Goal: Task Accomplishment & Management: Manage account settings

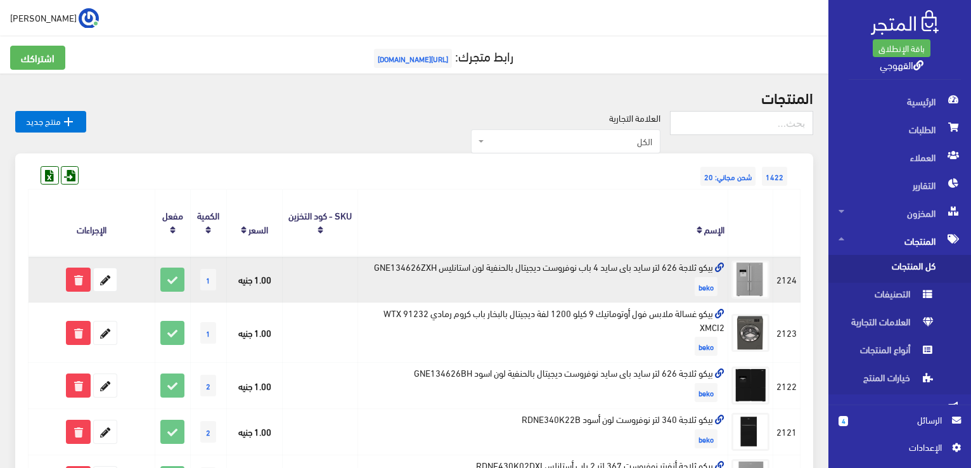
click at [638, 263] on td "بيكو ثلاجة 626 لتر سايد باى سايد 4 باب نوفروست ديجيتال بالحنفية لون استانليس GN…" at bounding box center [542, 279] width 370 height 46
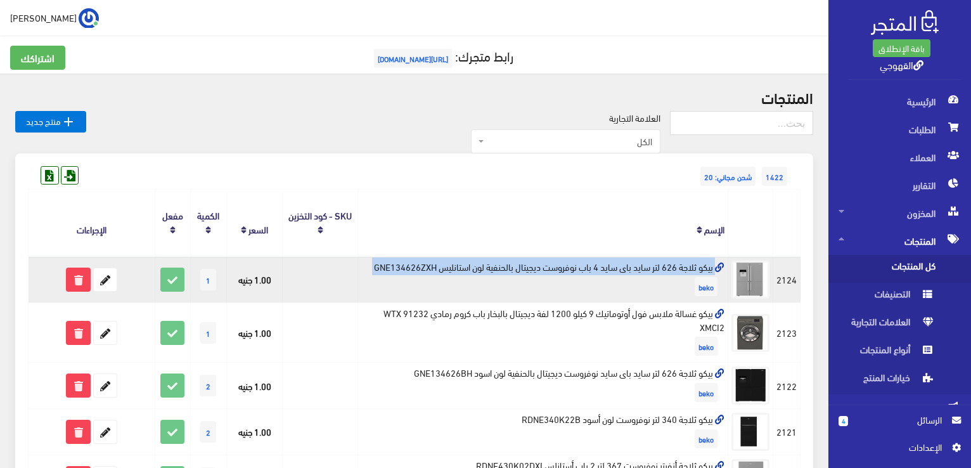
click at [638, 263] on td "بيكو ثلاجة 626 لتر سايد باى سايد 4 باب نوفروست ديجيتال بالحنفية لون استانليس GN…" at bounding box center [542, 279] width 370 height 46
copy td "بيكو ثلاجة 626 لتر سايد باى سايد 4 باب نوفروست ديجيتال بالحنفية لون استانليس GN…"
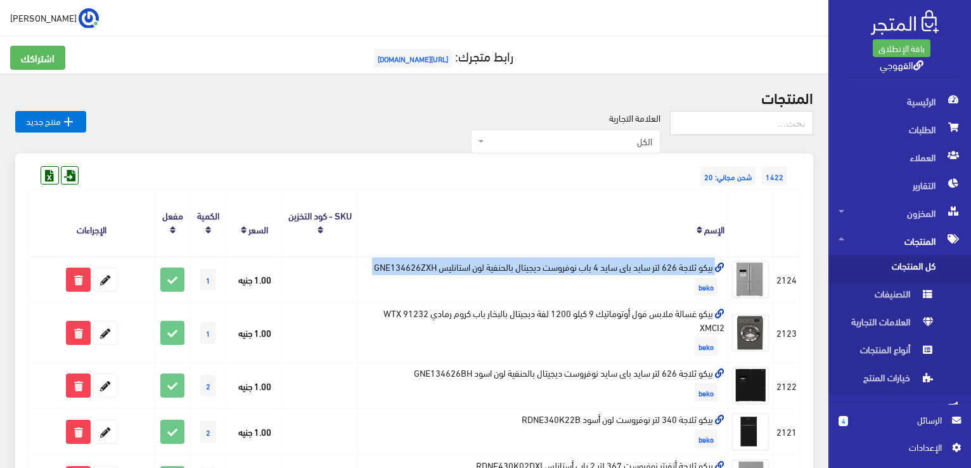
copy td "بيكو ثلاجة 626 لتر سايد باى سايد 4 باب نوفروست ديجيتال بالحنفية لون استانليس GN…"
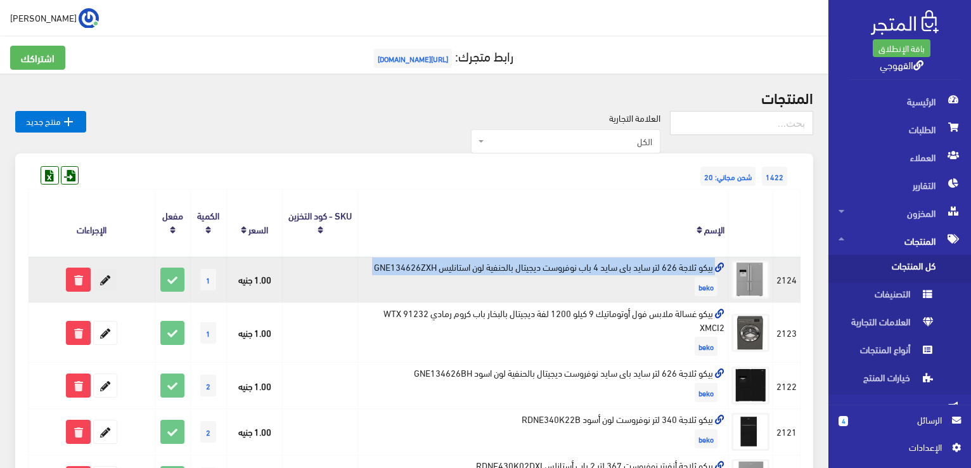
click at [99, 282] on icon at bounding box center [105, 279] width 23 height 23
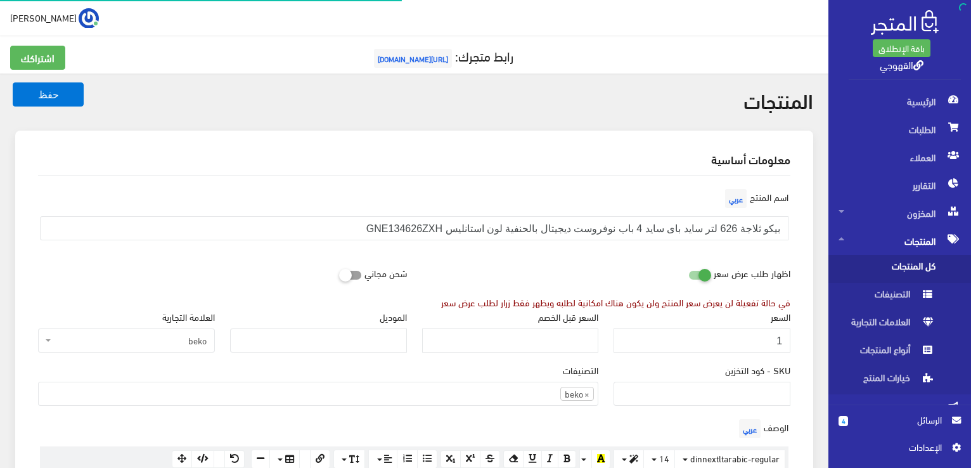
scroll to position [884, 0]
click at [650, 342] on input "1" at bounding box center [701, 340] width 177 height 24
type input "73200"
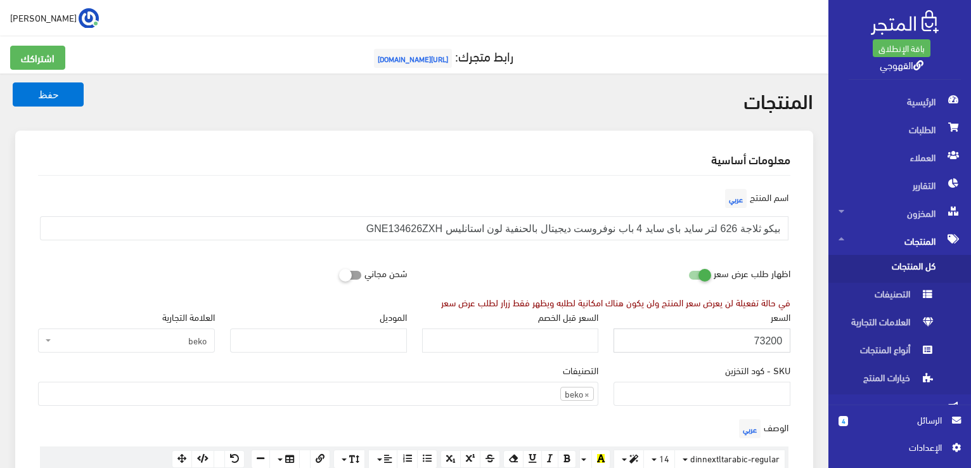
click at [13, 82] on button "حفظ" at bounding box center [48, 94] width 71 height 24
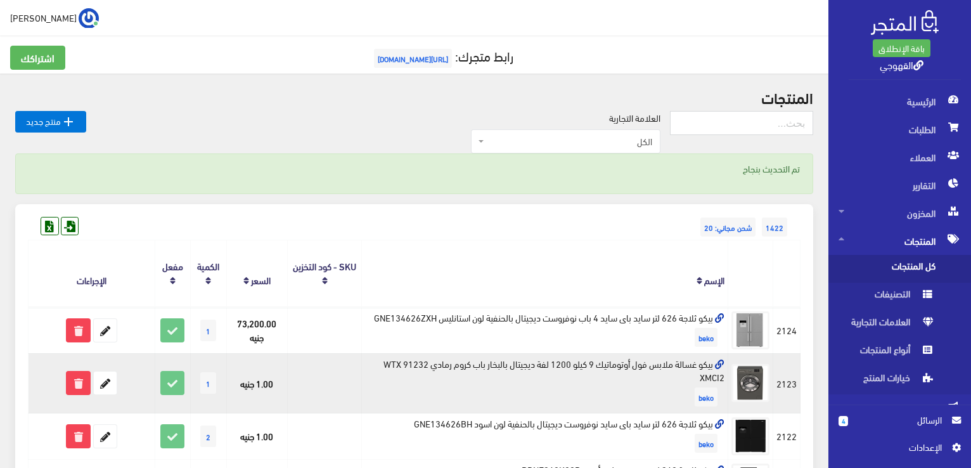
click at [560, 368] on td "بيكو غسالة ملابس فول أوتوماتيك 9 كيلو 1200 لفة ديجيتال بالبخار باب كروم رمادي W…" at bounding box center [545, 383] width 366 height 60
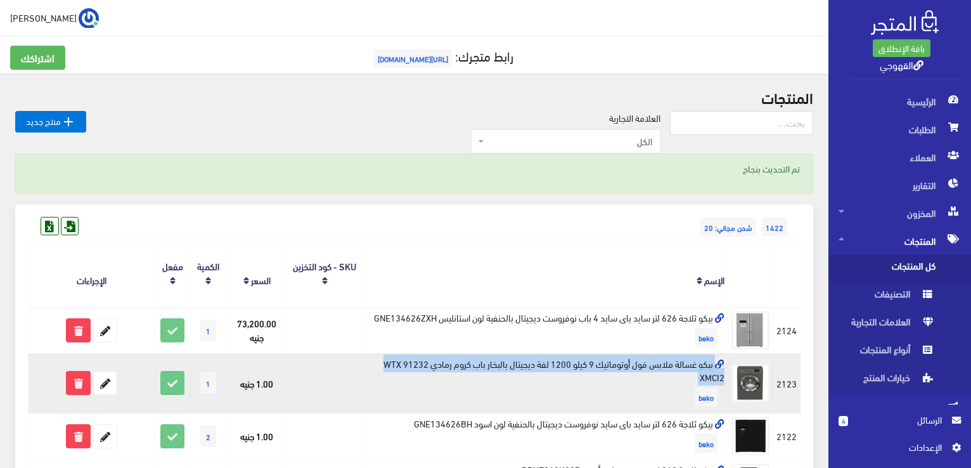
click at [560, 368] on td "بيكو غسالة ملابس فول أوتوماتيك 9 كيلو 1200 لفة ديجيتال بالبخار باب كروم رمادي W…" at bounding box center [545, 383] width 366 height 60
copy td "بيكو غسالة ملابس فول أوتوماتيك 9 كيلو 1200 لفة ديجيتال بالبخار باب كروم رمادي W…"
click at [99, 383] on icon at bounding box center [105, 382] width 23 height 23
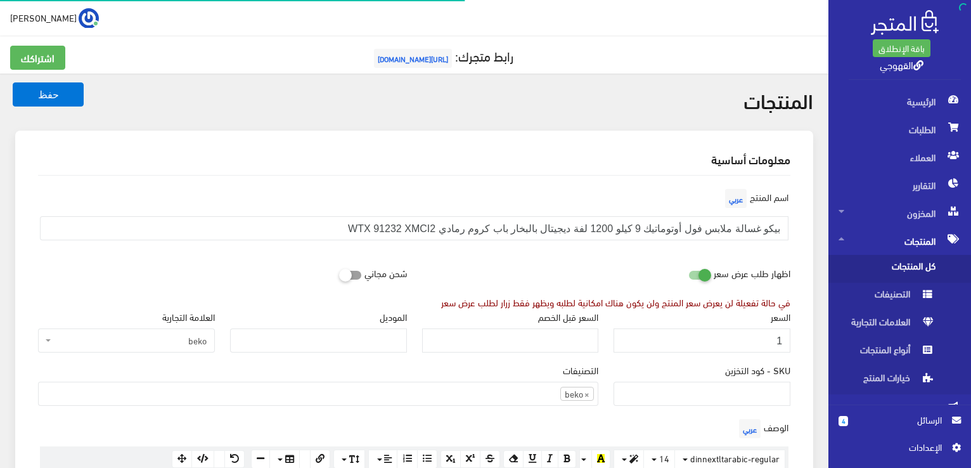
scroll to position [884, 0]
click at [717, 336] on input "1" at bounding box center [701, 340] width 177 height 24
type input "32200"
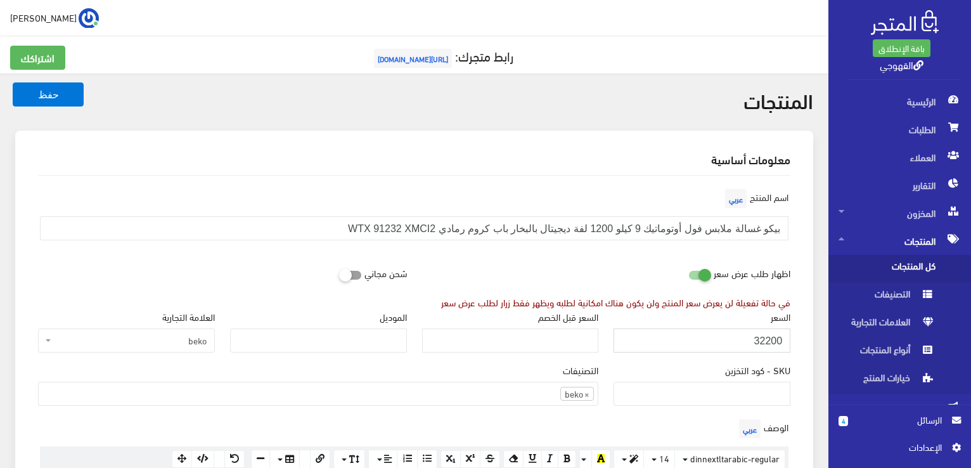
click at [13, 82] on button "حفظ" at bounding box center [48, 94] width 71 height 24
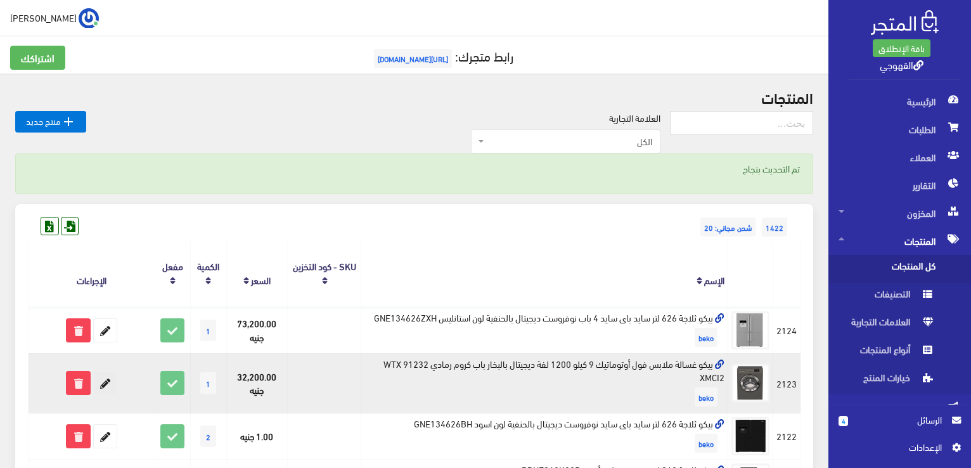
click at [114, 380] on icon at bounding box center [105, 382] width 23 height 23
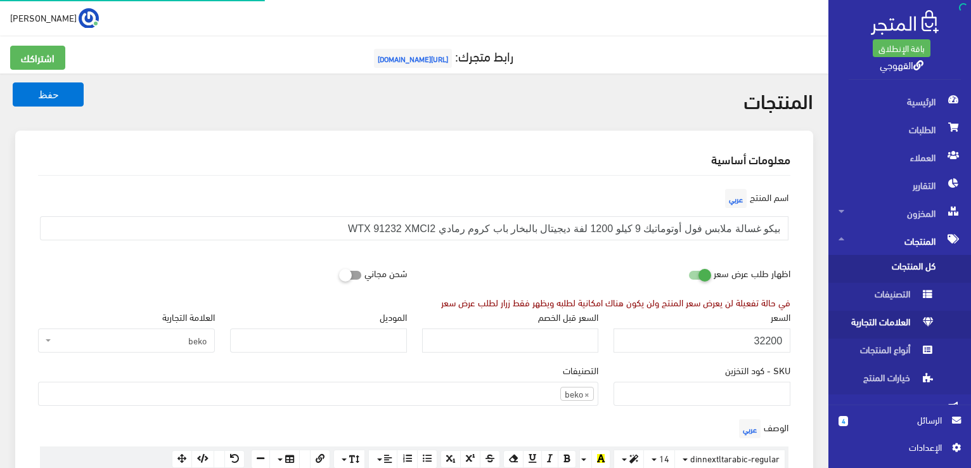
scroll to position [884, 0]
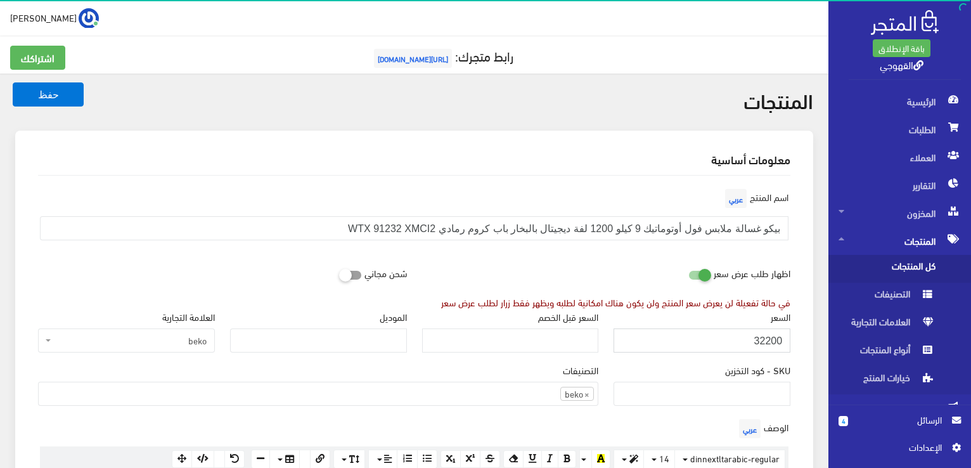
click at [762, 328] on input "32200" at bounding box center [701, 340] width 177 height 24
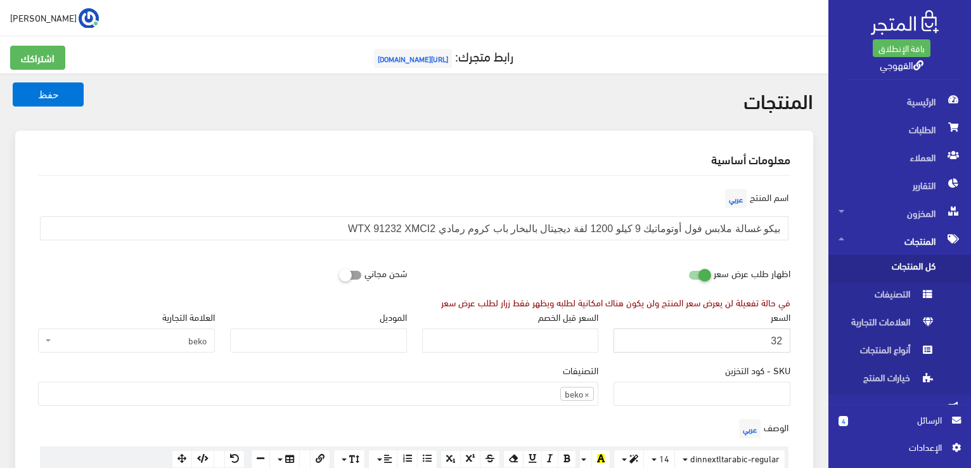
type input "3"
type input "23200"
click at [13, 82] on button "حفظ" at bounding box center [48, 94] width 71 height 24
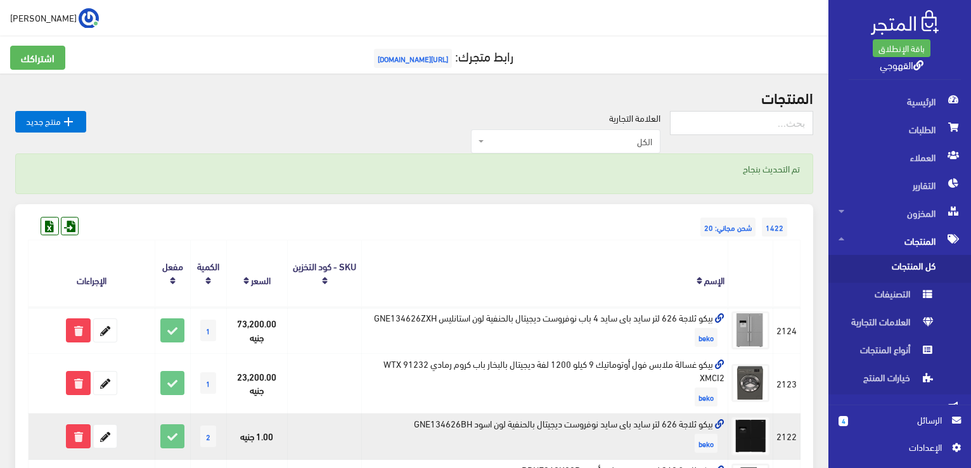
click at [440, 420] on td "بيكو ثلاجة 626 لتر سايد باى سايد نوفروست ديجيتال بالحنفية لون اسود GNE134626BH …" at bounding box center [545, 436] width 366 height 46
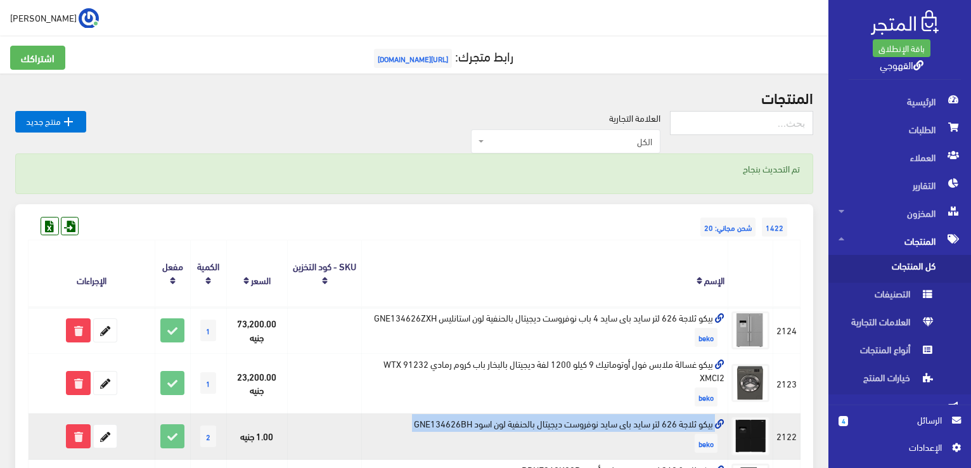
click at [440, 420] on td "بيكو ثلاجة 626 لتر سايد باى سايد نوفروست ديجيتال بالحنفية لون اسود GNE134626BH …" at bounding box center [545, 436] width 366 height 46
copy td "بيكو ثلاجة 626 لتر سايد باى سايد نوفروست ديجيتال بالحنفية لون اسود GNE134626BH"
click at [105, 429] on icon at bounding box center [105, 436] width 23 height 23
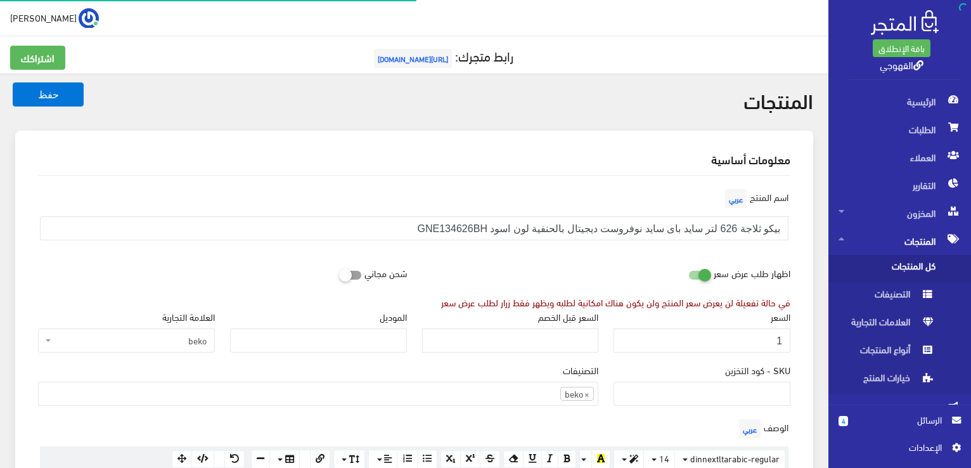
scroll to position [884, 0]
click at [671, 345] on input "1" at bounding box center [701, 340] width 177 height 24
type input "73000"
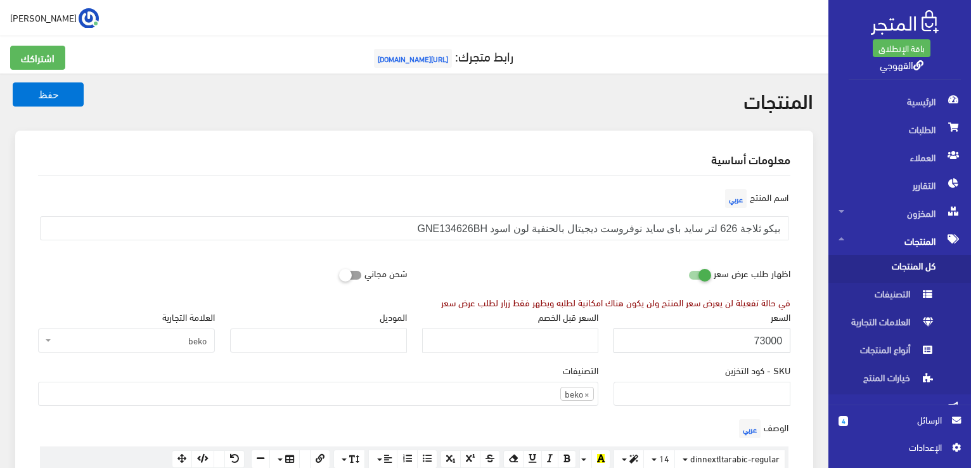
click at [13, 82] on button "حفظ" at bounding box center [48, 94] width 71 height 24
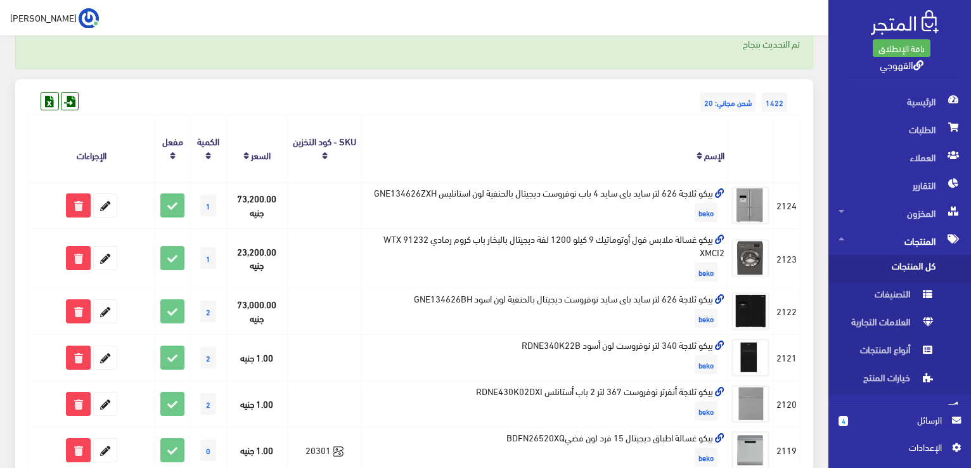
scroll to position [127, 0]
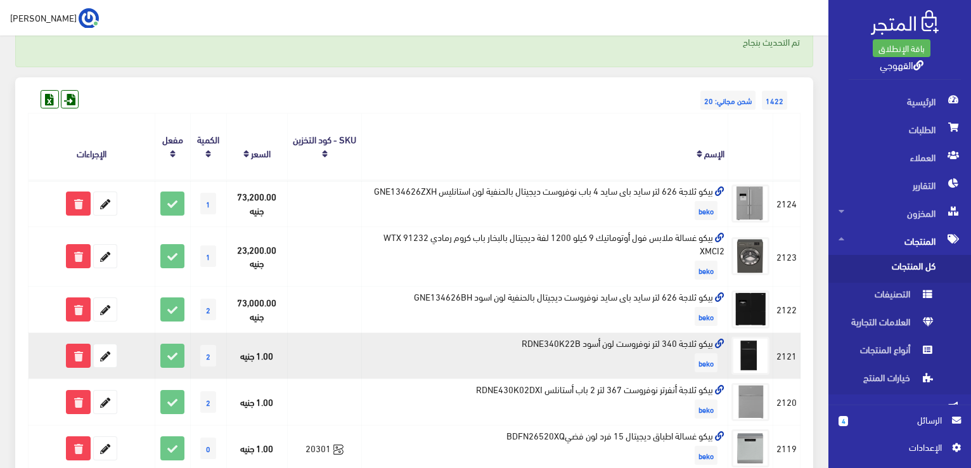
click at [672, 345] on td "بيكو ثلاجة 340 لتر نوفروست لون أسود RDNE340K22B beko" at bounding box center [545, 356] width 366 height 46
copy td "بيكو ثلاجة 340 لتر نوفروست لون أسود RDNE340K22B"
click at [103, 357] on icon at bounding box center [105, 355] width 23 height 23
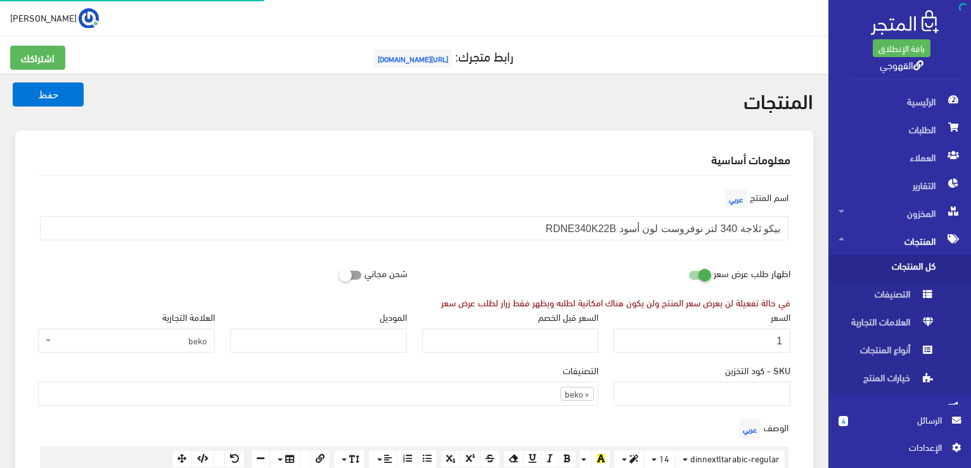
scroll to position [882, 0]
click at [725, 338] on input "1" at bounding box center [701, 340] width 177 height 24
type input "18500"
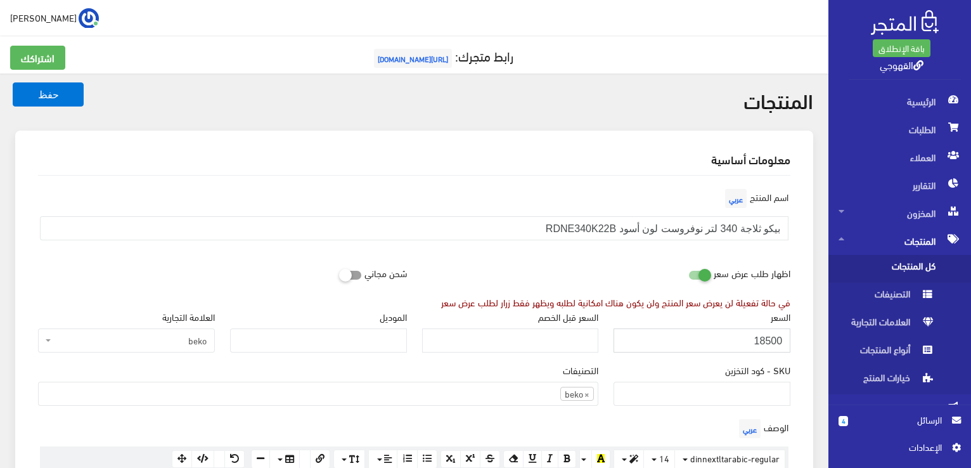
click at [13, 82] on button "حفظ" at bounding box center [48, 94] width 71 height 24
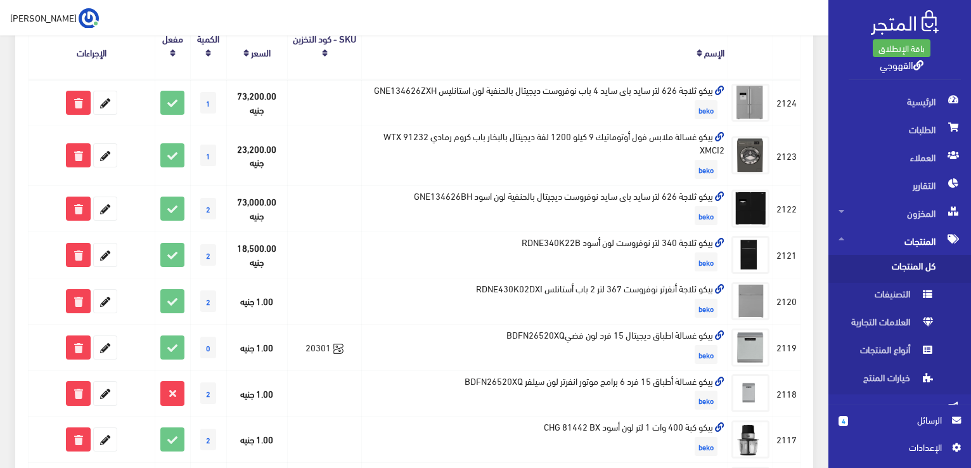
scroll to position [228, 0]
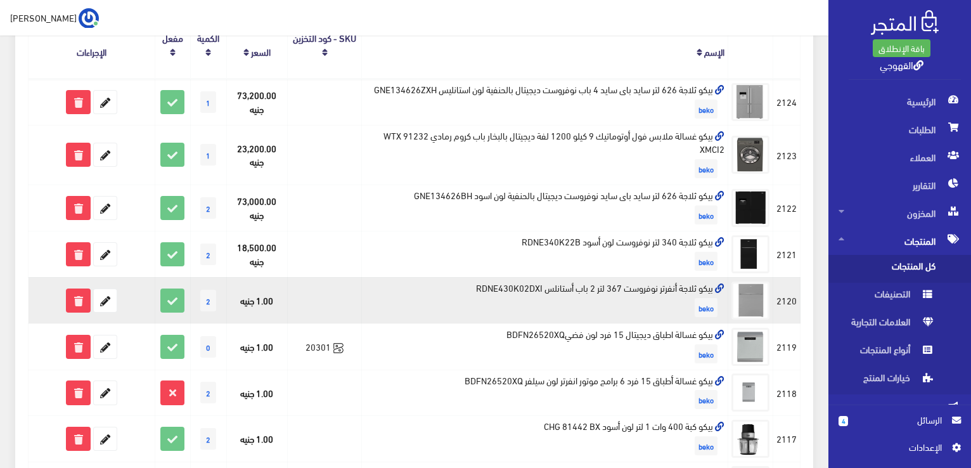
click at [606, 285] on td "بيكو ثلاجة أنفرتر نوفروست 367 لتر 2 باب أستانلس RDNE430K02DXI beko" at bounding box center [545, 300] width 366 height 46
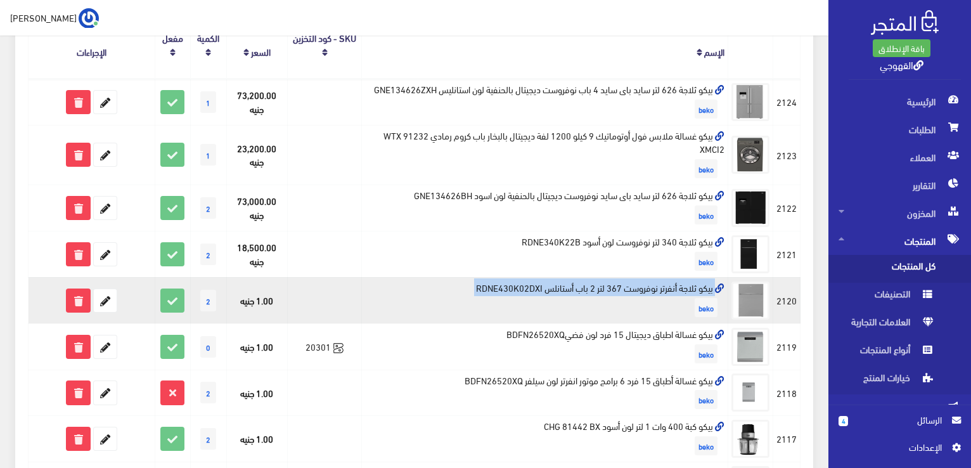
click at [606, 285] on td "بيكو ثلاجة أنفرتر نوفروست 367 لتر 2 باب أستانلس RDNE430K02DXI beko" at bounding box center [545, 300] width 366 height 46
copy td "بيكو ثلاجة أنفرتر نوفروست 367 لتر 2 باب أستانلس RDNE430K02DXI"
click at [99, 305] on icon at bounding box center [105, 300] width 23 height 23
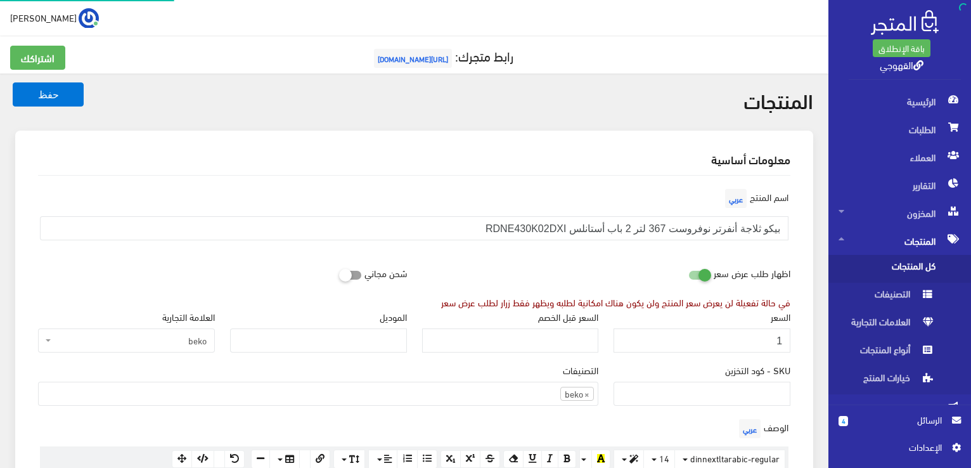
scroll to position [884, 0]
click at [677, 330] on input "1" at bounding box center [701, 340] width 177 height 24
type input "25250"
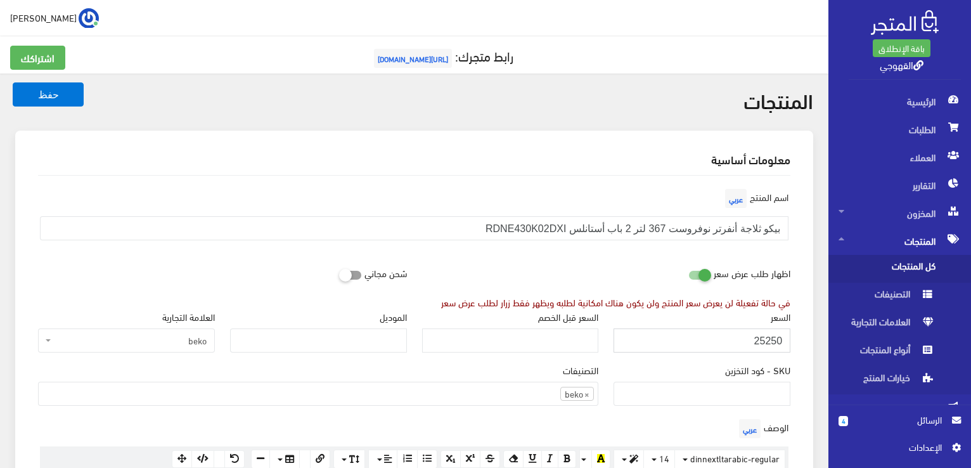
click at [13, 82] on button "حفظ" at bounding box center [48, 94] width 71 height 24
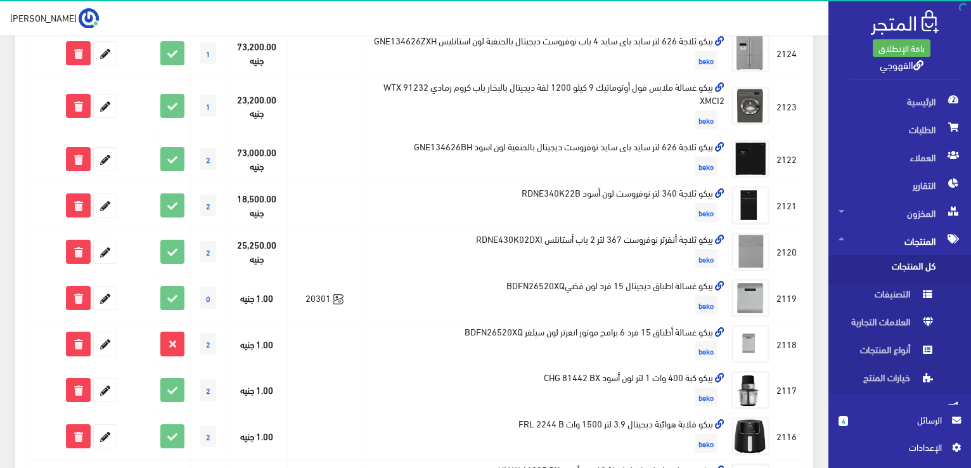
scroll to position [279, 0]
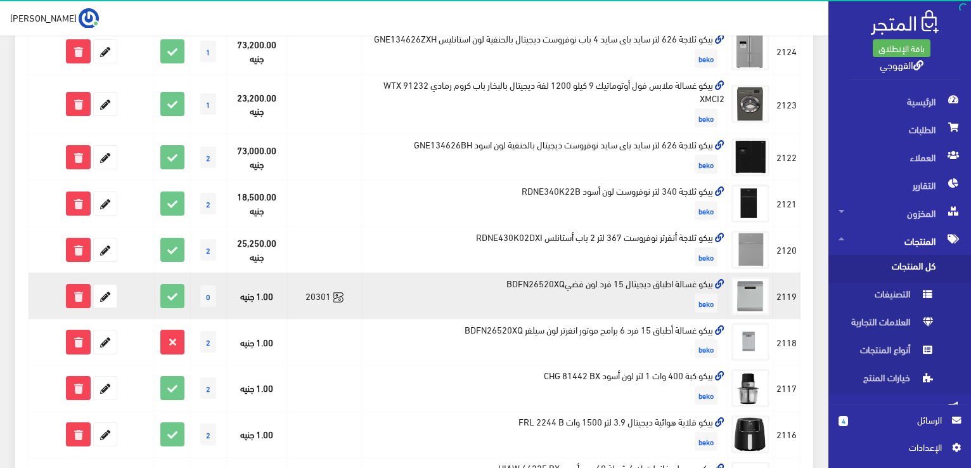
click at [515, 285] on td "بيكو غسالة اطباق ديجيتال 15 فرد لون فضيBDFN26520XQ beko" at bounding box center [545, 295] width 366 height 46
copy td "بيكو غسالة اطباق ديجيتال 15 فرد لون فضيBDFN26520XQ"
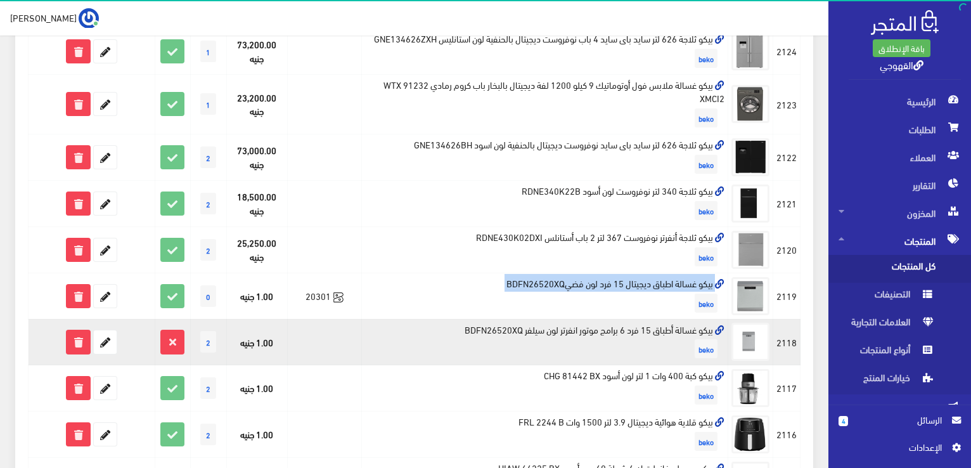
drag, startPoint x: 583, startPoint y: 338, endPoint x: 546, endPoint y: 331, distance: 37.4
click at [546, 331] on td "بيكو غسالة أطباق 15 فرد 6 برامج موتور انفرتر لون سيلفر BDFN26520XQ beko" at bounding box center [545, 342] width 366 height 46
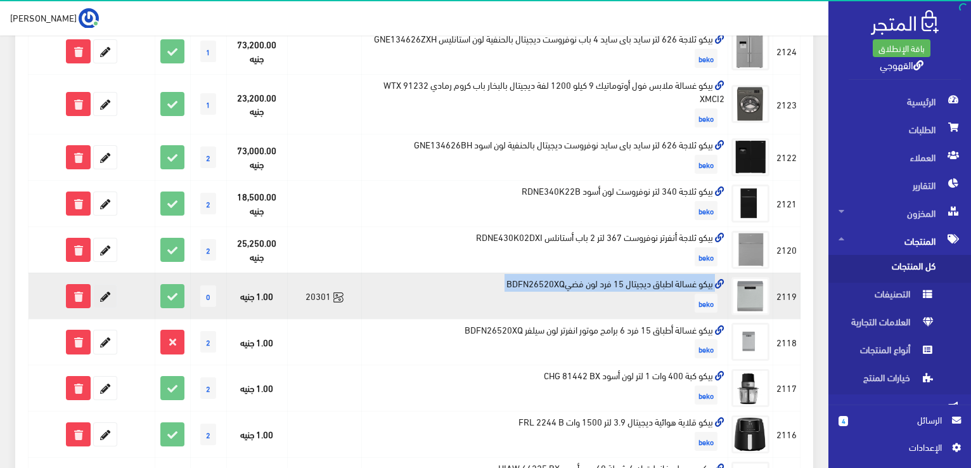
click at [99, 297] on icon at bounding box center [105, 296] width 23 height 23
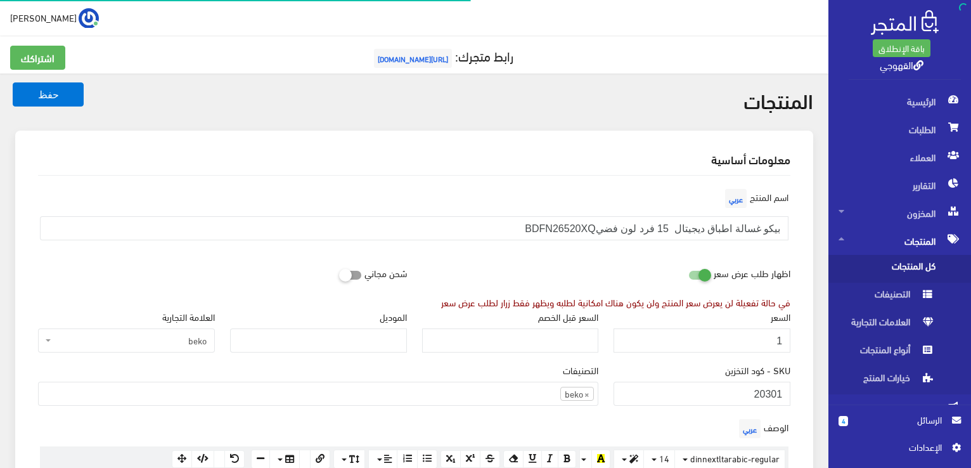
scroll to position [884, 0]
click at [719, 340] on input "1" at bounding box center [701, 340] width 177 height 24
type input "29499"
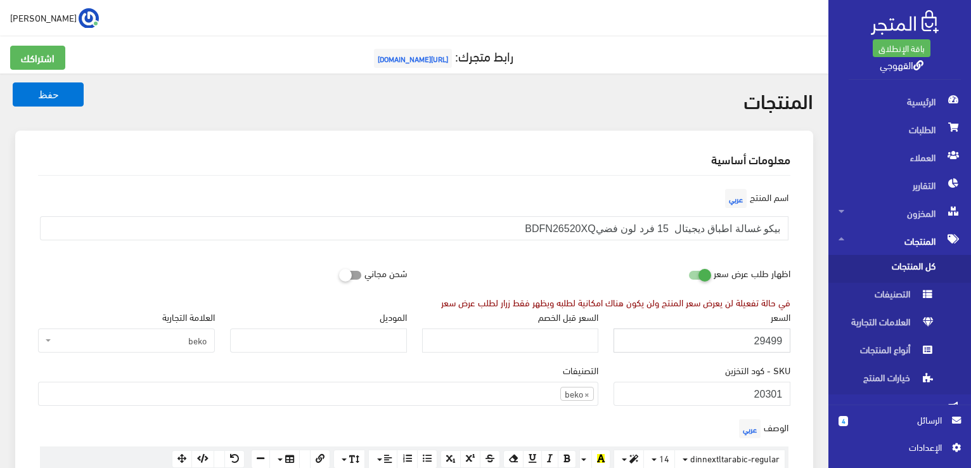
click at [13, 82] on button "حفظ" at bounding box center [48, 94] width 71 height 24
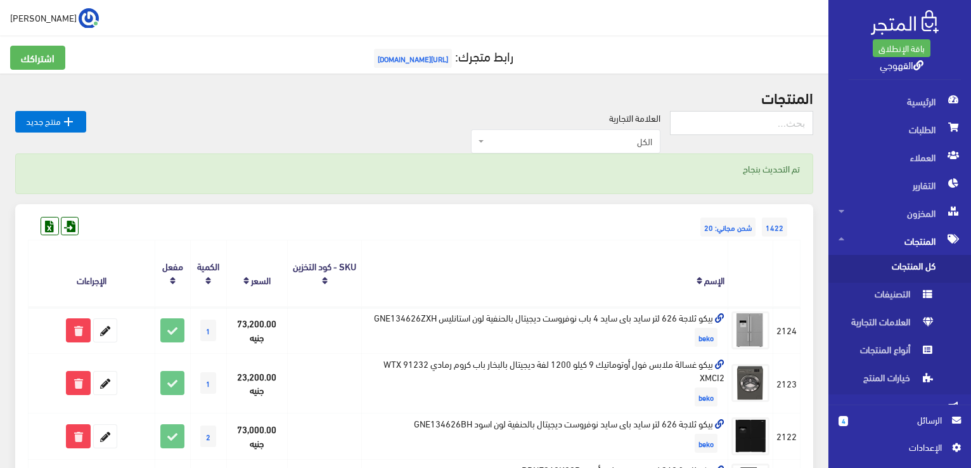
click at [591, 264] on th "الإسم" at bounding box center [545, 273] width 366 height 67
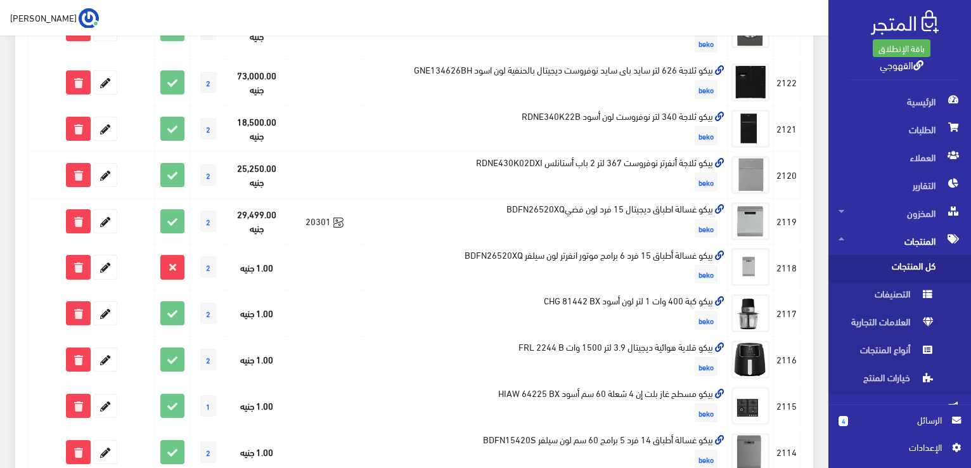
scroll to position [355, 0]
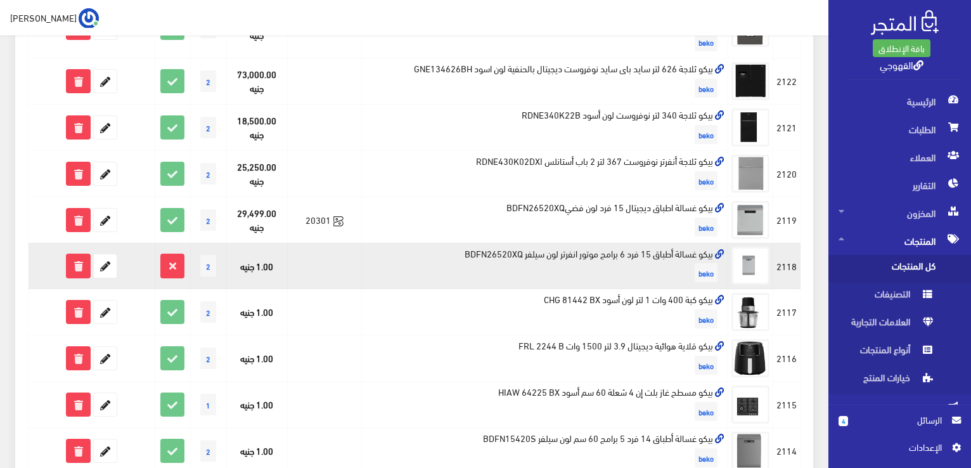
click at [614, 257] on td "بيكو غسالة أطباق 15 فرد 6 برامج موتور انفرتر لون سيلفر BDFN26520XQ beko" at bounding box center [545, 266] width 366 height 46
copy td "بيكو غسالة أطباق 15 فرد 6 برامج موتور انفرتر لون سيلفر BDFN26520XQ"
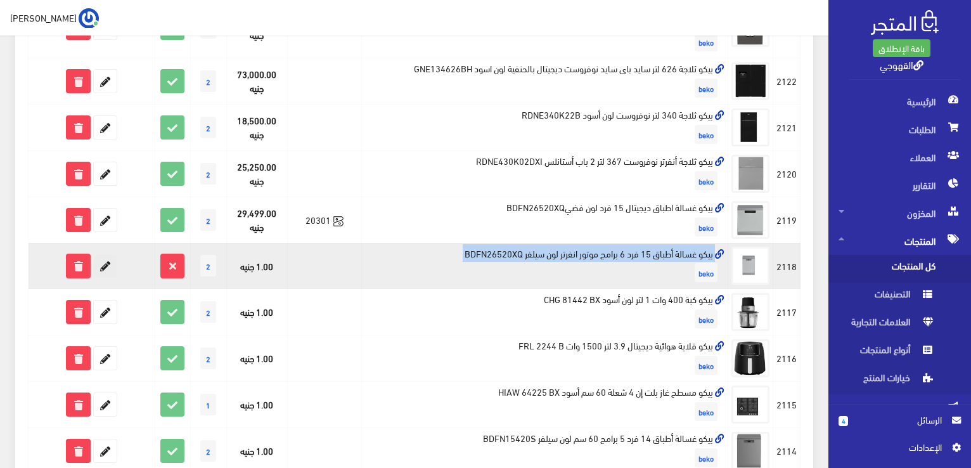
click at [96, 274] on icon at bounding box center [105, 265] width 23 height 23
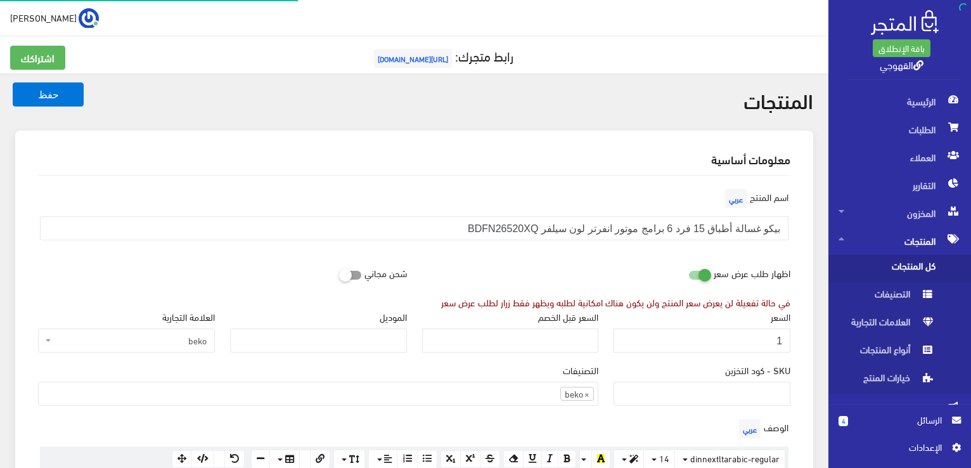
scroll to position [884, 0]
click at [679, 344] on input "1" at bounding box center [701, 340] width 177 height 24
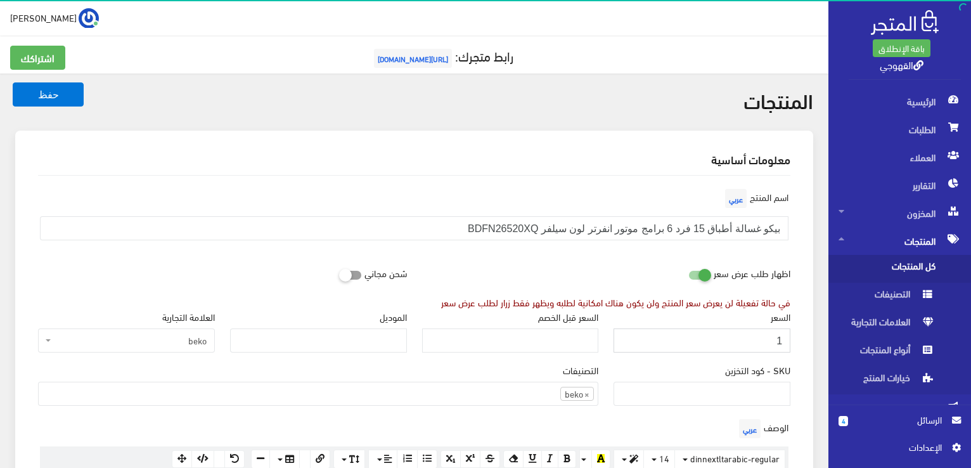
paste input "29499"
type input "29499"
click at [13, 82] on button "حفظ" at bounding box center [48, 94] width 71 height 24
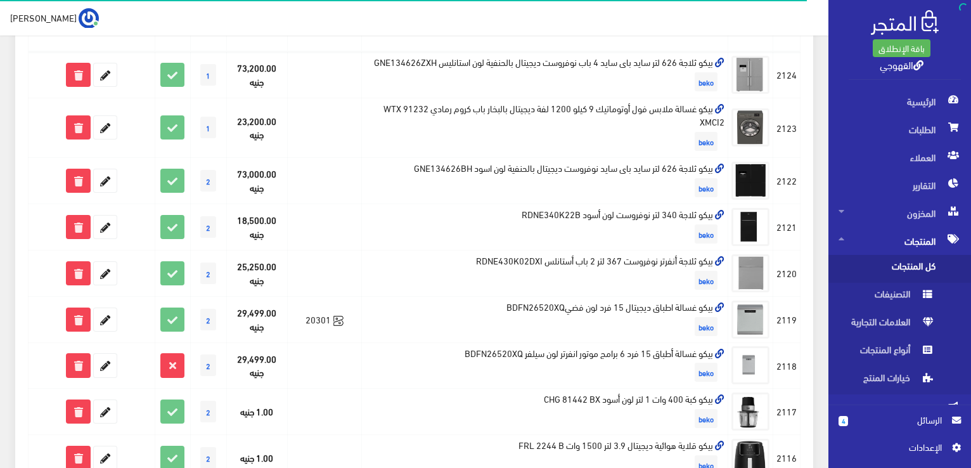
scroll to position [279, 0]
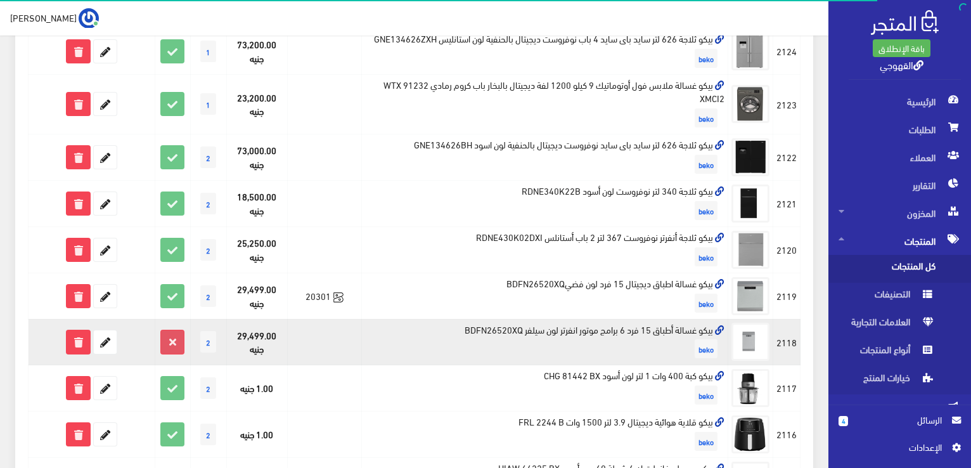
click at [175, 333] on icon at bounding box center [172, 341] width 23 height 23
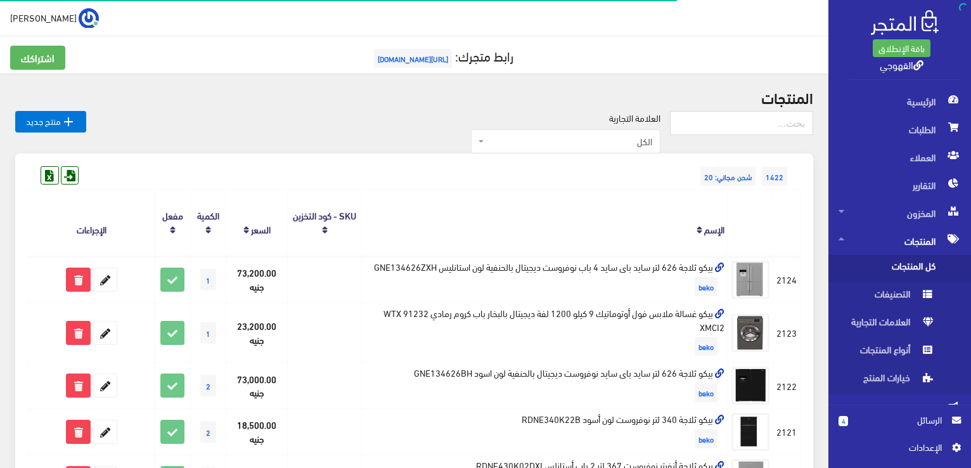
click at [182, 193] on th "مفعل" at bounding box center [172, 222] width 35 height 67
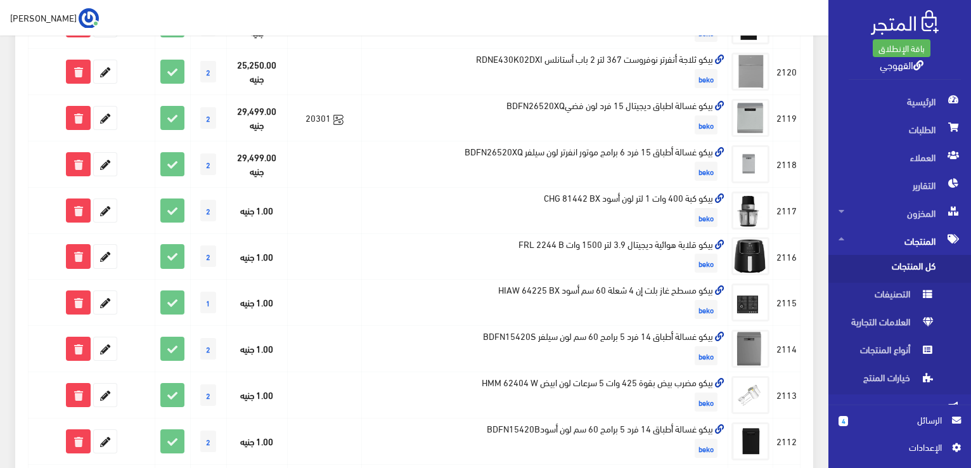
scroll to position [406, 0]
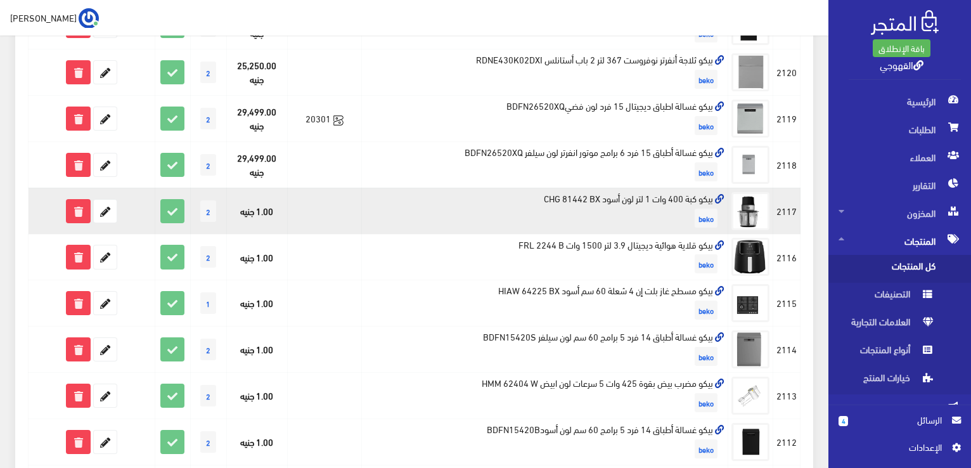
click at [630, 193] on td "بيكو كبة 400 وات 1 لتر لون أسود CHG 81442 BX beko" at bounding box center [545, 211] width 366 height 46
copy td "بيكو كبة 400 وات 1 لتر لون أسود CHG 81442 BX"
click at [105, 208] on icon at bounding box center [105, 211] width 23 height 23
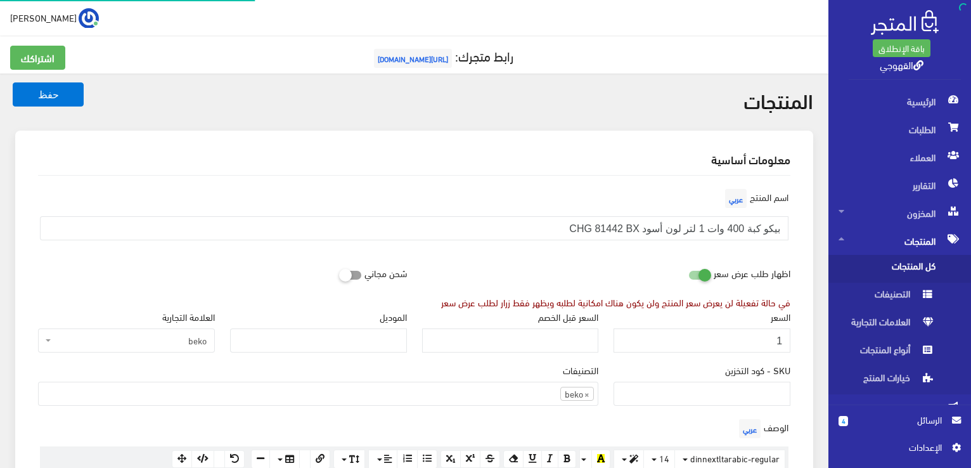
scroll to position [884, 0]
click at [702, 330] on input "1" at bounding box center [701, 340] width 177 height 24
paste input "2700"
type input "2700"
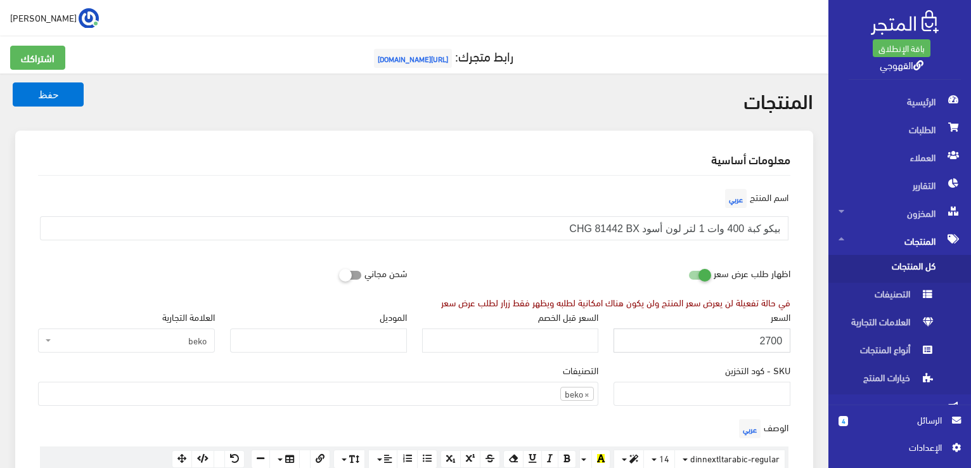
click at [13, 82] on button "حفظ" at bounding box center [48, 94] width 71 height 24
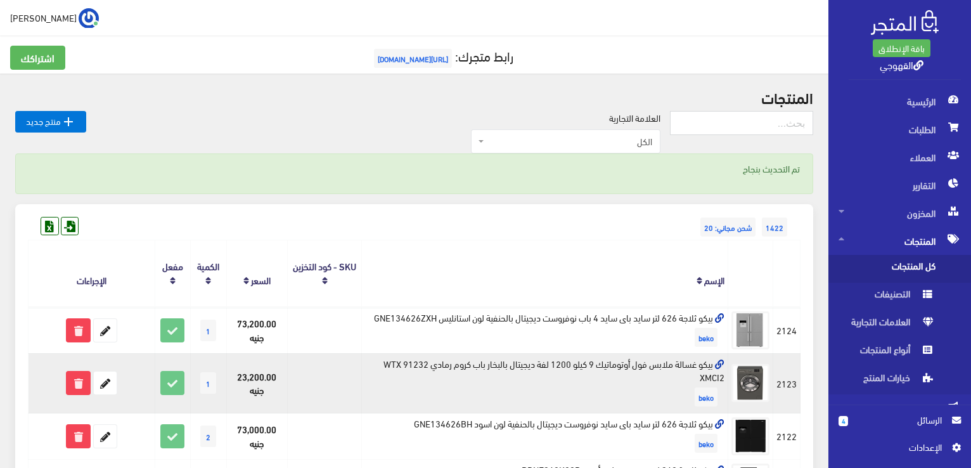
click at [677, 369] on td "بيكو غسالة ملابس فول أوتوماتيك 9 كيلو 1200 لفة ديجيتال بالبخار باب كروم رمادي W…" at bounding box center [545, 383] width 366 height 60
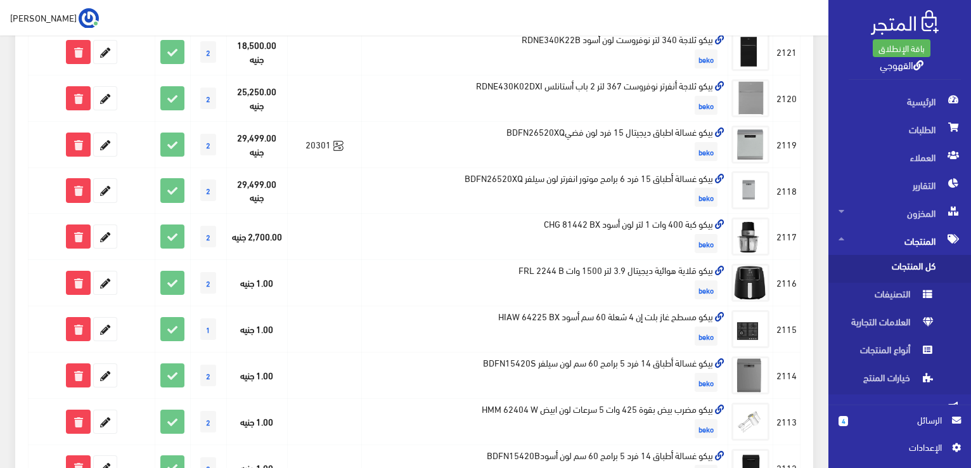
scroll to position [431, 0]
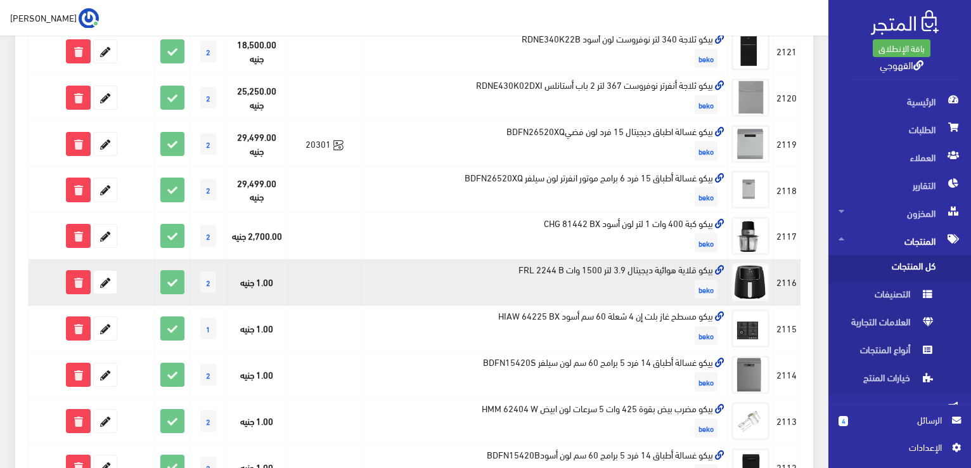
click at [710, 268] on td "بيكو قلاية هوائية ديجيتال 3.9 لتر 1500 وات FRL 2244 B beko" at bounding box center [545, 282] width 366 height 46
copy td "بيكو قلاية هوائية ديجيتال 3.9 لتر 1500 وات FRL 2244 B"
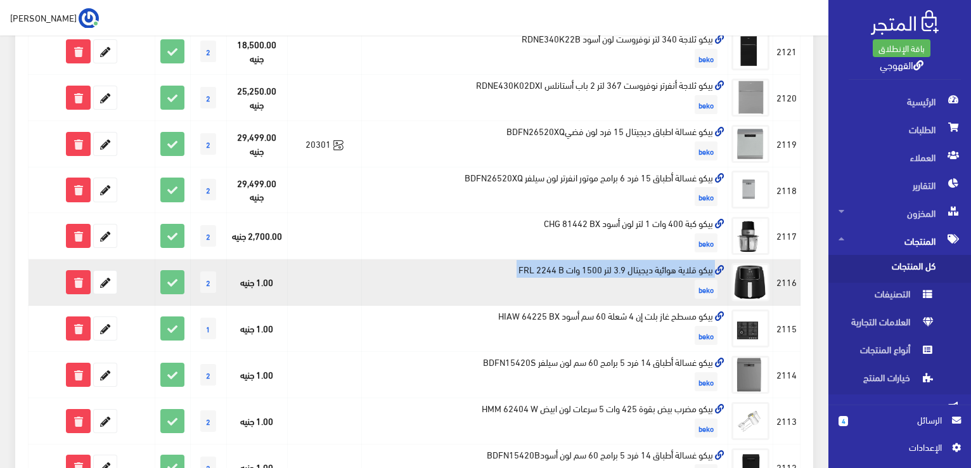
click at [488, 262] on td "بيكو قلاية هوائية ديجيتال 3.9 لتر 1500 وات FRL 2244 B beko" at bounding box center [545, 282] width 366 height 46
click at [105, 271] on icon at bounding box center [105, 282] width 23 height 23
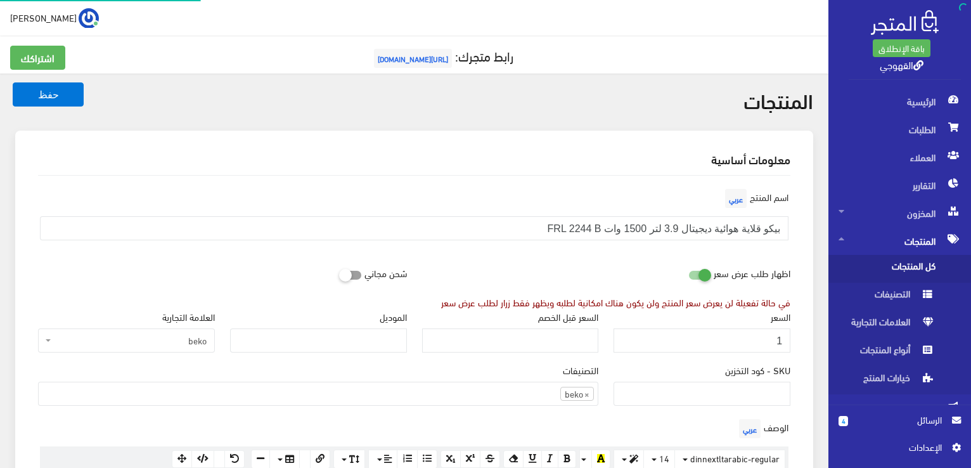
scroll to position [884, 0]
click at [691, 328] on input "1" at bounding box center [701, 340] width 177 height 24
paste input "5099"
type input "5099"
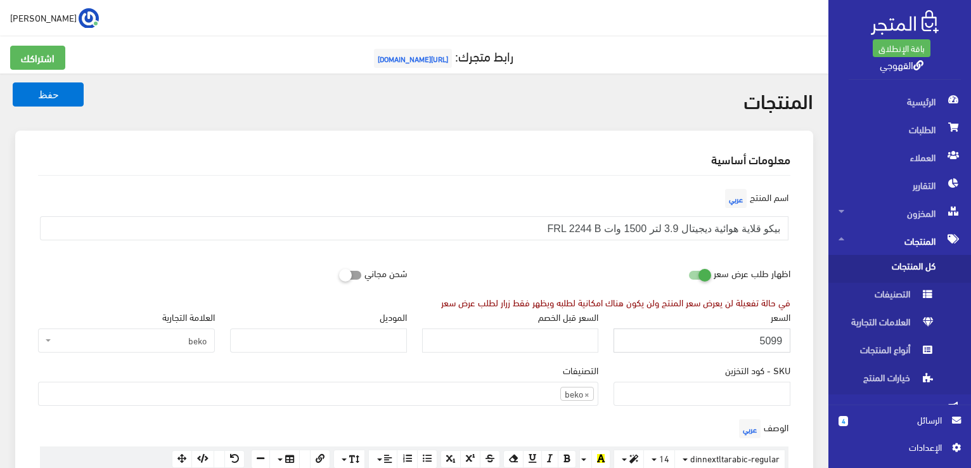
click at [13, 82] on button "حفظ" at bounding box center [48, 94] width 71 height 24
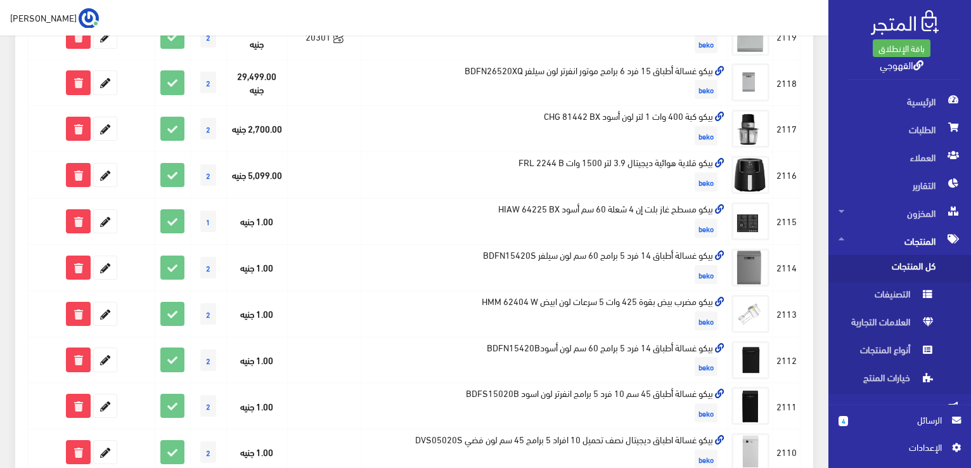
scroll to position [532, 0]
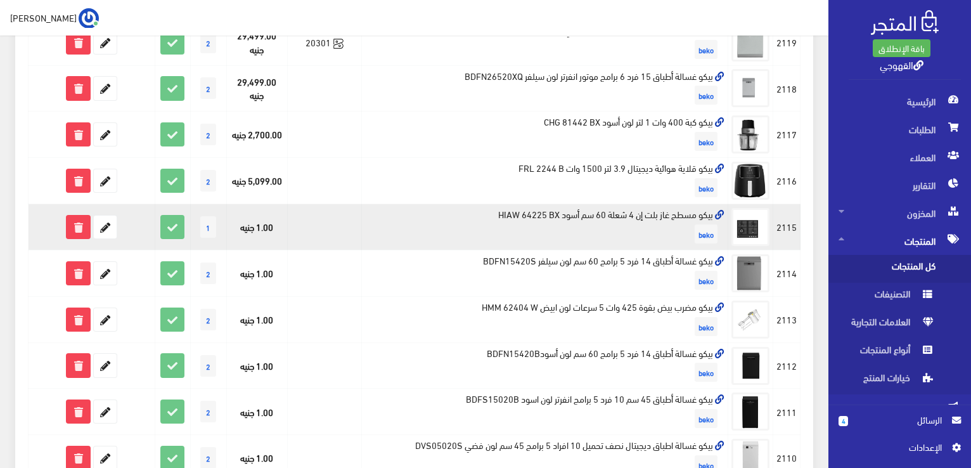
click at [649, 212] on td "بيكو مسطح غاز بلت إن 4 شعلة 60 سم أسود HIAW 64225 BX beko" at bounding box center [545, 227] width 366 height 46
copy td "بيكو مسطح غاز بلت إن 4 شعلة 60 سم أسود HIAW 64225 BX"
click at [115, 224] on icon at bounding box center [105, 226] width 23 height 23
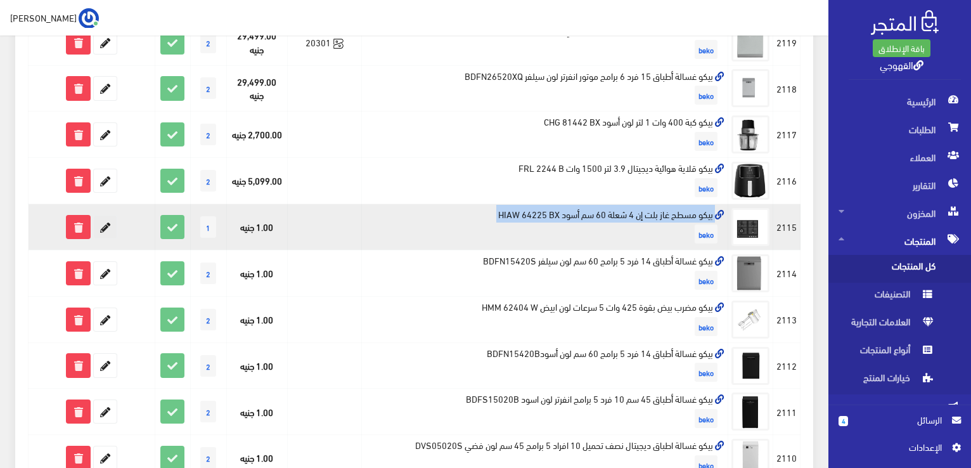
click at [101, 226] on icon at bounding box center [105, 226] width 23 height 23
click at [101, 221] on icon at bounding box center [105, 226] width 23 height 23
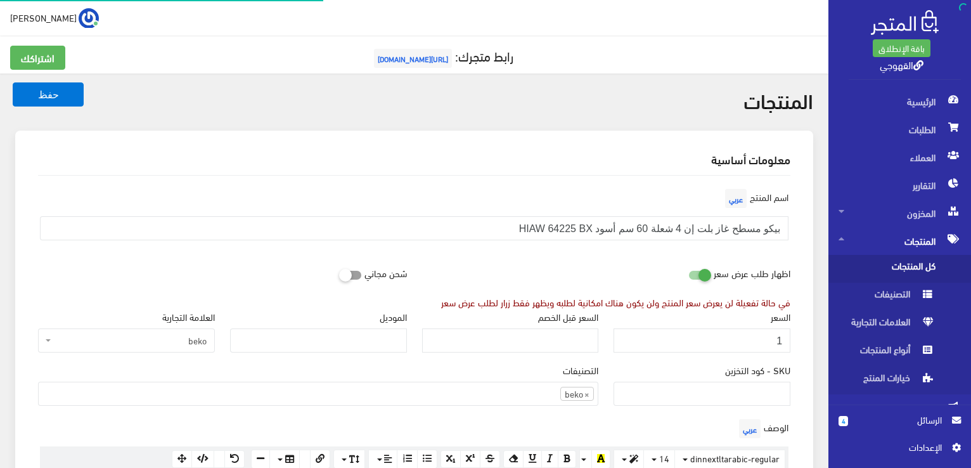
scroll to position [882, 0]
click at [710, 334] on input "1" at bounding box center [701, 340] width 177 height 24
paste input "2299"
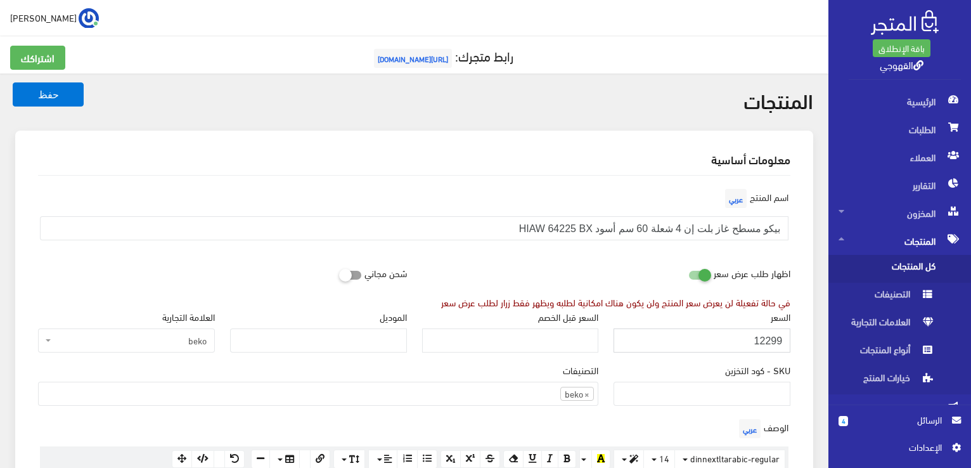
type input "12299"
click at [13, 82] on button "حفظ" at bounding box center [48, 94] width 71 height 24
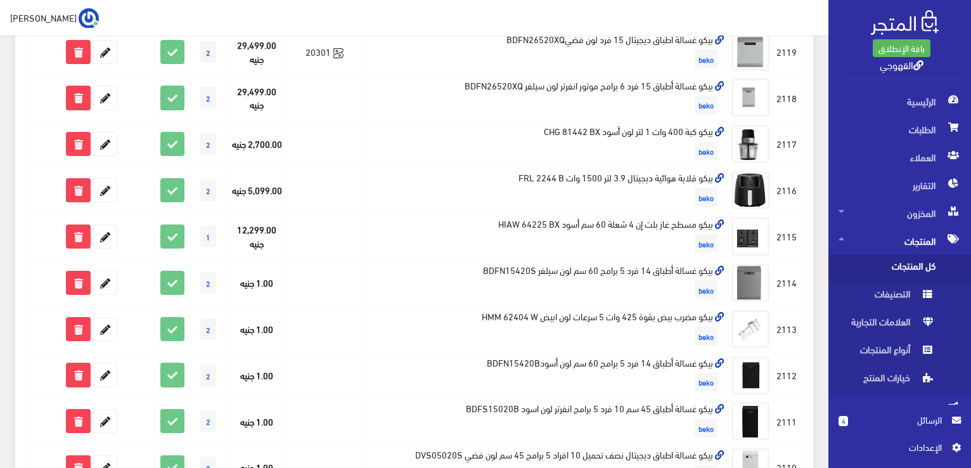
scroll to position [532, 0]
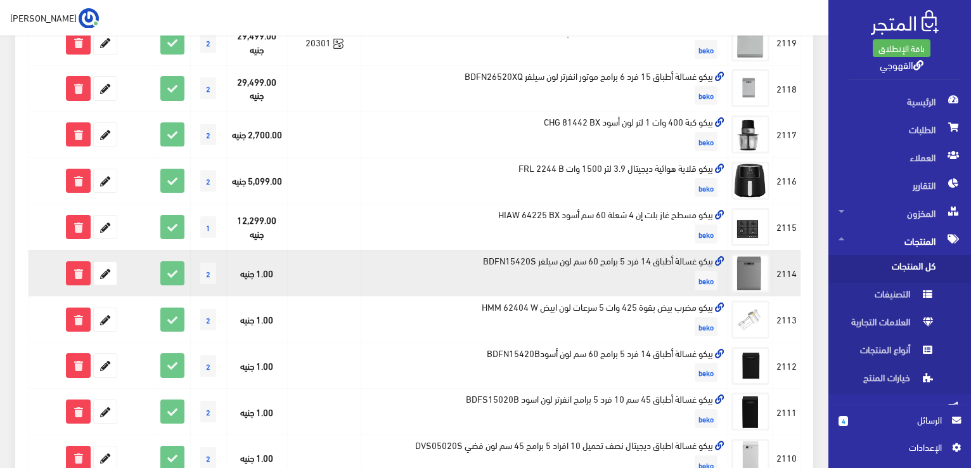
click at [674, 263] on td "بيكو غسالة أطباق 14 فرد 5 برامج 60 سم لون سيلفر BDFN15420S beko" at bounding box center [545, 273] width 366 height 46
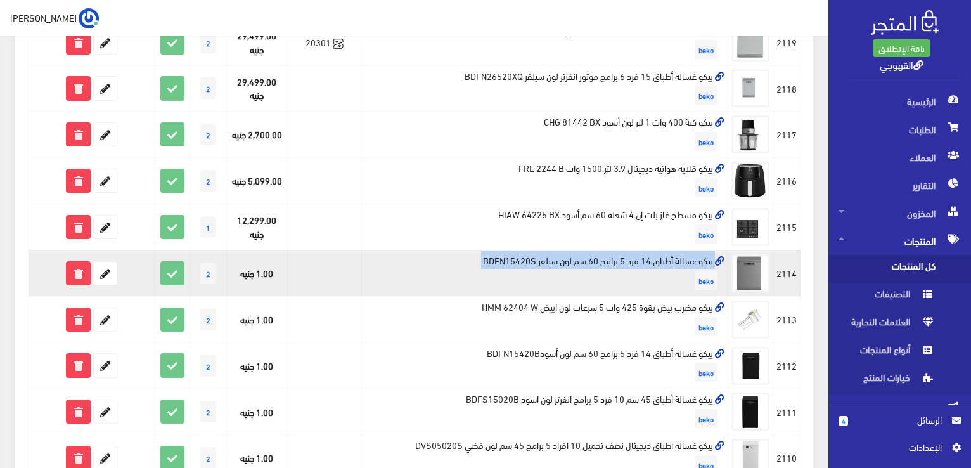
click at [674, 263] on td "بيكو غسالة أطباق 14 فرد 5 برامج 60 سم لون سيلفر BDFN15420S beko" at bounding box center [545, 273] width 366 height 46
copy td "بيكو غسالة أطباق 14 فرد 5 برامج 60 سم لون سيلفر BDFN15420S"
click at [99, 271] on icon at bounding box center [105, 273] width 23 height 23
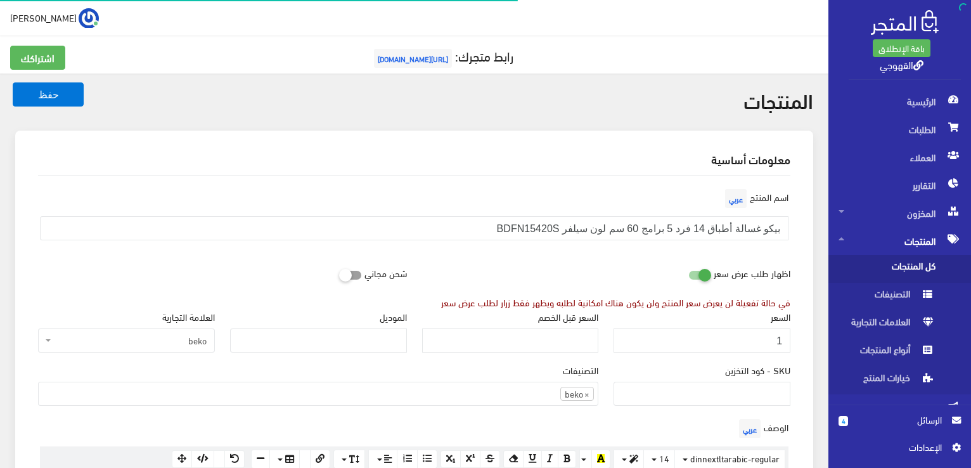
scroll to position [884, 0]
click at [771, 336] on input "1" at bounding box center [701, 340] width 177 height 24
paste input "23198"
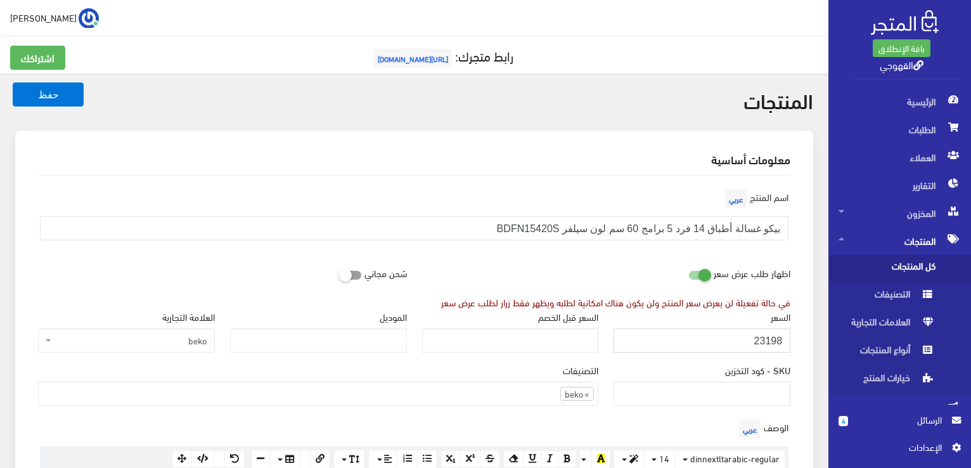
type input "23198"
click at [13, 82] on button "حفظ" at bounding box center [48, 94] width 71 height 24
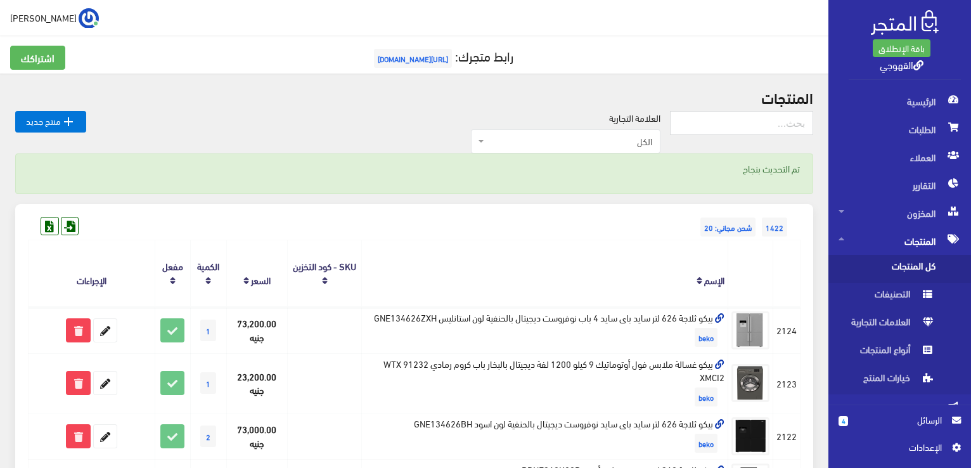
click at [485, 267] on th "الإسم" at bounding box center [545, 273] width 366 height 67
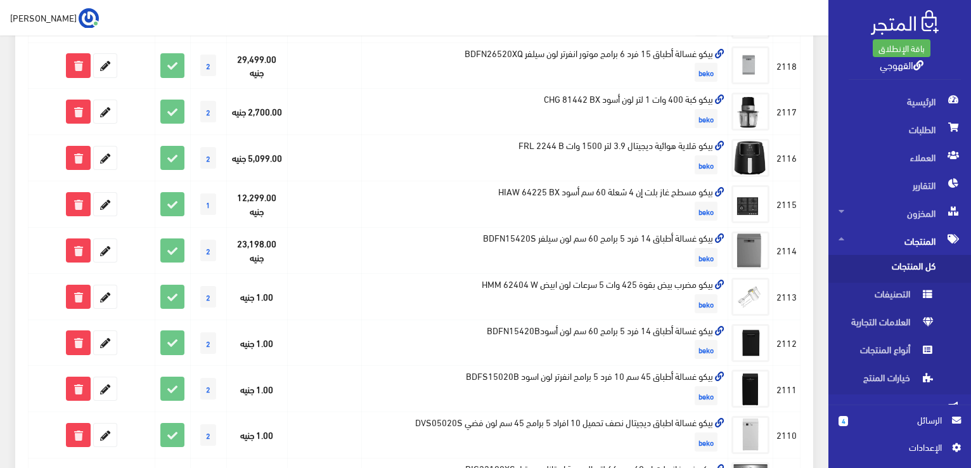
scroll to position [558, 0]
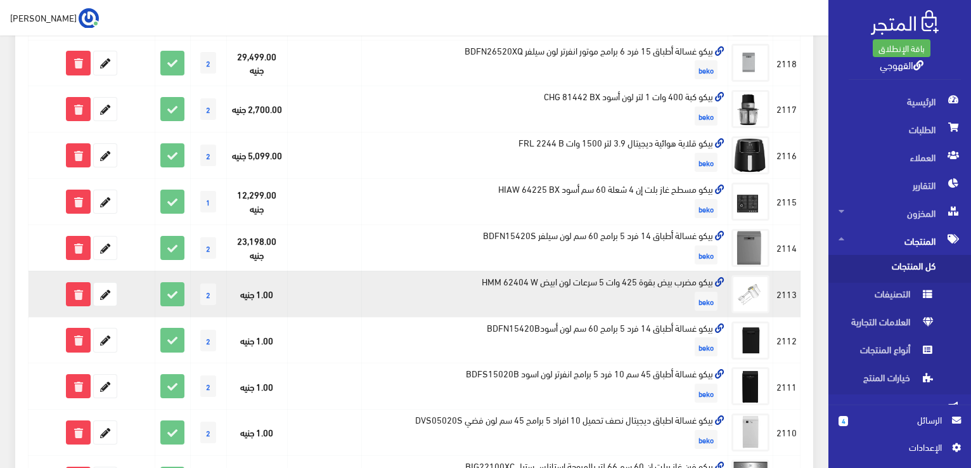
click at [484, 278] on td "بيكو مضرب بيض بقوة 425 وات 5 سرعات لون ابيض HMM 62404 W beko" at bounding box center [545, 294] width 366 height 46
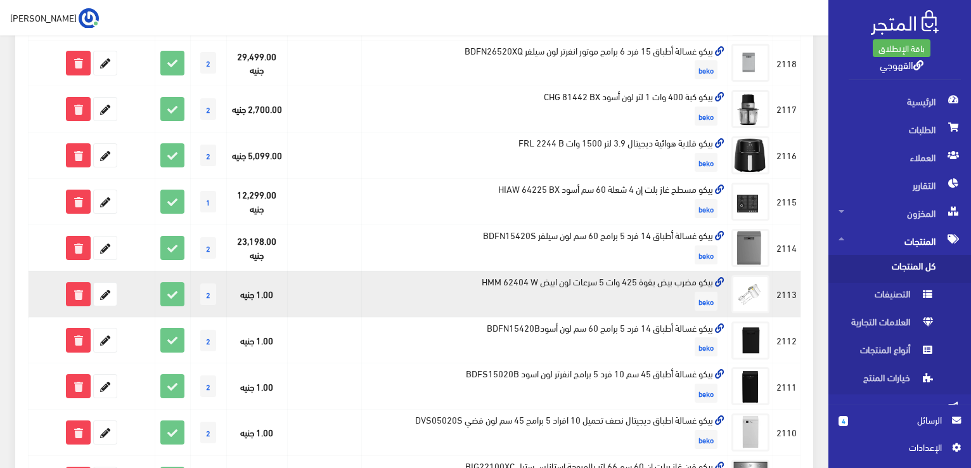
click at [484, 278] on td "بيكو مضرب بيض بقوة 425 وات 5 سرعات لون ابيض HMM 62404 W beko" at bounding box center [545, 294] width 366 height 46
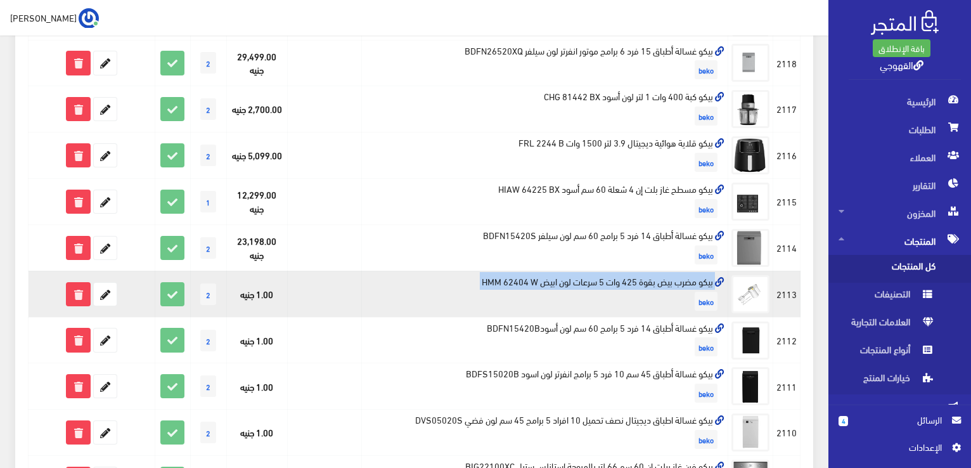
click at [484, 278] on td "بيكو مضرب بيض بقوة 425 وات 5 سرعات لون ابيض HMM 62404 W beko" at bounding box center [545, 294] width 366 height 46
copy td "بيكو مضرب بيض بقوة 425 وات 5 سرعات لون ابيض HMM 62404 W"
click at [99, 297] on icon at bounding box center [105, 294] width 23 height 23
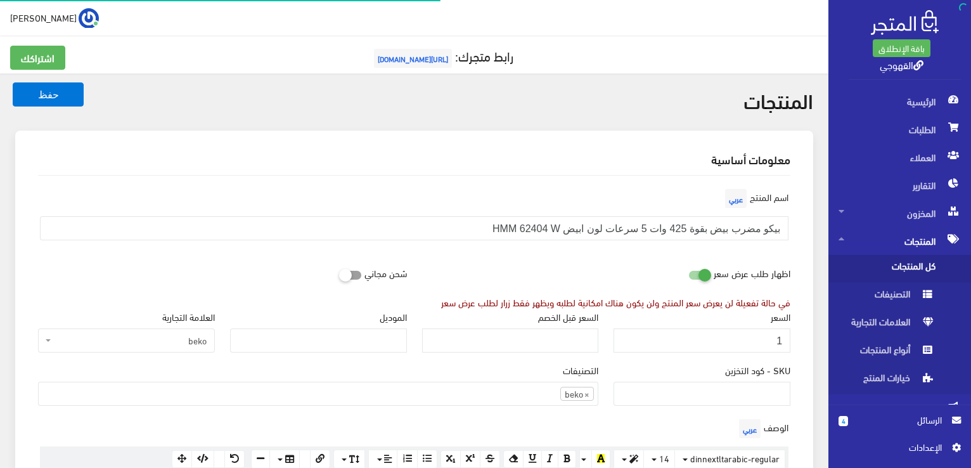
scroll to position [884, 0]
click at [725, 325] on div "السعر 1" at bounding box center [701, 330] width 177 height 43
click at [725, 330] on div "السعر 1" at bounding box center [701, 330] width 177 height 43
click at [725, 330] on input "1" at bounding box center [701, 340] width 177 height 24
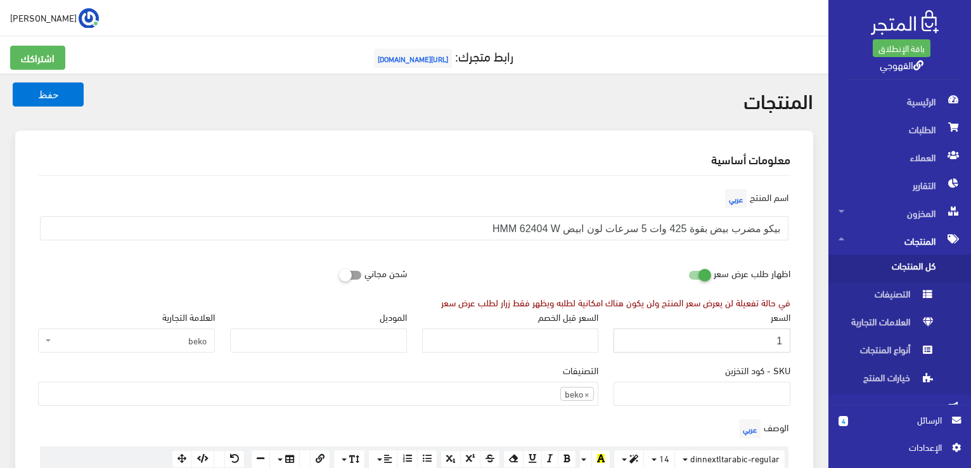
click at [725, 330] on input "1" at bounding box center [701, 340] width 177 height 24
paste input "2555"
type input "2555"
click at [13, 82] on button "حفظ" at bounding box center [48, 94] width 71 height 24
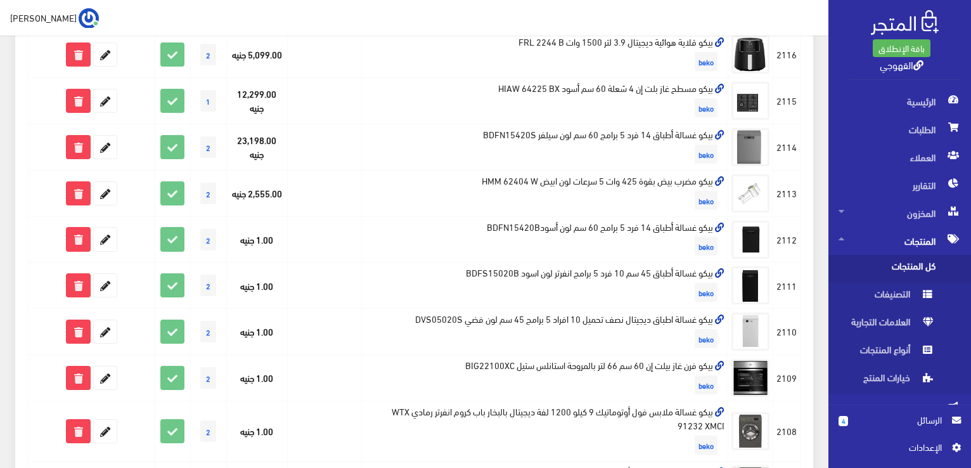
scroll to position [659, 0]
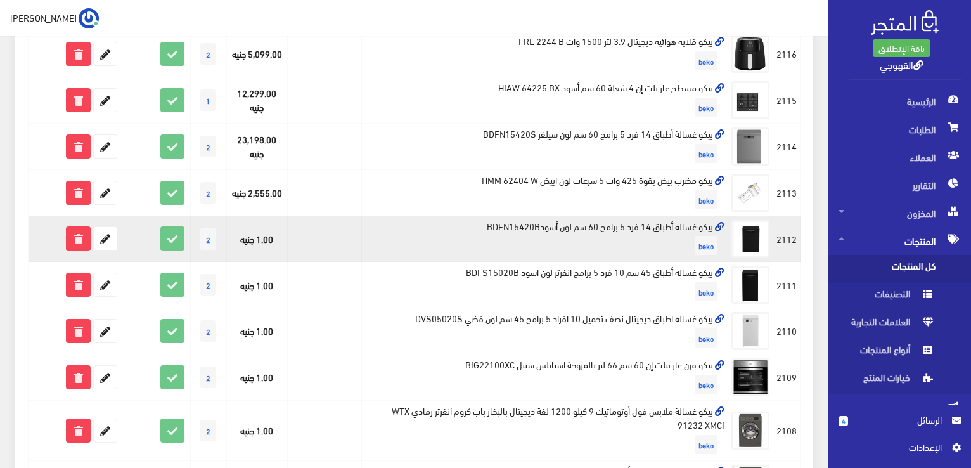
click at [549, 222] on td "بيكو غسالة أطباق 14 فرد 5 برامج 60 سم لون أسودBDFN15420B beko" at bounding box center [545, 238] width 366 height 46
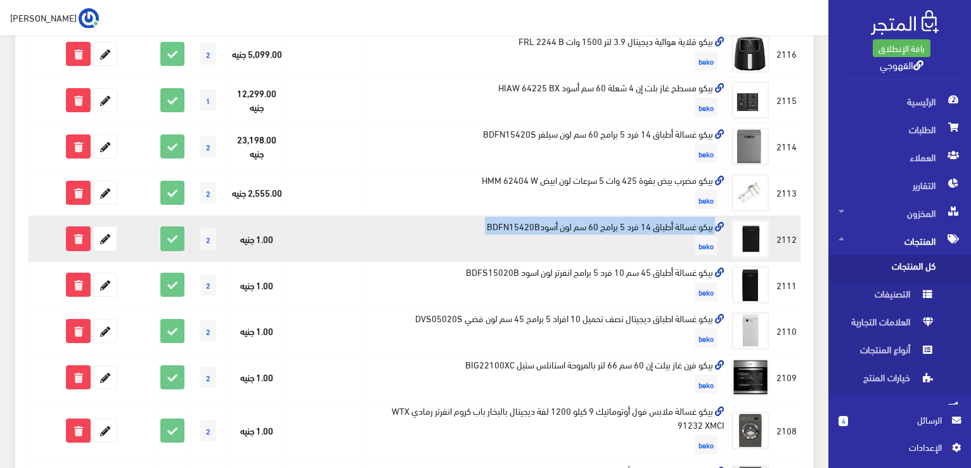
click at [549, 222] on td "بيكو غسالة أطباق 14 فرد 5 برامج 60 سم لون أسودBDFN15420B beko" at bounding box center [545, 238] width 366 height 46
copy td "بيكو غسالة أطباق 14 فرد 5 برامج 60 سم لون أسودBDFN15420B"
click at [105, 243] on icon at bounding box center [105, 238] width 23 height 23
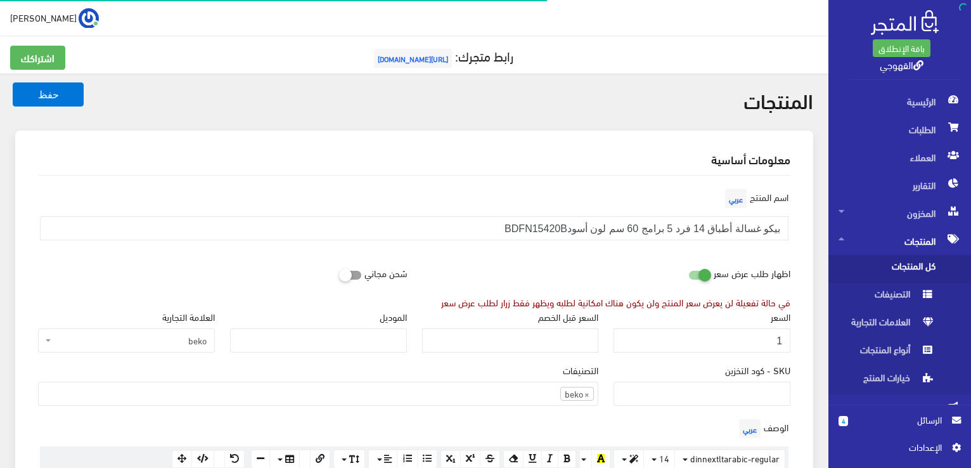
scroll to position [884, 0]
click at [753, 335] on input "1" at bounding box center [701, 340] width 177 height 24
paste input "23799"
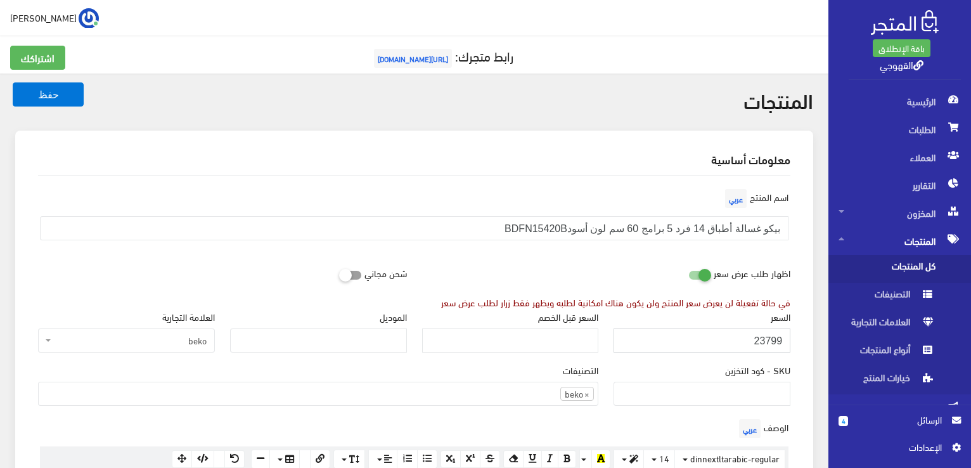
type input "23799"
click at [13, 82] on button "حفظ" at bounding box center [48, 94] width 71 height 24
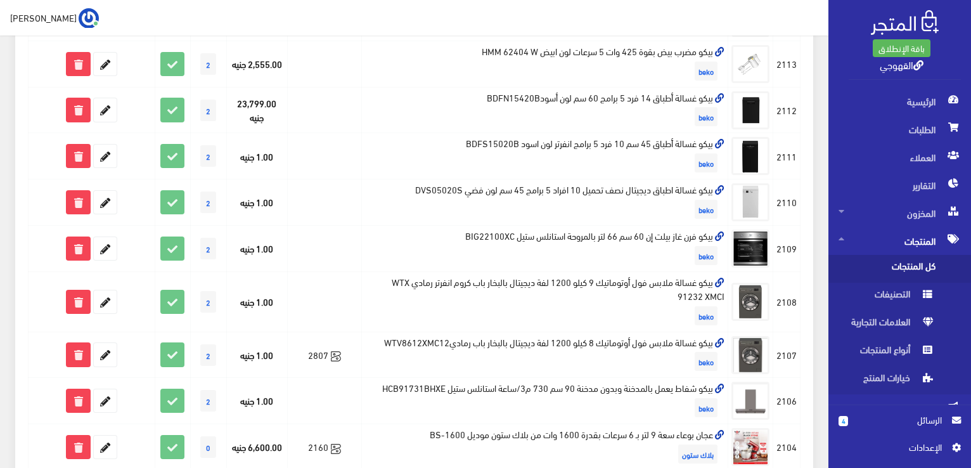
scroll to position [765, 0]
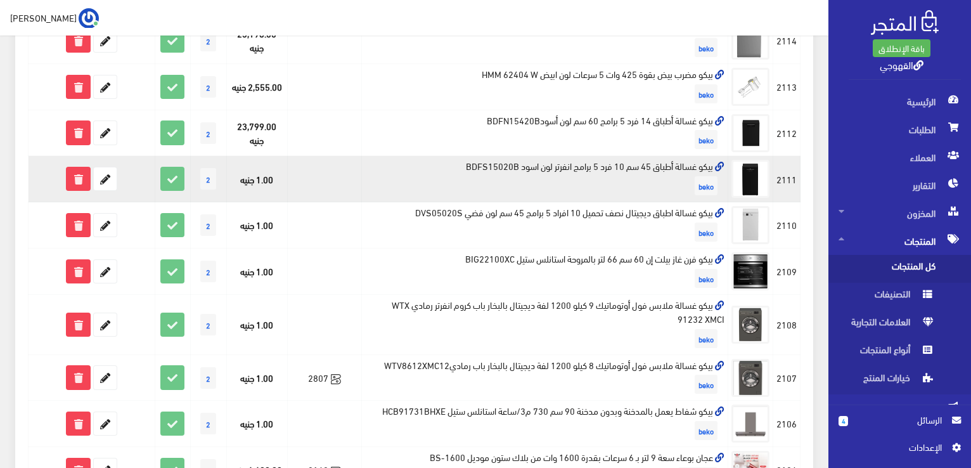
click at [570, 162] on td "بيكو غسالة أطباق 45 سم 10 فرد 5 برامج انفرتر لون اسود BDFS15020B beko" at bounding box center [545, 179] width 366 height 46
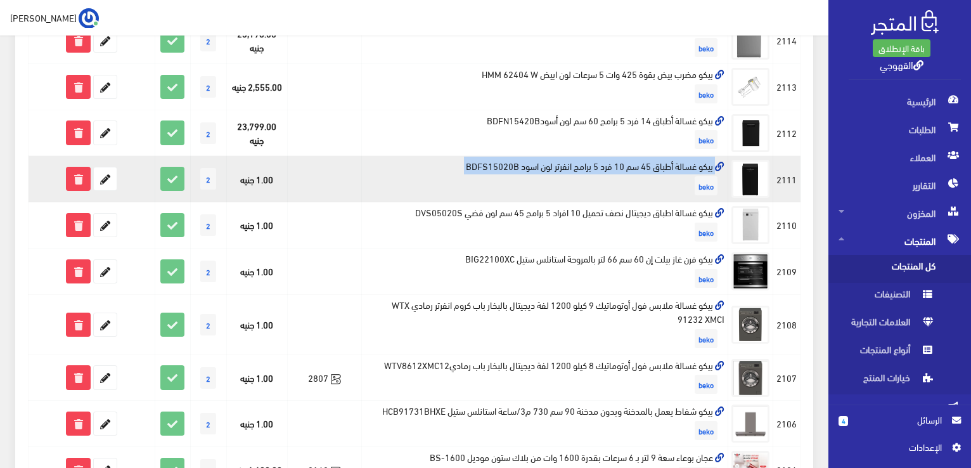
click at [570, 162] on td "بيكو غسالة أطباق 45 سم 10 فرد 5 برامج انفرتر لون اسود BDFS15020B beko" at bounding box center [545, 179] width 366 height 46
copy td "بيكو غسالة أطباق 45 سم 10 فرد 5 برامج انفرتر لون اسود BDFS15020B"
click at [104, 184] on icon at bounding box center [105, 178] width 23 height 23
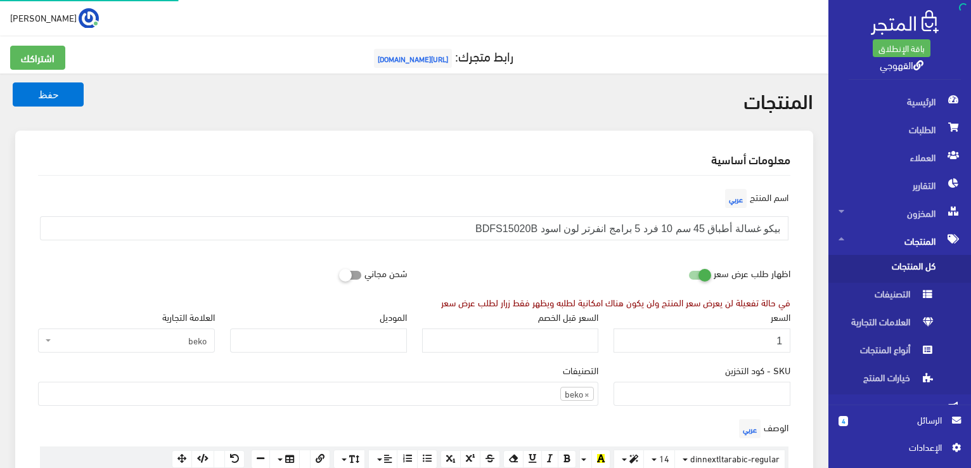
scroll to position [884, 0]
click at [624, 229] on input "بيكو غسالة أطباق 45 سم 10 فرد 5 برامج انفرتر لون اسود BDFS15020B" at bounding box center [414, 228] width 748 height 24
paste input "27,999"
type input "27,999"
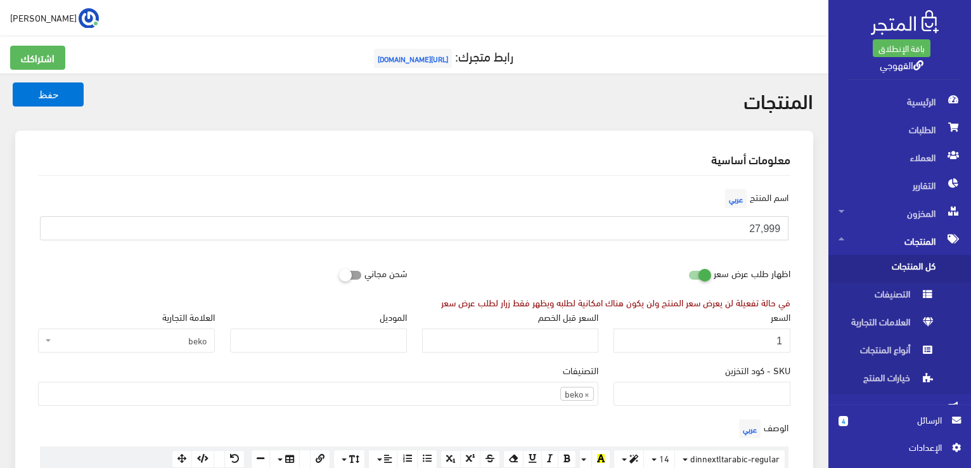
click at [13, 82] on button "حفظ" at bounding box center [48, 94] width 71 height 24
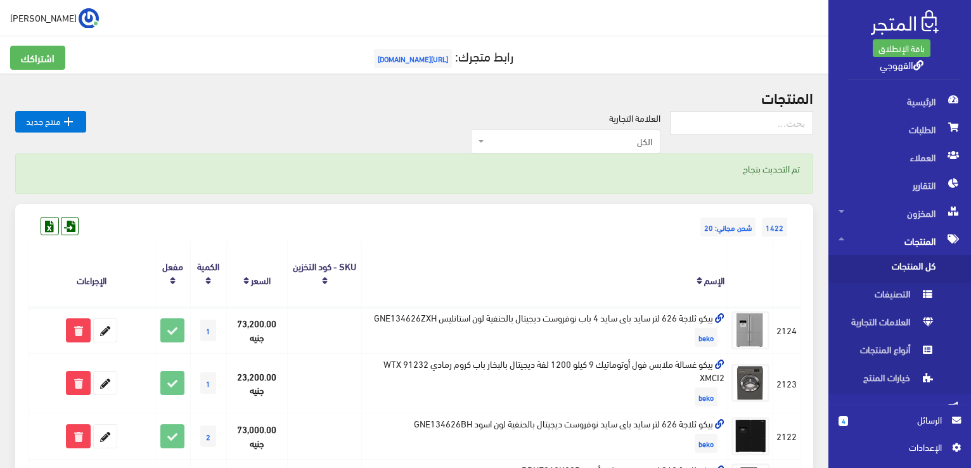
click at [399, 274] on th "الإسم" at bounding box center [545, 273] width 366 height 67
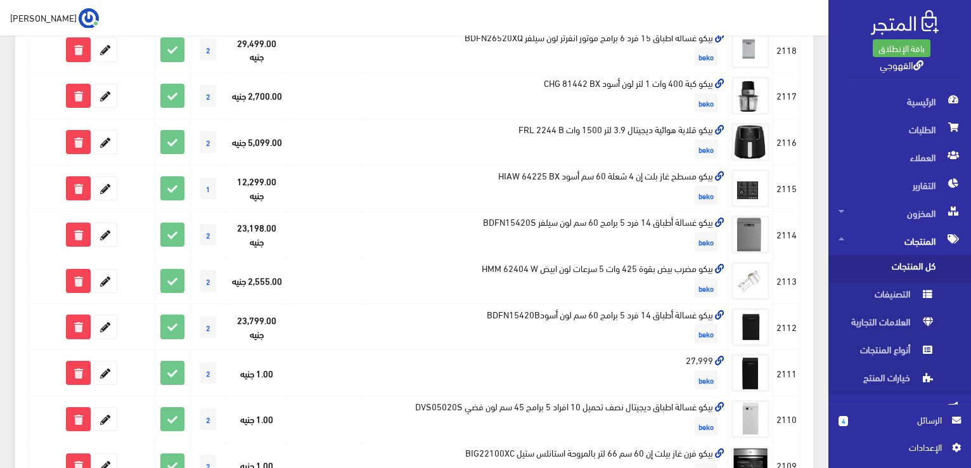
scroll to position [583, 0]
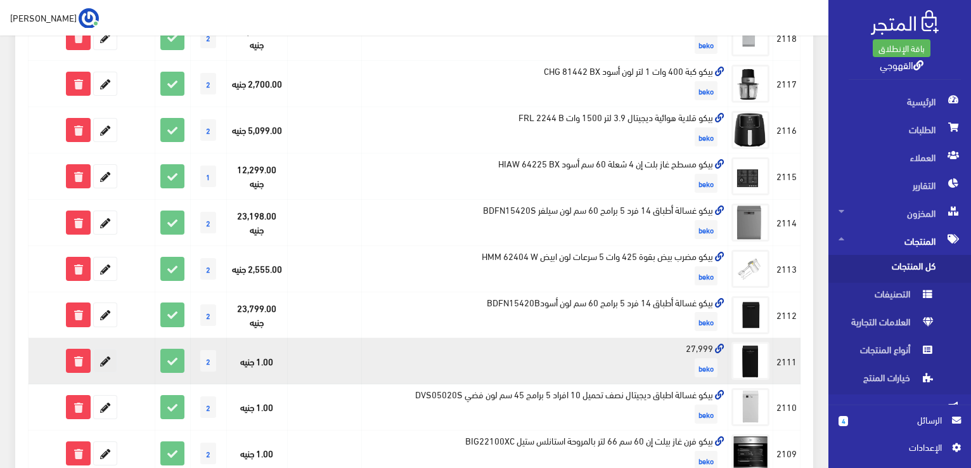
click at [113, 360] on icon at bounding box center [105, 360] width 23 height 23
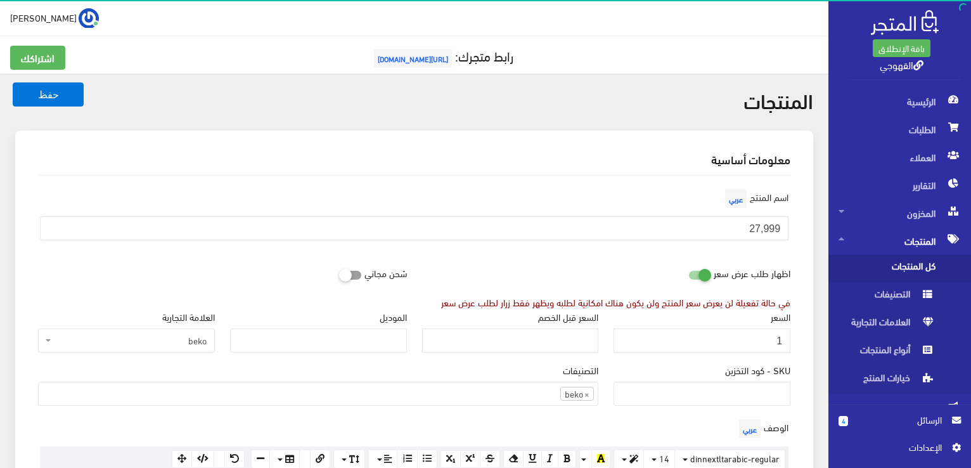
scroll to position [882, 0]
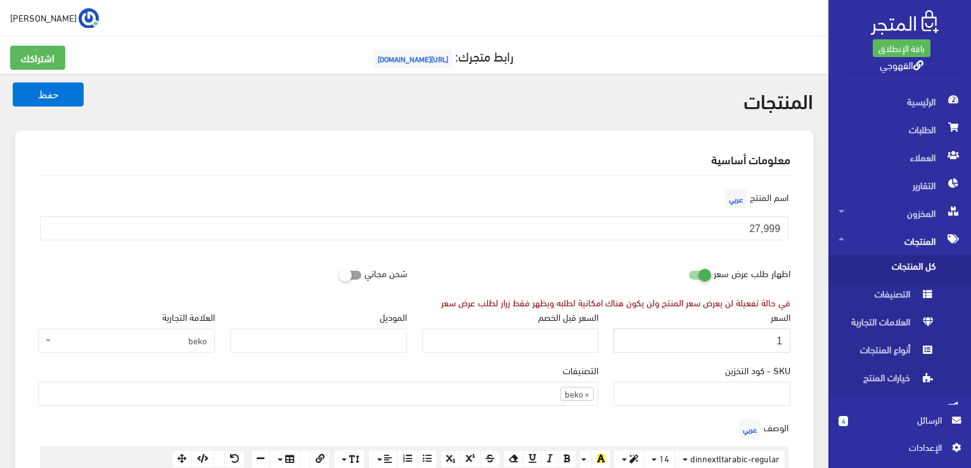
click at [697, 332] on input "1" at bounding box center [701, 340] width 177 height 24
paste input "27999"
type input "27999"
click at [726, 224] on input "27,999" at bounding box center [414, 228] width 748 height 24
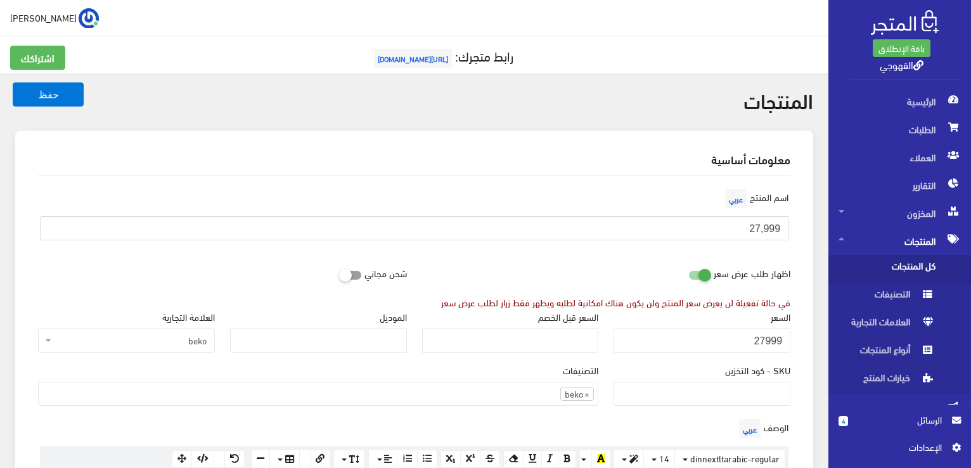
paste input "بيكو غسالة أطباق 45 سم 10 فرد 5 برامج انفرتر لون اسود BDFS15020B"
type input "بيكو غسالة أطباق 45 سم 10 فرد 5 برامج انفرتر لون اسود BDFS15020B"
click at [13, 82] on button "حفظ" at bounding box center [48, 94] width 71 height 24
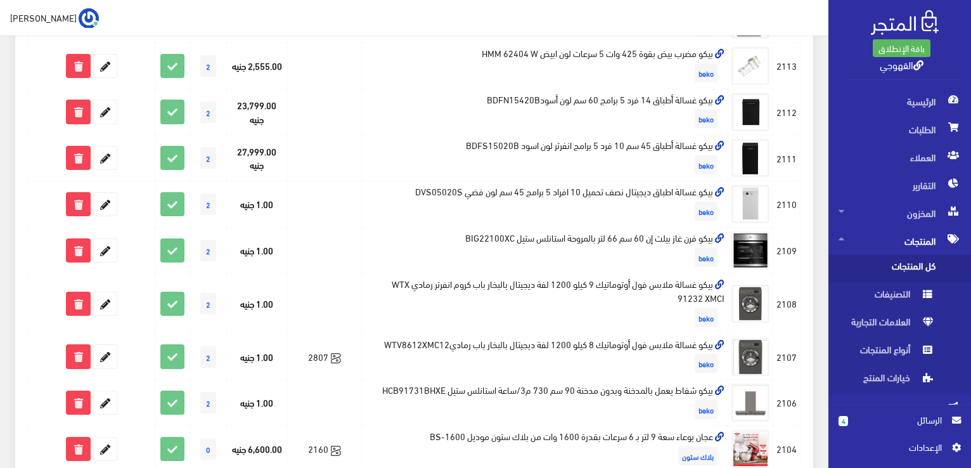
scroll to position [811, 0]
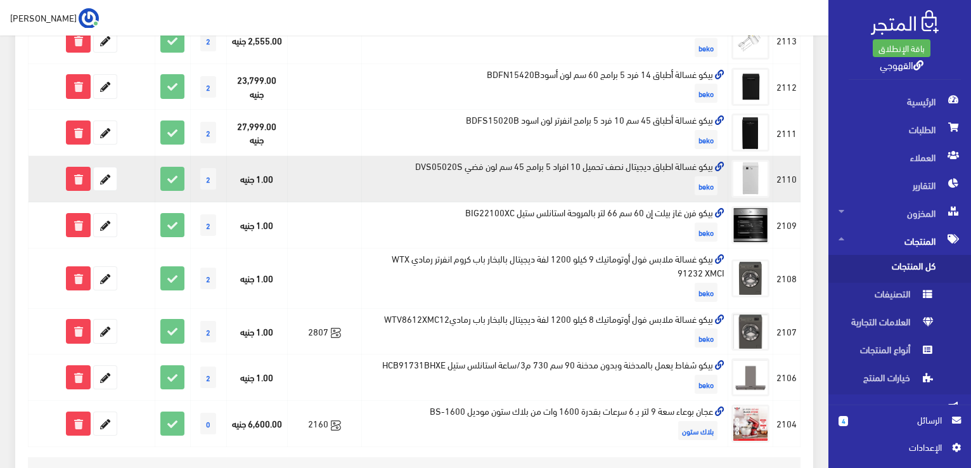
click at [703, 167] on td "بيكو غسالة اطباق ديجيتال نصف تحميل 10 افراد 5 برامج 45 سم لون فضي DVS05020S beko" at bounding box center [545, 179] width 366 height 46
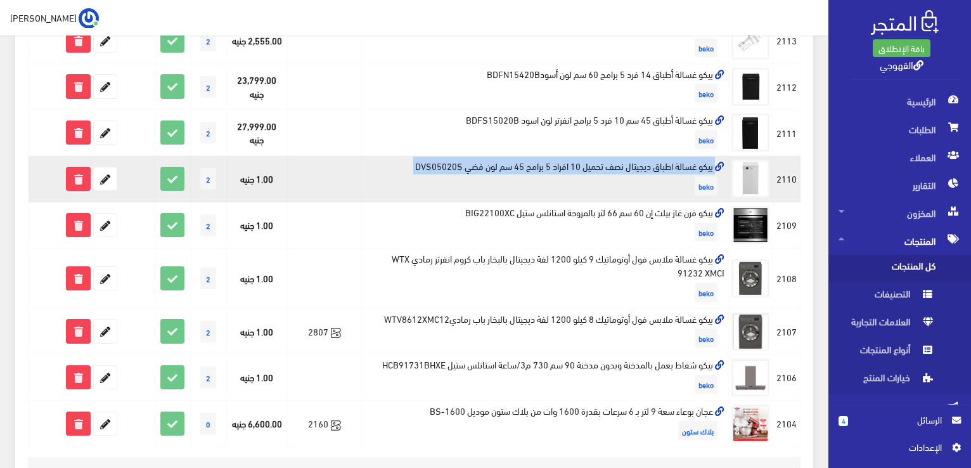
click at [703, 167] on td "بيكو غسالة اطباق ديجيتال نصف تحميل 10 افراد 5 برامج 45 سم لون فضي DVS05020S beko" at bounding box center [545, 179] width 366 height 46
copy td "بيكو غسالة اطباق ديجيتال نصف تحميل 10 افراد 5 برامج 45 سم لون فضي DVS05020S"
click at [109, 174] on icon at bounding box center [105, 178] width 23 height 23
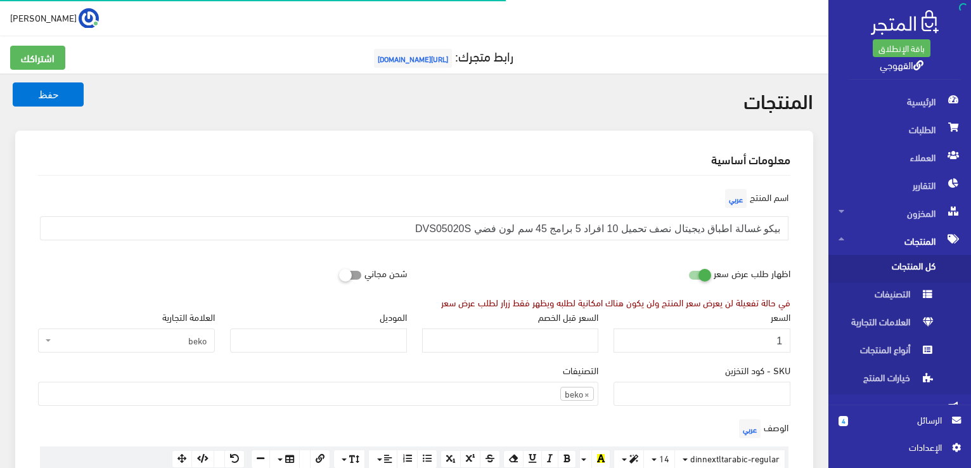
scroll to position [882, 0]
click at [704, 340] on input "1" at bounding box center [701, 340] width 177 height 24
paste input "9999"
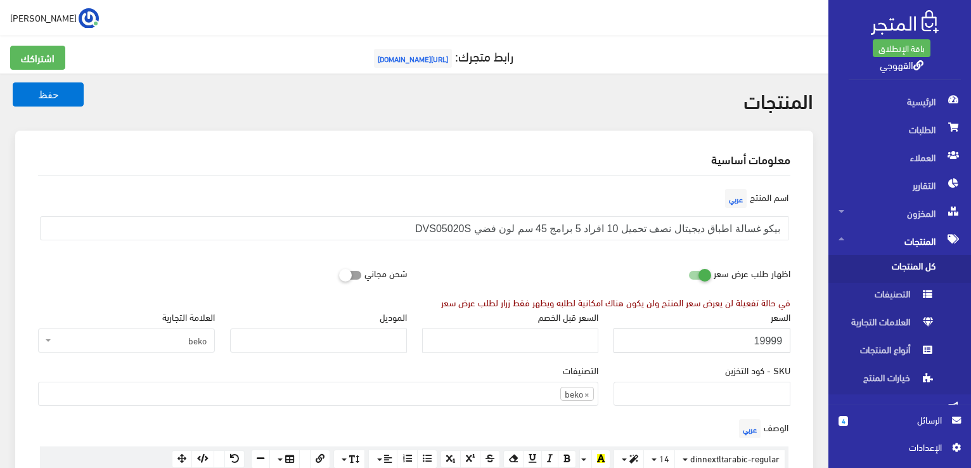
type input "19999"
click at [13, 82] on button "حفظ" at bounding box center [48, 94] width 71 height 24
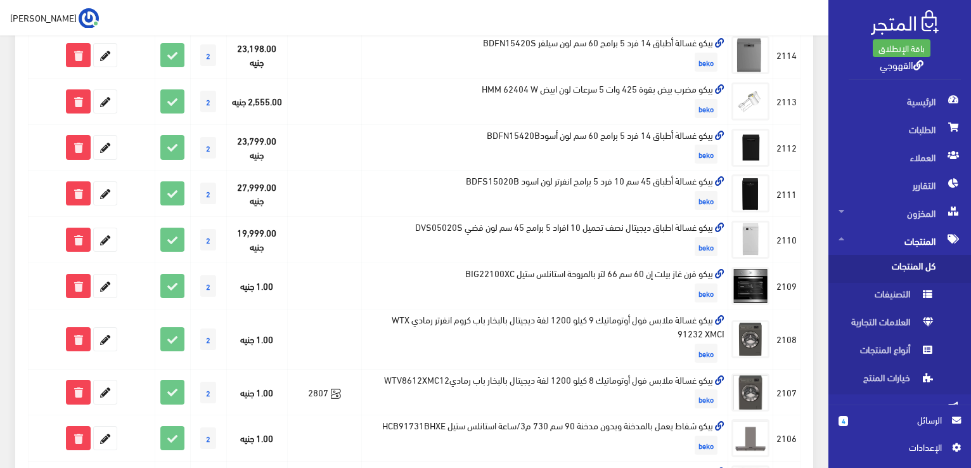
scroll to position [755, 0]
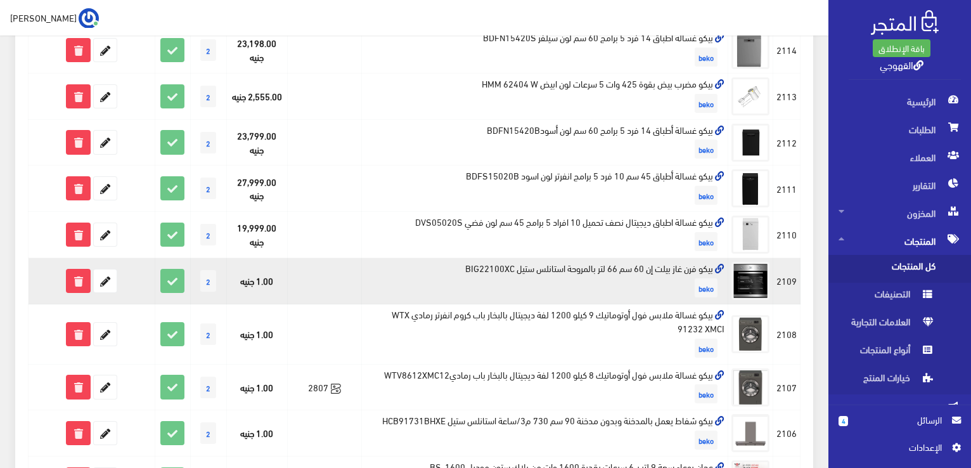
click at [545, 264] on td "بيكو فرن غاز بيلت إن 60 سم 66 لتر بالمروحة استانلس ستيل BIG22100XC beko" at bounding box center [545, 281] width 366 height 46
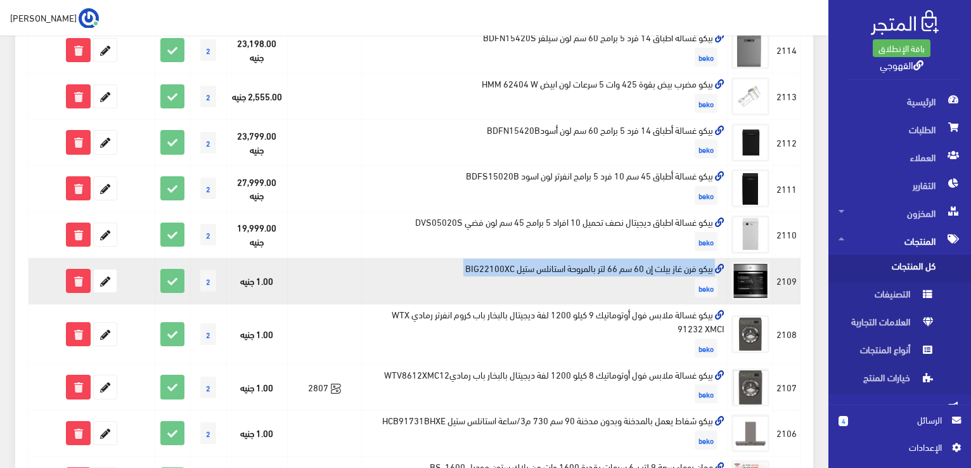
click at [545, 264] on td "بيكو فرن غاز بيلت إن 60 سم 66 لتر بالمروحة استانلس ستيل BIG22100XC beko" at bounding box center [545, 281] width 366 height 46
copy td "بيكو فرن غاز بيلت إن 60 سم 66 لتر بالمروحة استانلس ستيل BIG22100XC"
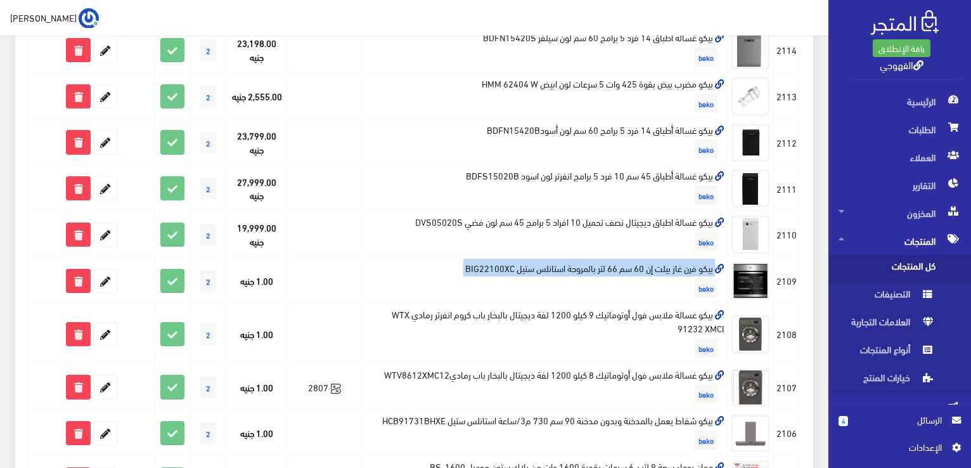
copy td "بيكو فرن غاز بيلت إن 60 سم 66 لتر بالمروحة استانلس ستيل BIG22100XC"
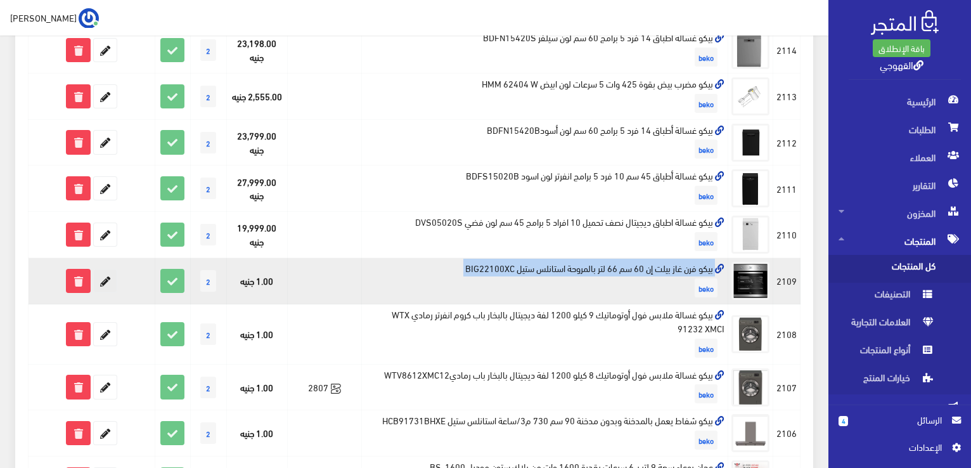
click at [106, 285] on icon at bounding box center [105, 280] width 23 height 23
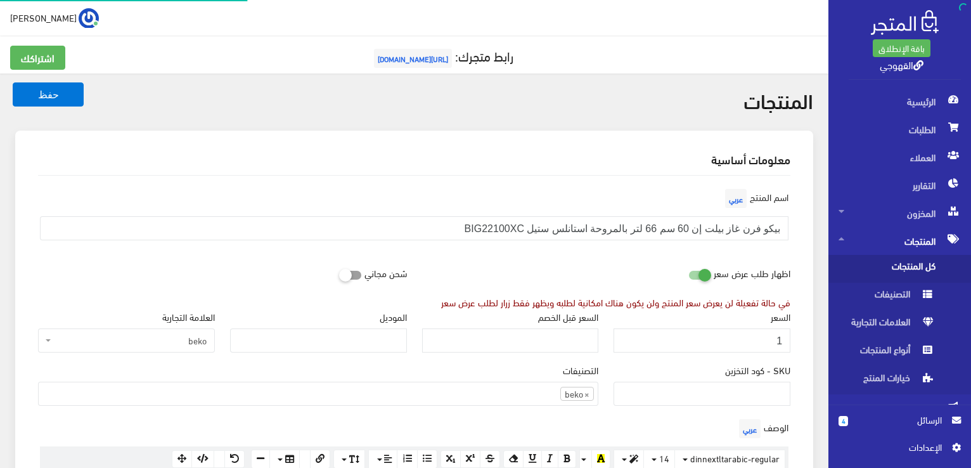
scroll to position [884, 0]
click at [655, 335] on input "1" at bounding box center [701, 340] width 177 height 24
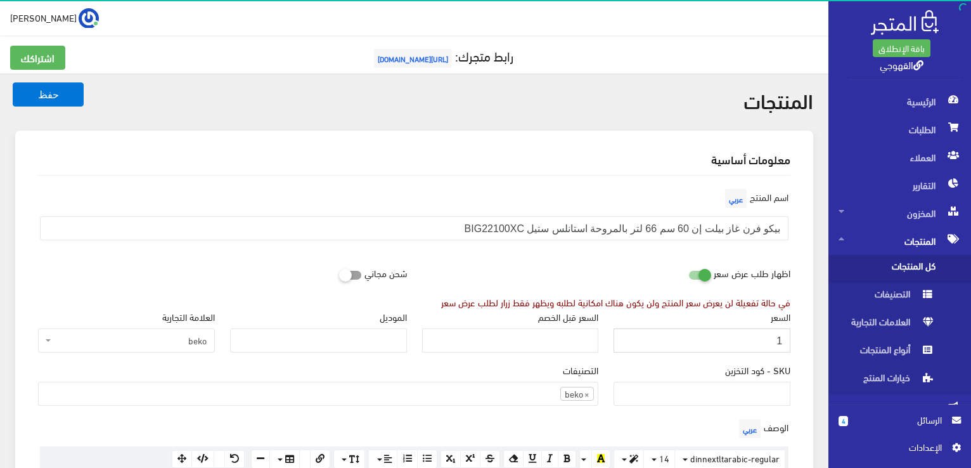
click at [655, 335] on input "1" at bounding box center [701, 340] width 177 height 24
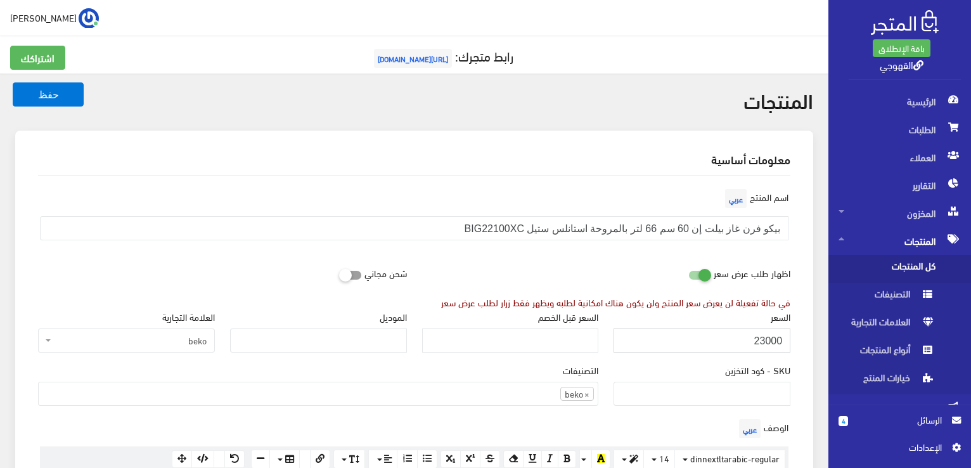
type input "23000"
click at [13, 82] on button "حفظ" at bounding box center [48, 94] width 71 height 24
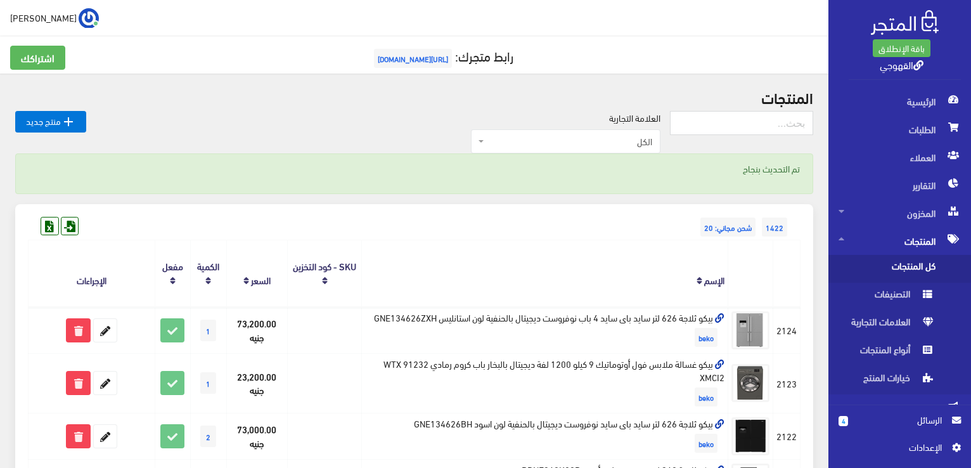
click at [669, 212] on div "1422 شحن مجاني: 20" at bounding box center [414, 214] width 772 height 20
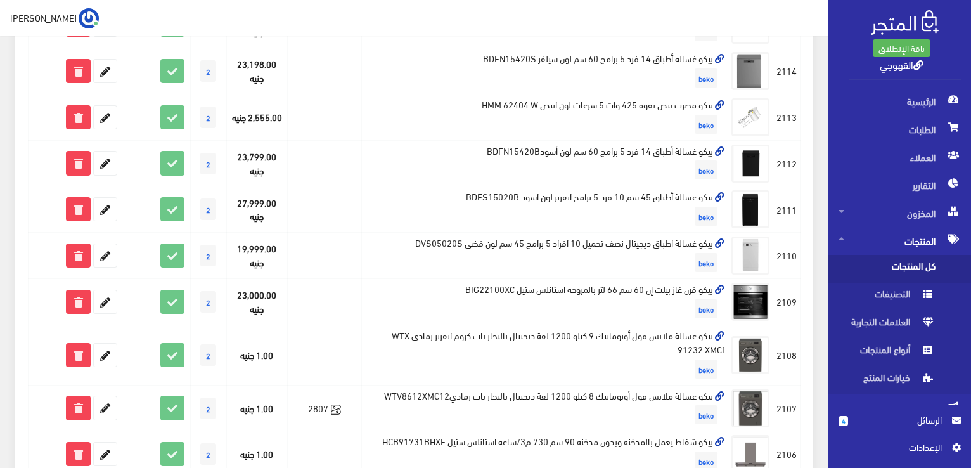
scroll to position [760, 0]
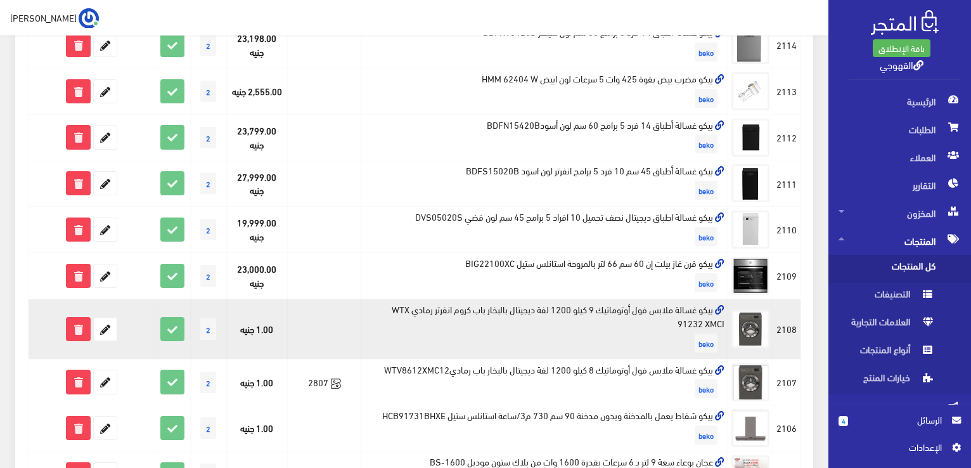
click at [439, 307] on td "بيكو غسالة ملابس فول أوتوماتيك 9 كيلو 1200 لفة ديجيتال بالبخار باب كروم انفرتر …" at bounding box center [545, 329] width 366 height 60
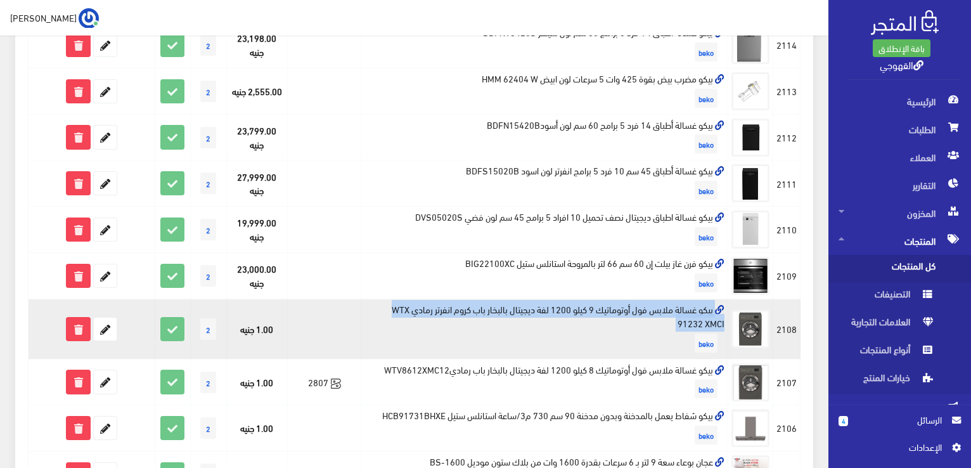
click at [439, 307] on td "بيكو غسالة ملابس فول أوتوماتيك 9 كيلو 1200 لفة ديجيتال بالبخار باب كروم انفرتر …" at bounding box center [545, 329] width 366 height 60
copy td "بيكو غسالة ملابس فول أوتوماتيك 9 كيلو 1200 لفة ديجيتال بالبخار باب كروم انفرتر …"
click at [72, 330] on icon at bounding box center [78, 328] width 23 height 23
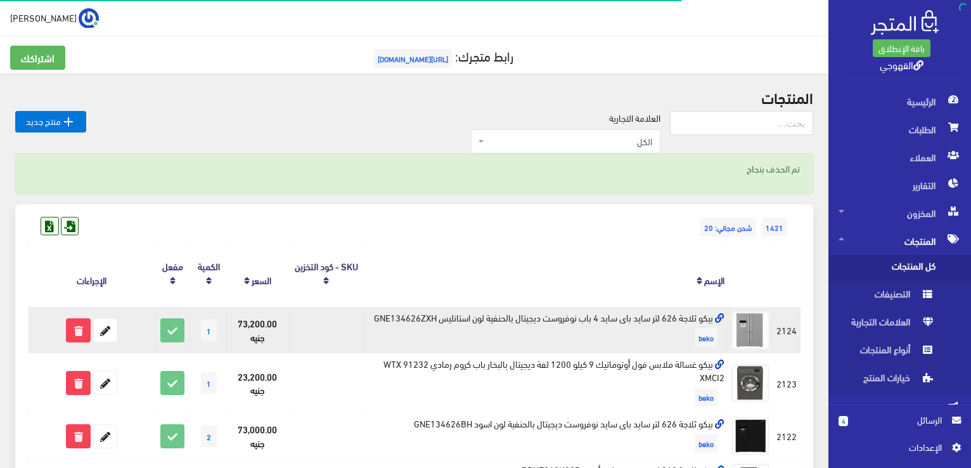
click at [466, 320] on td "بيكو ثلاجة 626 لتر سايد باى سايد 4 باب نوفروست ديجيتال بالحنفية لون استانليس GN…" at bounding box center [546, 330] width 364 height 46
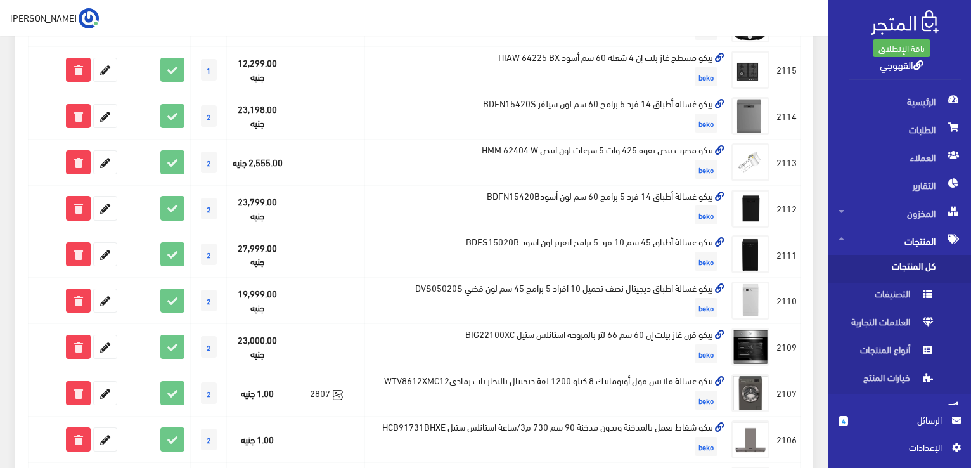
scroll to position [710, 0]
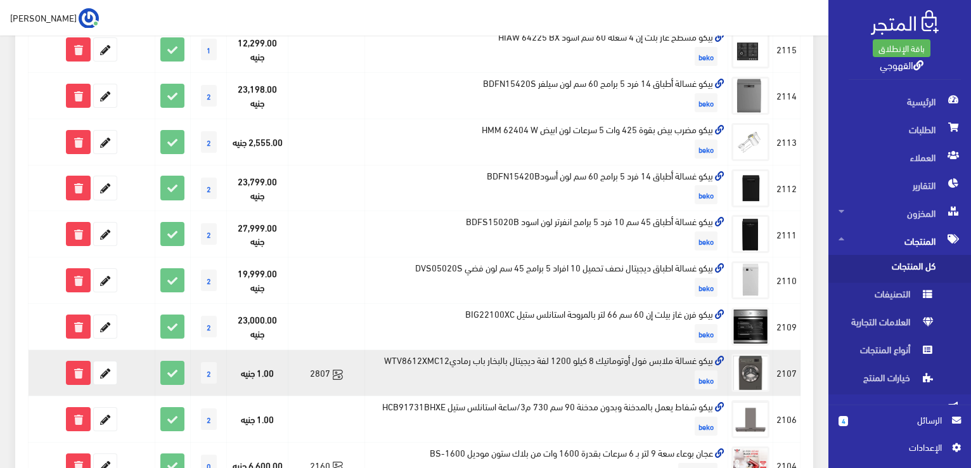
click at [453, 358] on td "بيكو غسالة ملابس فول أوتوماتيك 8 كيلو 1200 لفة ديجيتال بالبخار باب رماديWTV8612…" at bounding box center [546, 373] width 364 height 46
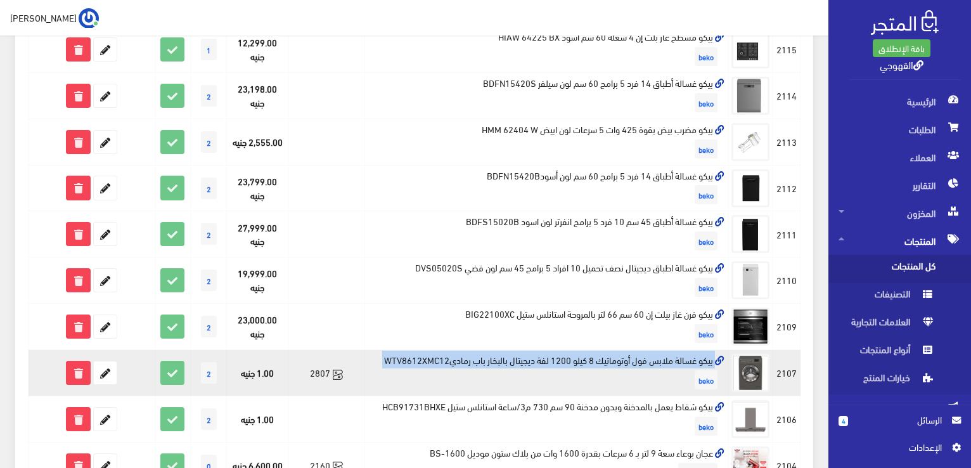
click at [453, 358] on td "بيكو غسالة ملابس فول أوتوماتيك 8 كيلو 1200 لفة ديجيتال بالبخار باب رماديWTV8612…" at bounding box center [546, 373] width 364 height 46
copy td "بيكو غسالة ملابس فول أوتوماتيك 8 كيلو 1200 لفة ديجيتال بالبخار باب رماديWTV8612…"
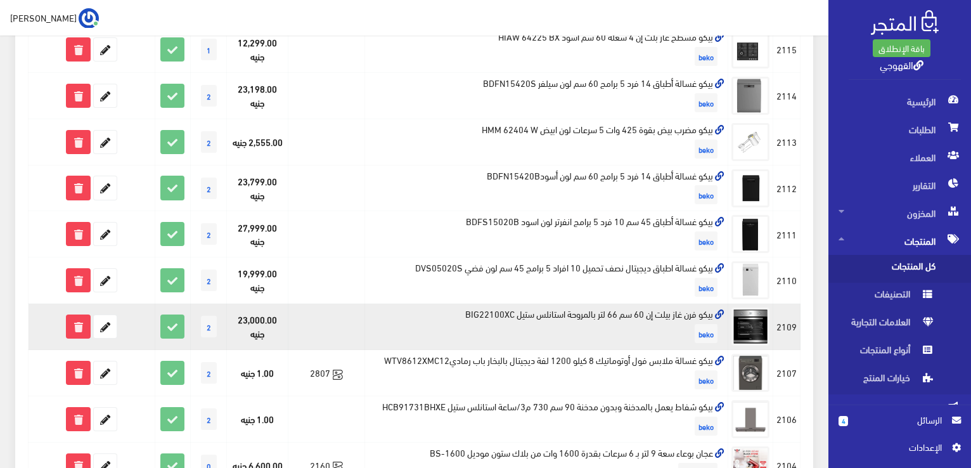
click at [373, 321] on td "بيكو فرن غاز بيلت إن 60 سم 66 لتر بالمروحة استانلس ستيل BIG22100XC beko" at bounding box center [546, 327] width 364 height 46
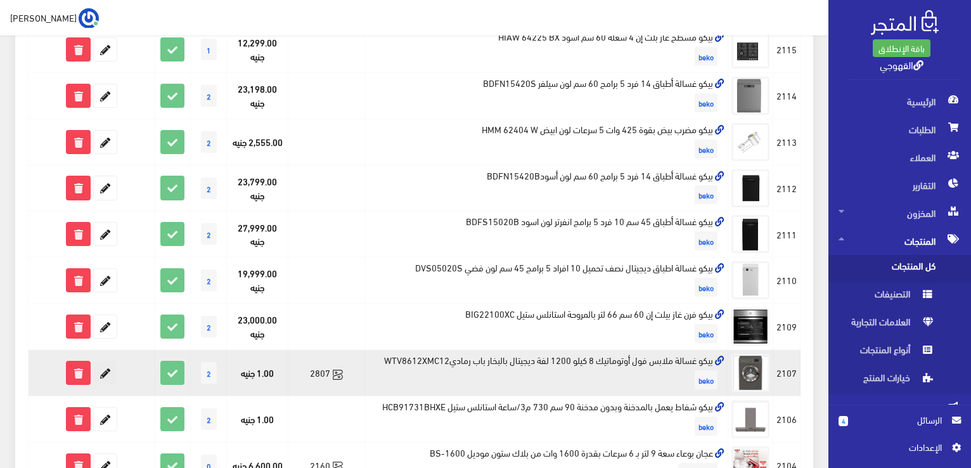
click at [108, 377] on icon at bounding box center [105, 372] width 23 height 23
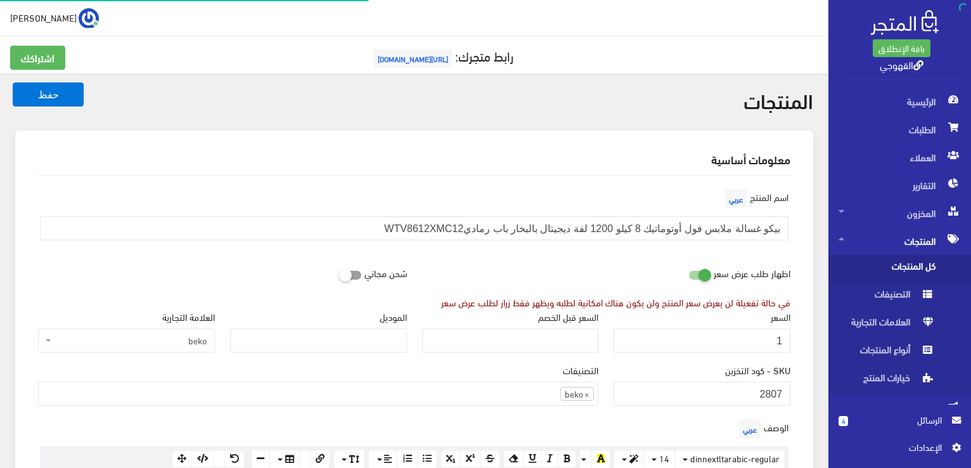
scroll to position [882, 0]
click at [732, 337] on input "1" at bounding box center [701, 340] width 177 height 24
paste input "21999"
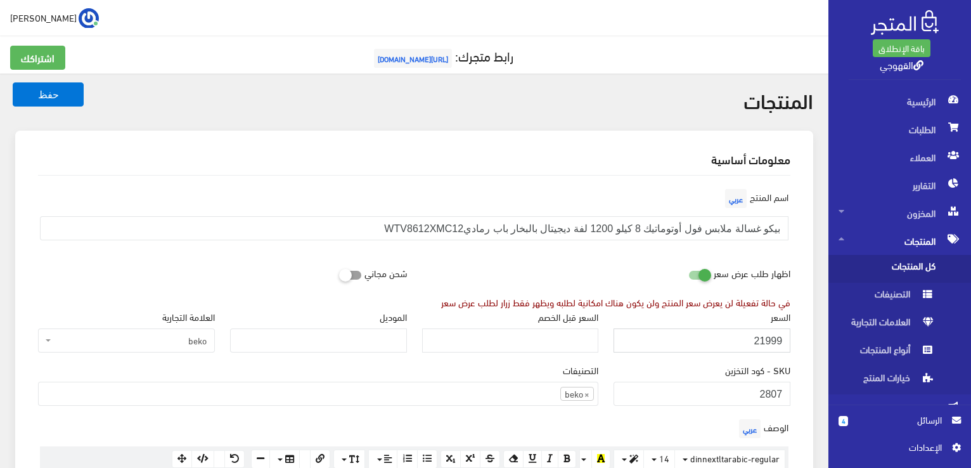
type input "21999"
click at [13, 82] on button "حفظ" at bounding box center [48, 94] width 71 height 24
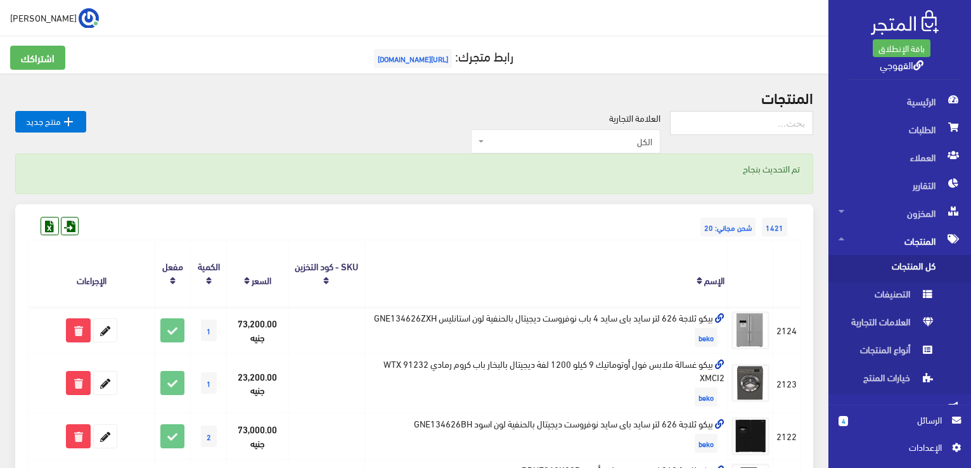
click at [916, 452] on span "اﻹعدادات" at bounding box center [895, 447] width 93 height 14
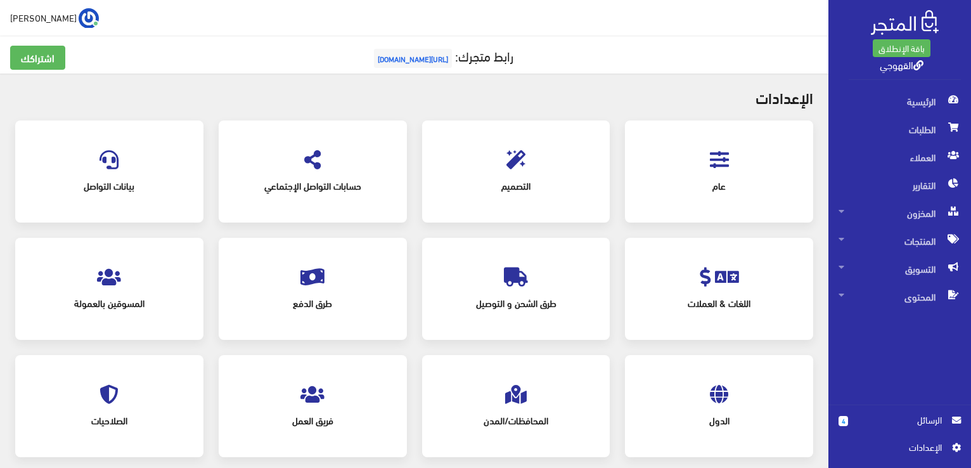
click at [769, 192] on span "عام" at bounding box center [719, 186] width 143 height 28
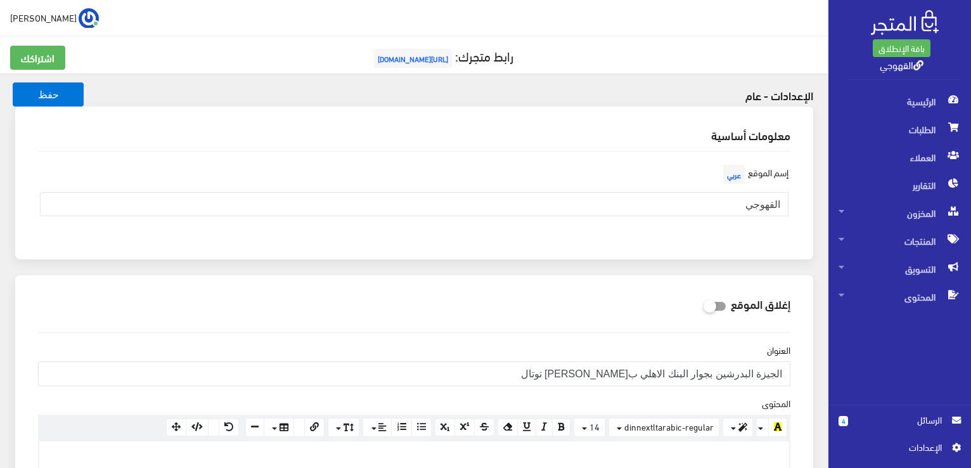
click at [703, 304] on icon at bounding box center [703, 305] width 0 height 11
click at [703, 304] on input "checkbox" at bounding box center [692, 304] width 23 height 13
checkbox input "true"
click at [66, 99] on button "حفظ" at bounding box center [48, 94] width 71 height 24
click at [703, 302] on icon at bounding box center [703, 305] width 0 height 11
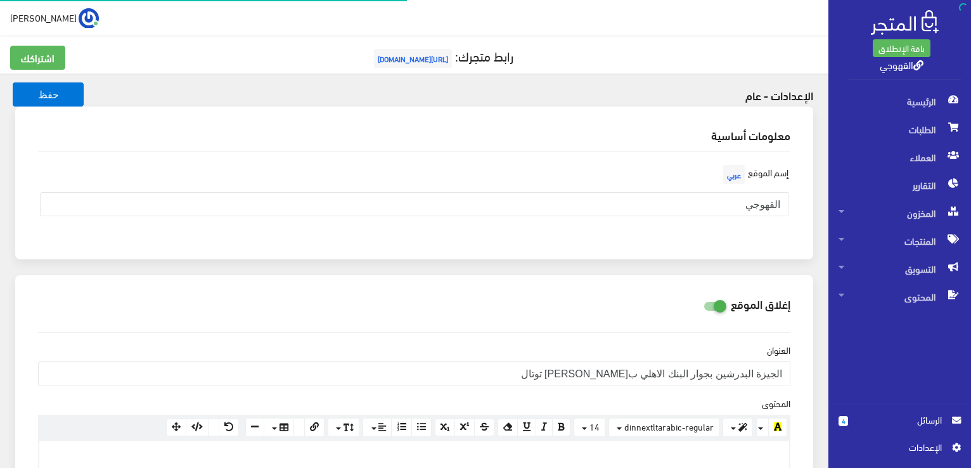
click at [703, 302] on input "checkbox" at bounding box center [692, 304] width 23 height 13
checkbox input "false"
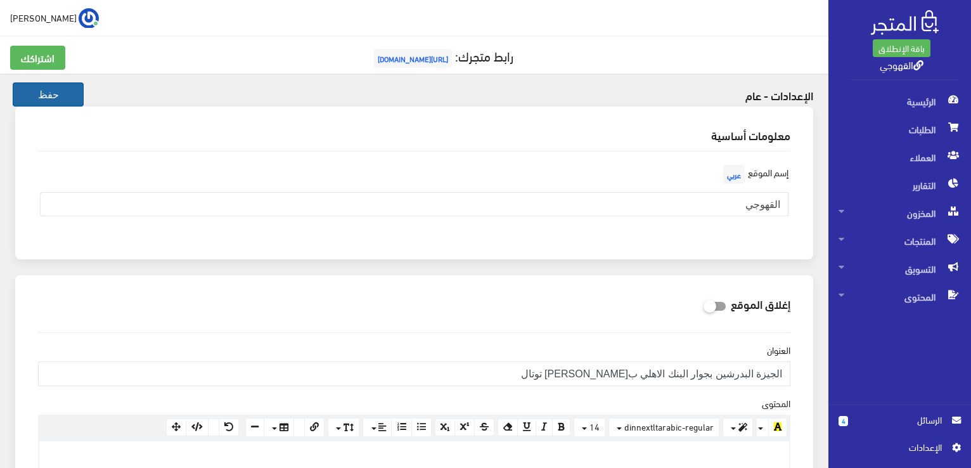
click at [27, 91] on button "حفظ" at bounding box center [48, 94] width 71 height 24
click at [892, 245] on span "المنتجات" at bounding box center [899, 241] width 122 height 28
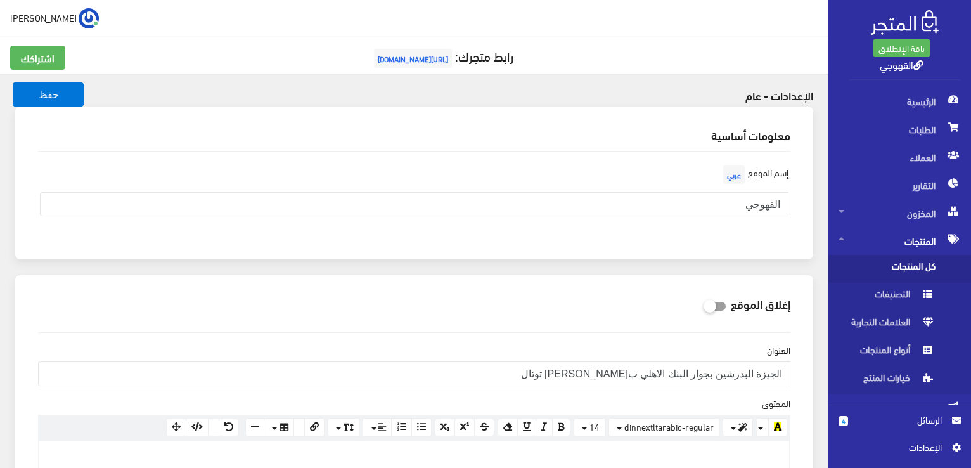
click at [871, 264] on span "كل المنتجات" at bounding box center [886, 269] width 96 height 28
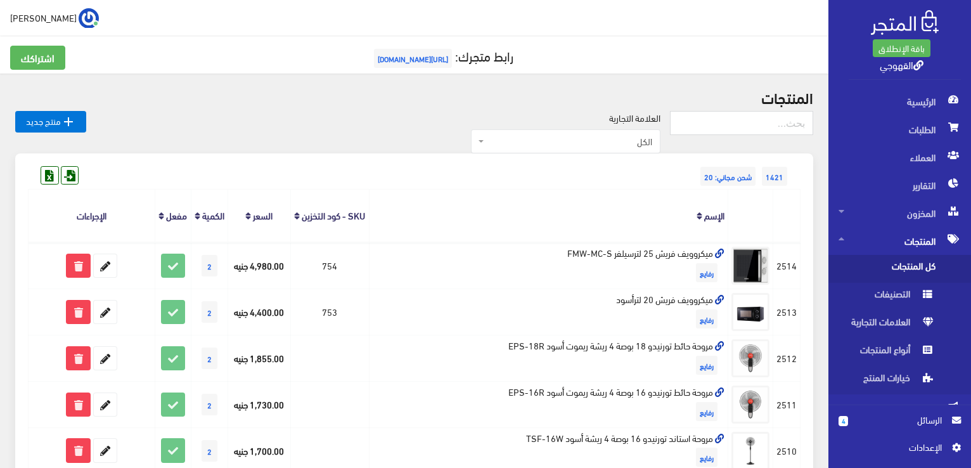
click at [771, 176] on span "1421" at bounding box center [774, 176] width 25 height 19
click at [697, 202] on th "الإسم" at bounding box center [548, 215] width 359 height 53
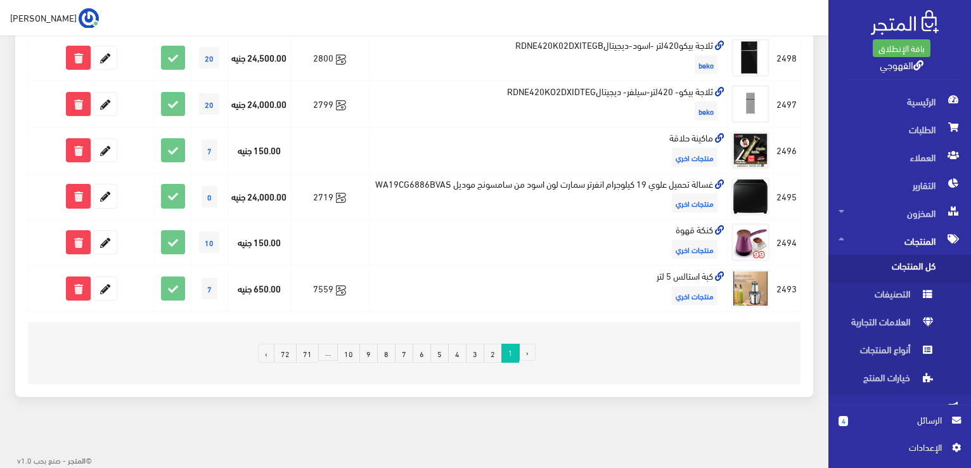
scroll to position [878, 0]
click at [336, 355] on li "..." at bounding box center [327, 352] width 19 height 19
click at [337, 352] on li "..." at bounding box center [327, 352] width 19 height 19
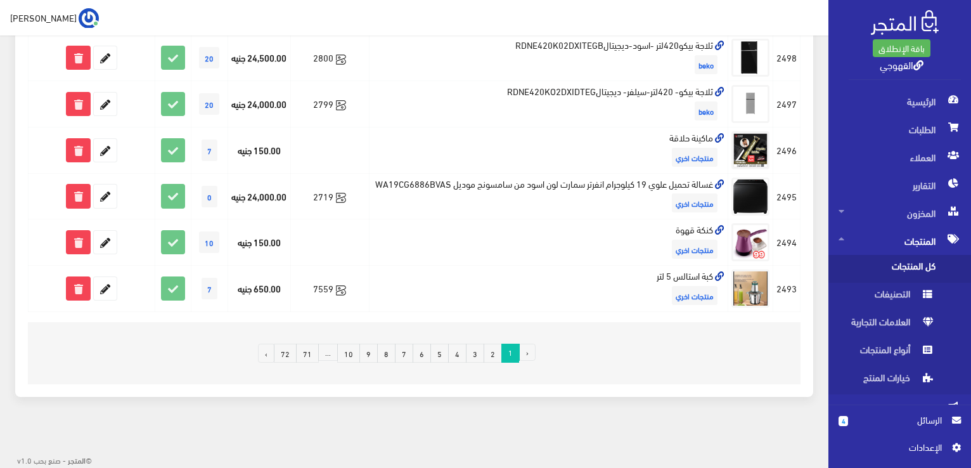
click at [337, 352] on li "..." at bounding box center [327, 352] width 19 height 19
click at [347, 352] on link "10" at bounding box center [348, 352] width 23 height 19
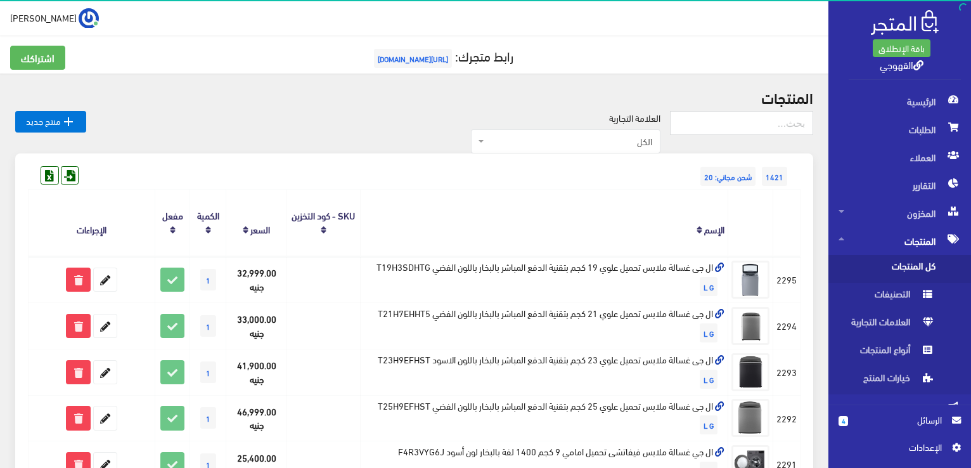
click at [421, 208] on th "الإسم" at bounding box center [544, 222] width 368 height 67
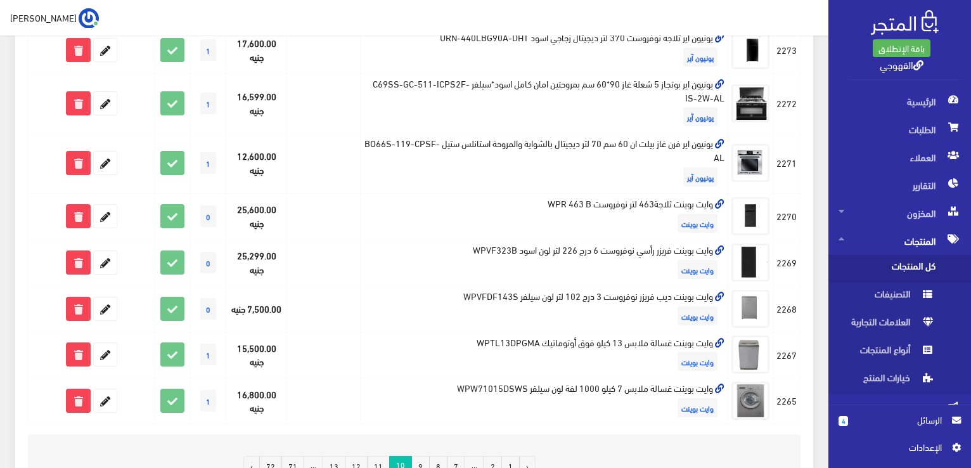
scroll to position [906, 0]
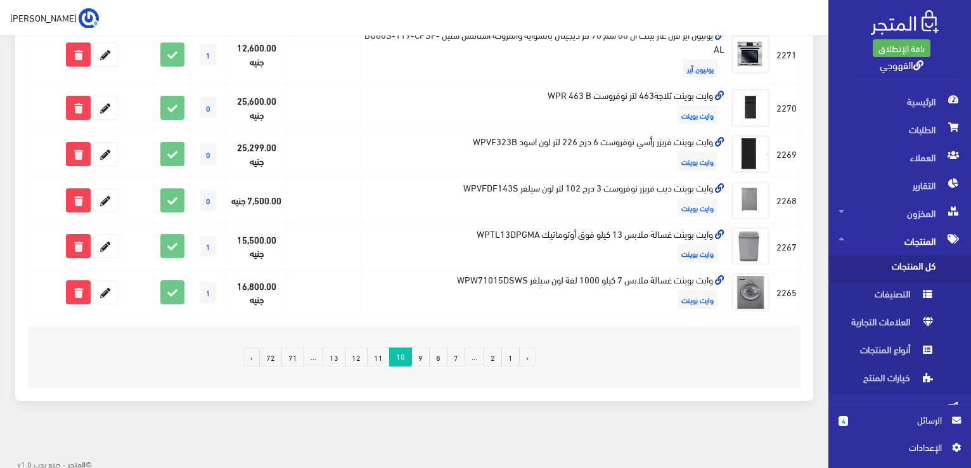
click at [342, 351] on link "13" at bounding box center [334, 356] width 23 height 19
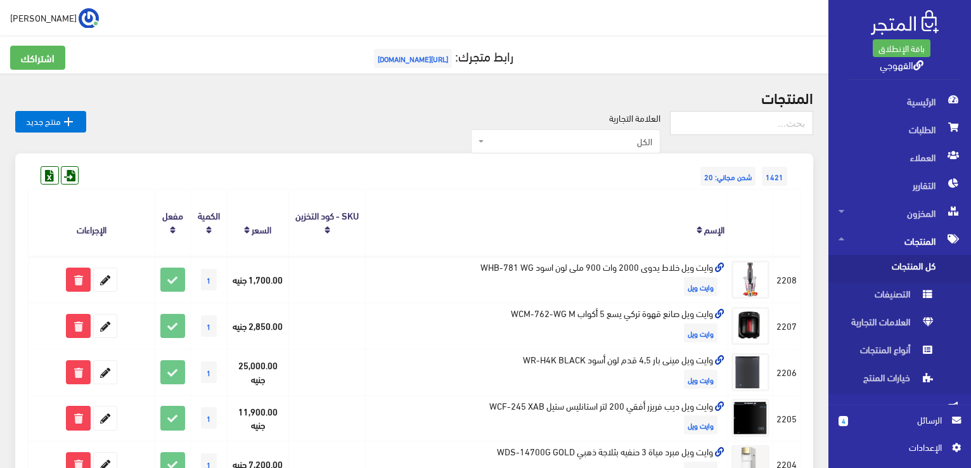
click at [421, 210] on th "الإسم" at bounding box center [547, 222] width 362 height 67
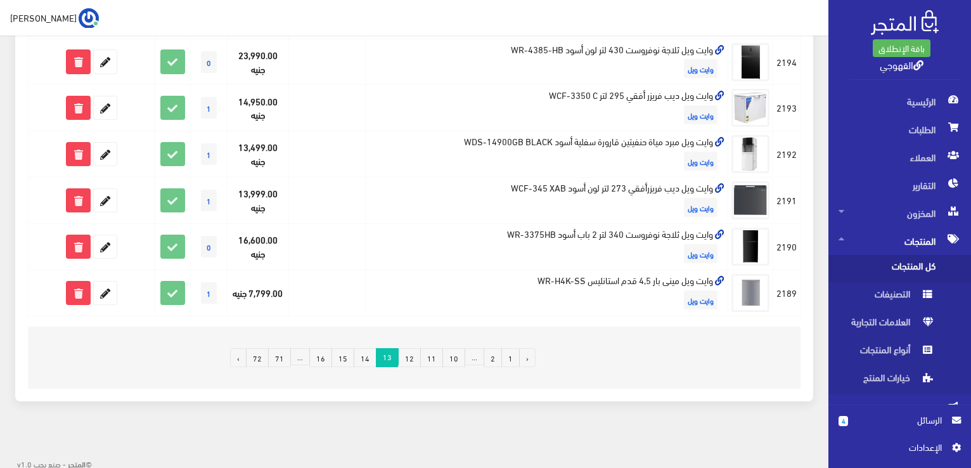
scroll to position [878, 0]
click at [331, 356] on link "16" at bounding box center [320, 356] width 23 height 19
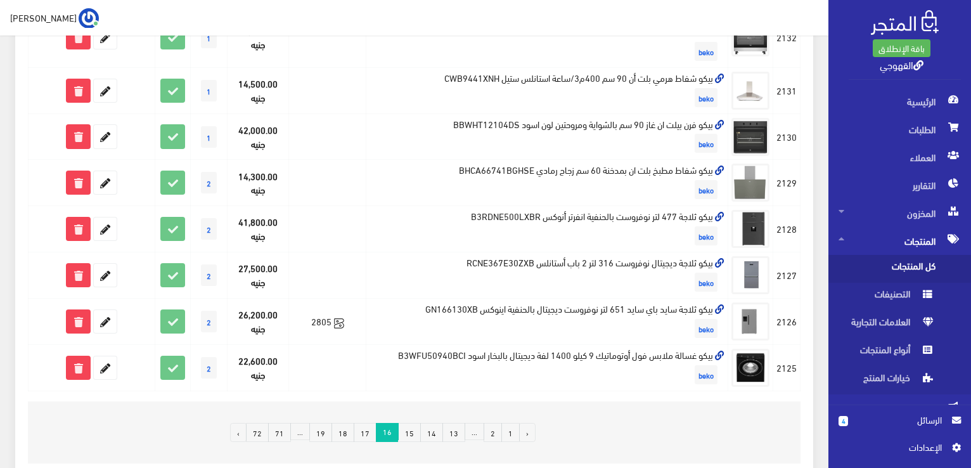
scroll to position [878, 0]
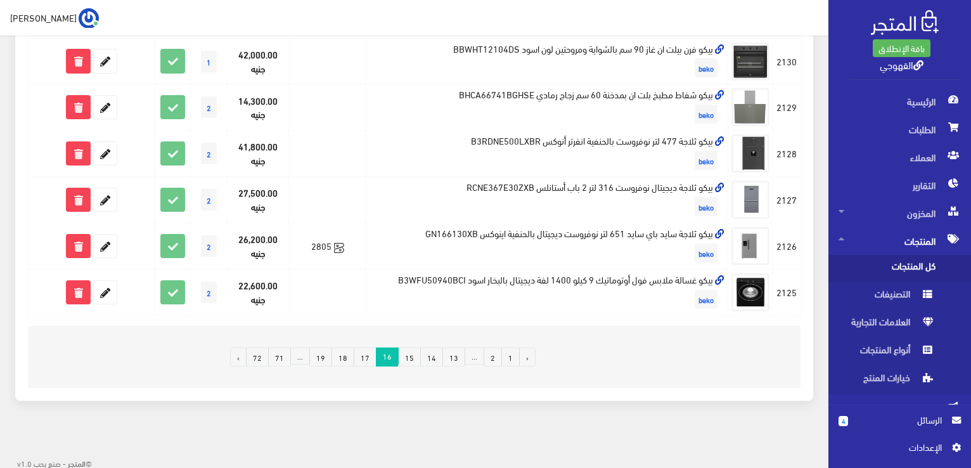
click at [365, 357] on link "17" at bounding box center [365, 356] width 23 height 19
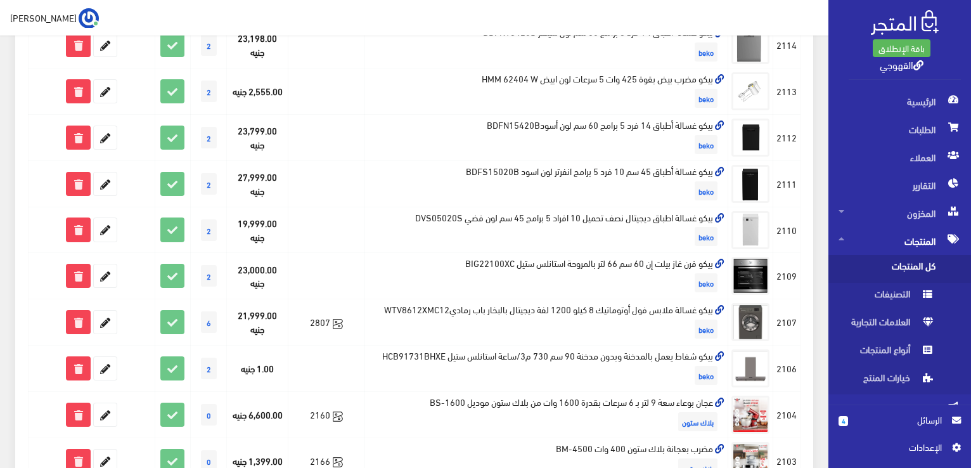
click at [378, 188] on tbody "#2124 beko beko 1 beko" at bounding box center [415, 14] width 772 height 937
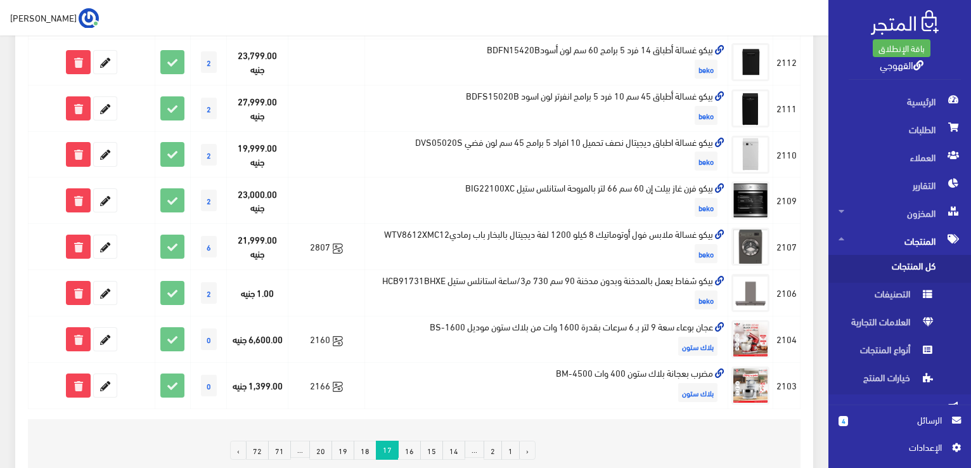
scroll to position [786, 0]
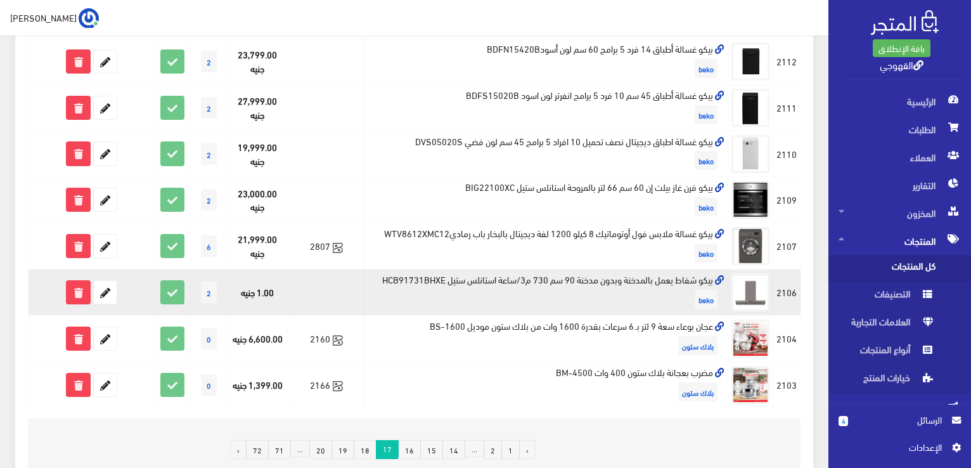
click at [404, 274] on td "بيكو شفاط يعمل بالمدخنة وبدون مدخنة 90 سم 730 م3/ساعة استانلس ستيل HCB91731BHXE…" at bounding box center [546, 292] width 364 height 46
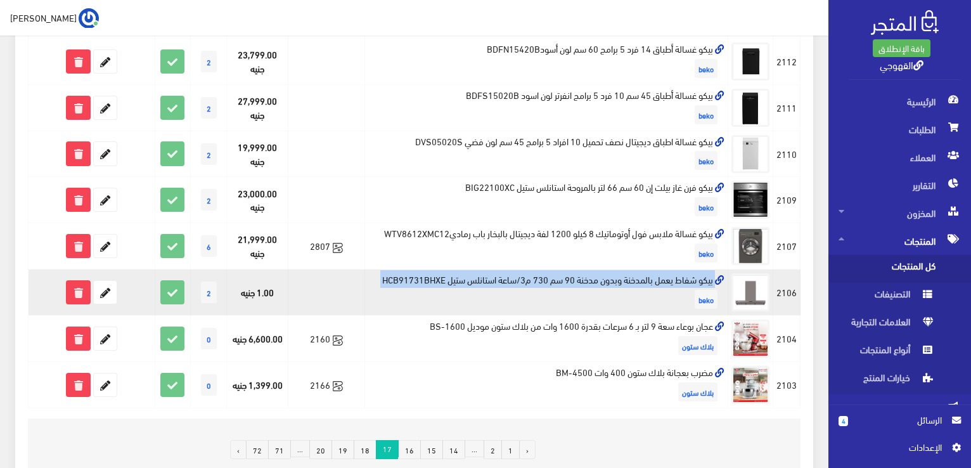
click at [404, 274] on td "بيكو شفاط يعمل بالمدخنة وبدون مدخنة 90 سم 730 م3/ساعة استانلس ستيل HCB91731BHXE…" at bounding box center [546, 292] width 364 height 46
copy td "بيكو شفاط يعمل بالمدخنة وبدون مدخنة 90 سم 730 م3/ساعة استانلس ستيل HCB91731BHXE"
click at [106, 290] on icon at bounding box center [105, 292] width 23 height 23
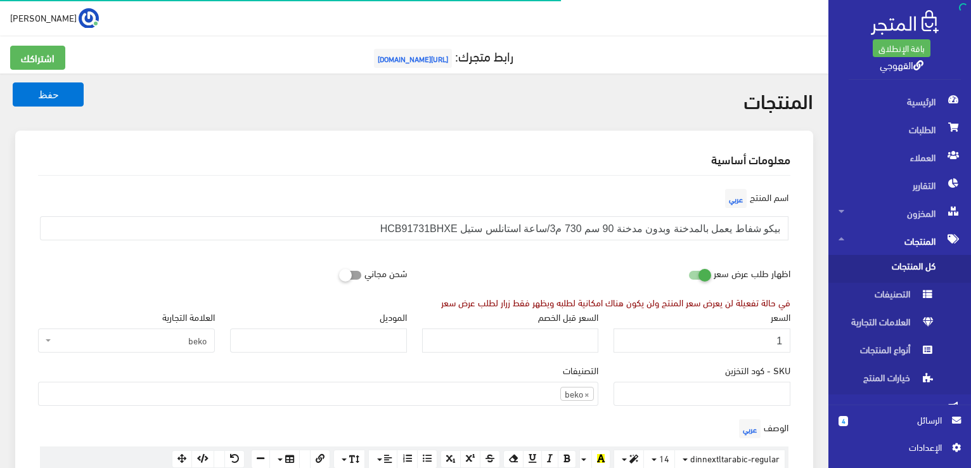
scroll to position [884, 0]
click at [763, 346] on input "1" at bounding box center [701, 340] width 177 height 24
paste input "5027"
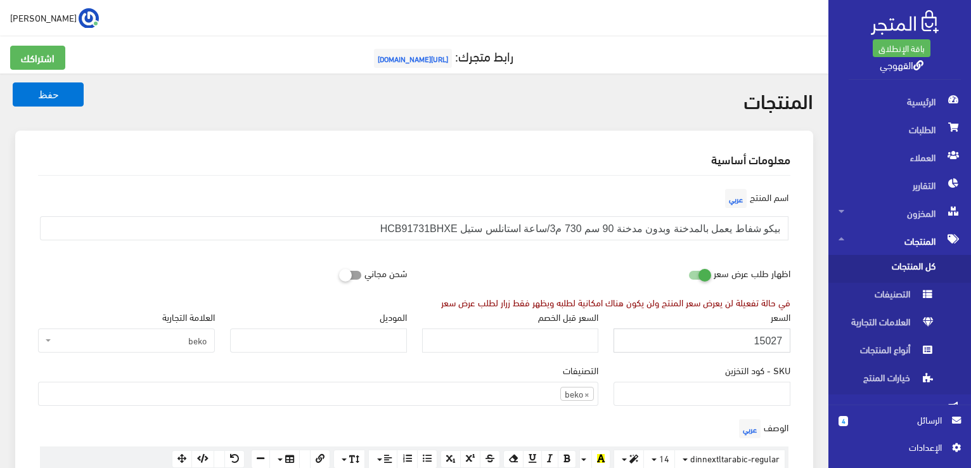
type input "15027"
click at [13, 82] on button "حفظ" at bounding box center [48, 94] width 71 height 24
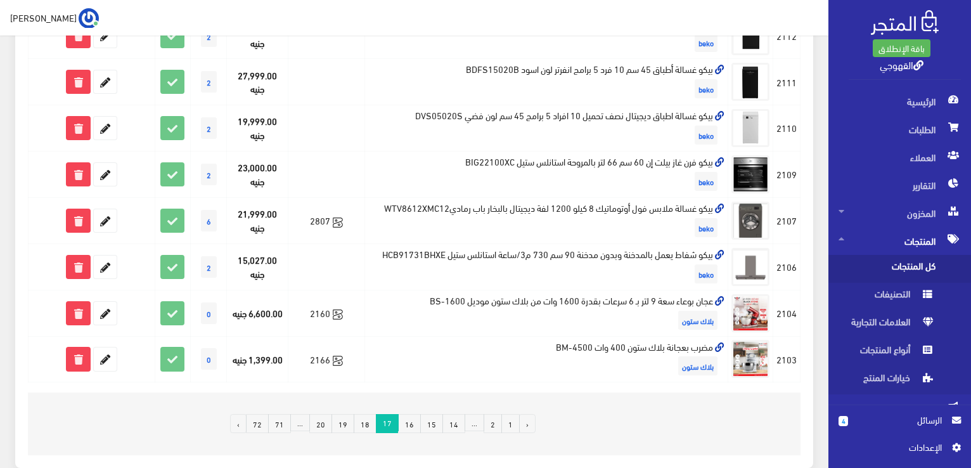
scroll to position [887, 0]
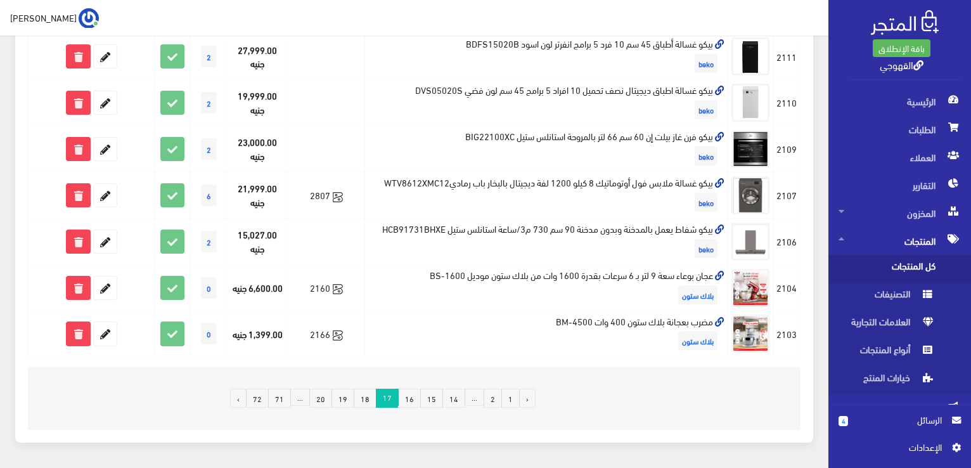
click at [404, 377] on div "‹ 1 2 ... 14 15 16 17 18 19 20 ... 71 72 ›" at bounding box center [414, 398] width 256 height 42
click at [376, 395] on link "18" at bounding box center [365, 397] width 23 height 19
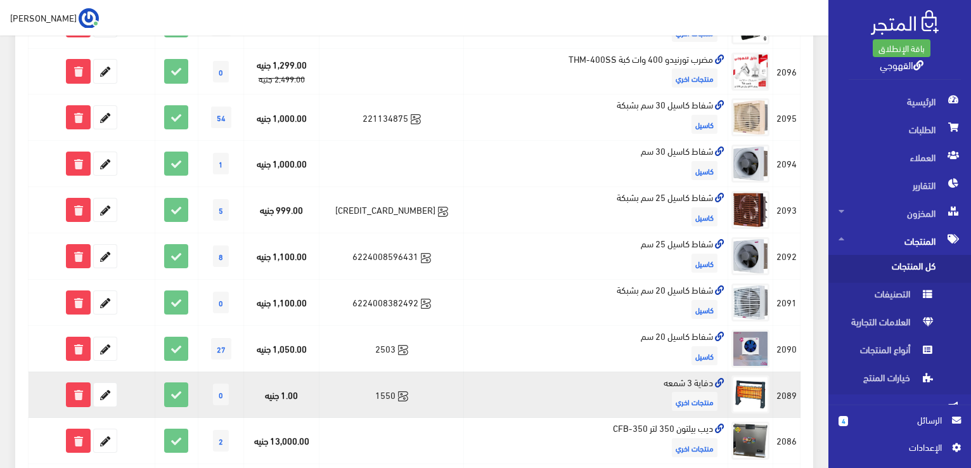
scroll to position [380, 0]
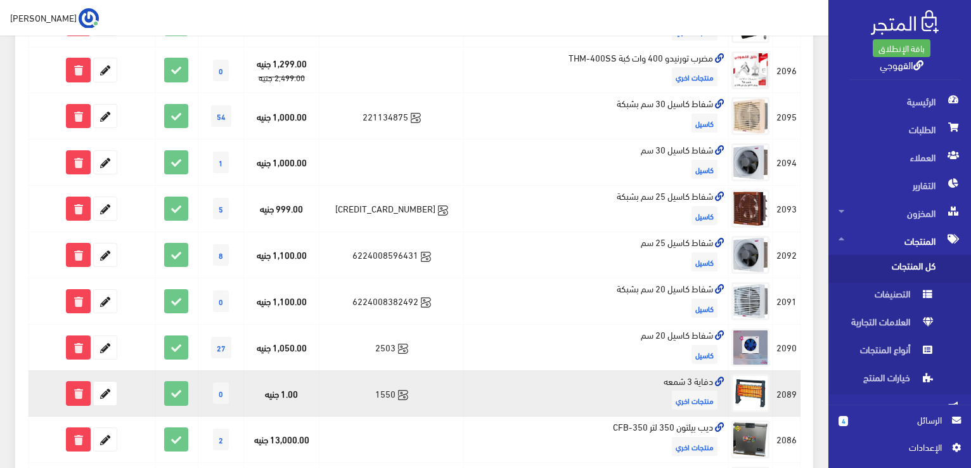
click at [667, 378] on td "دفاية 3 شمعه منتجات اخري" at bounding box center [596, 393] width 264 height 46
copy td "دفاية 3 شمعه"
click at [100, 396] on icon at bounding box center [105, 392] width 23 height 23
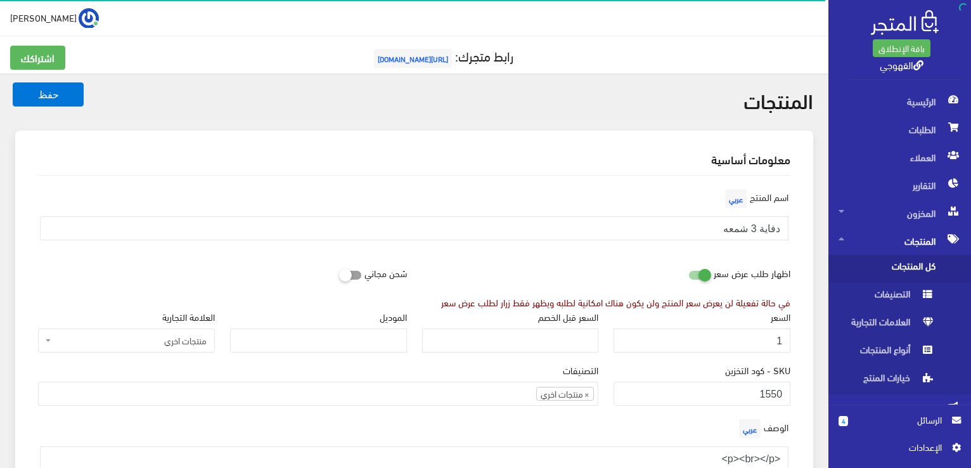
scroll to position [682, 0]
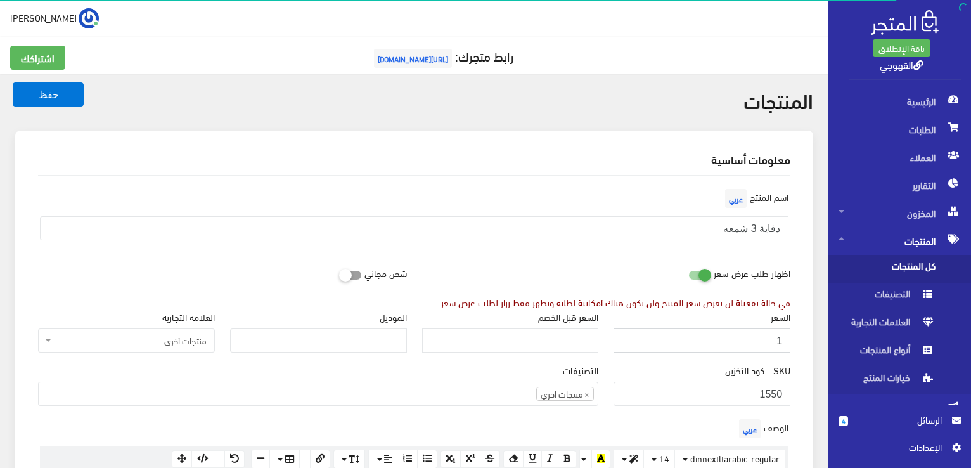
click at [731, 336] on input "1" at bounding box center [701, 340] width 177 height 24
paste input "600"
type input "600"
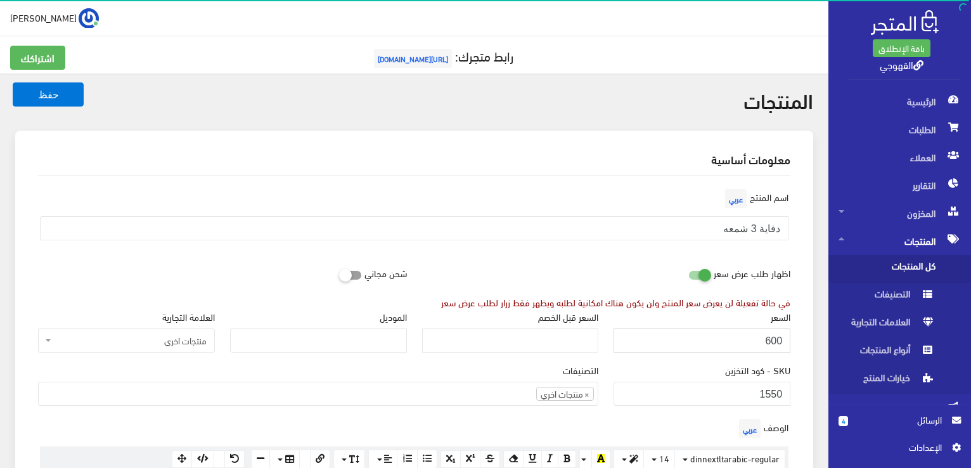
click at [13, 82] on button "حفظ" at bounding box center [48, 94] width 71 height 24
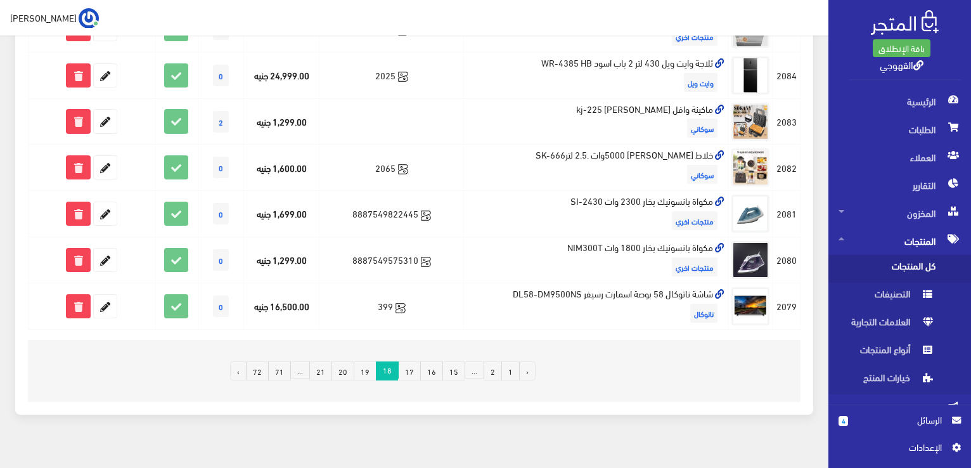
scroll to position [901, 0]
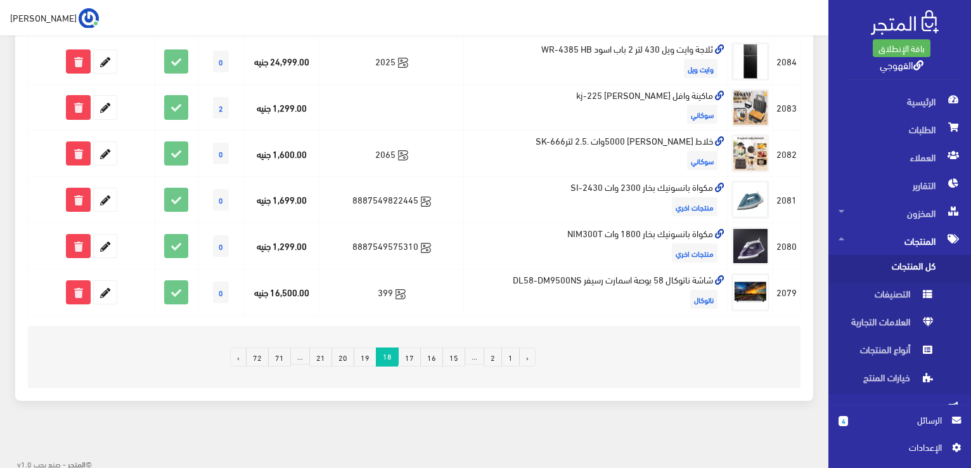
click at [375, 351] on link "19" at bounding box center [365, 356] width 23 height 19
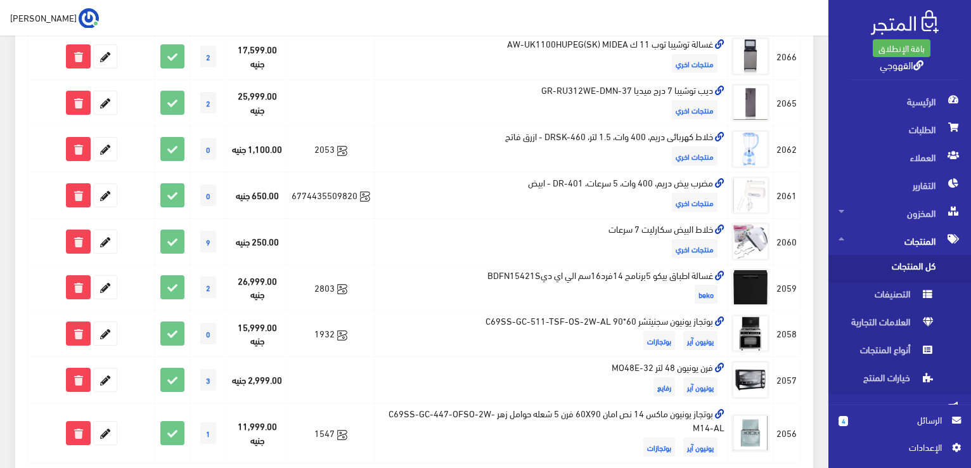
scroll to position [878, 0]
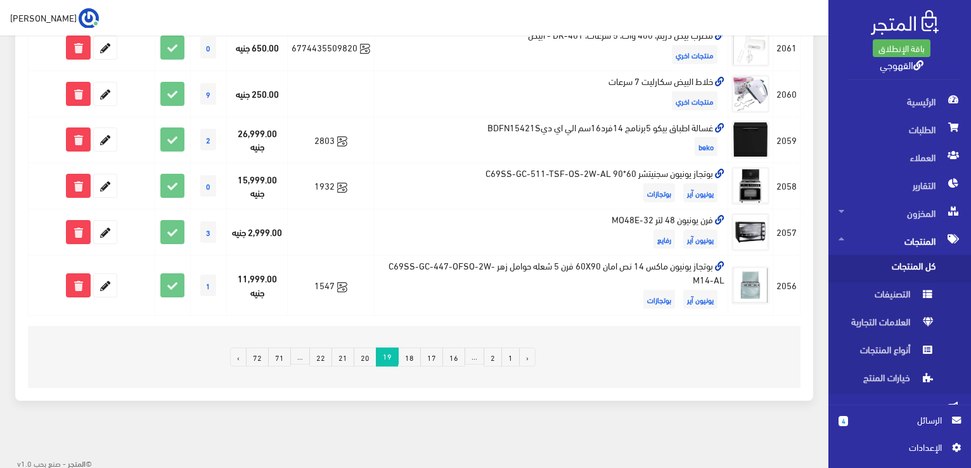
click at [364, 354] on link "20" at bounding box center [365, 356] width 23 height 19
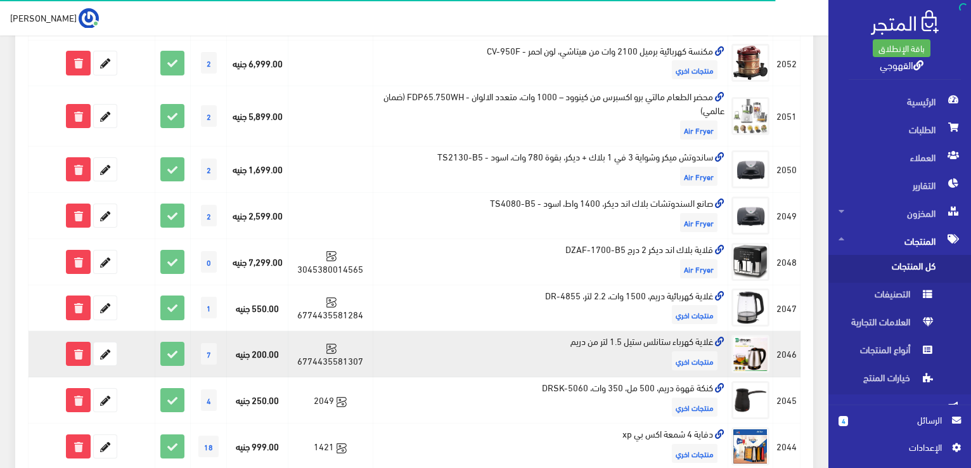
click at [411, 358] on td "غلاية كهرباء ستانلس ستيل 1.5 لتر من دريم منتجات اخري" at bounding box center [551, 354] width 356 height 46
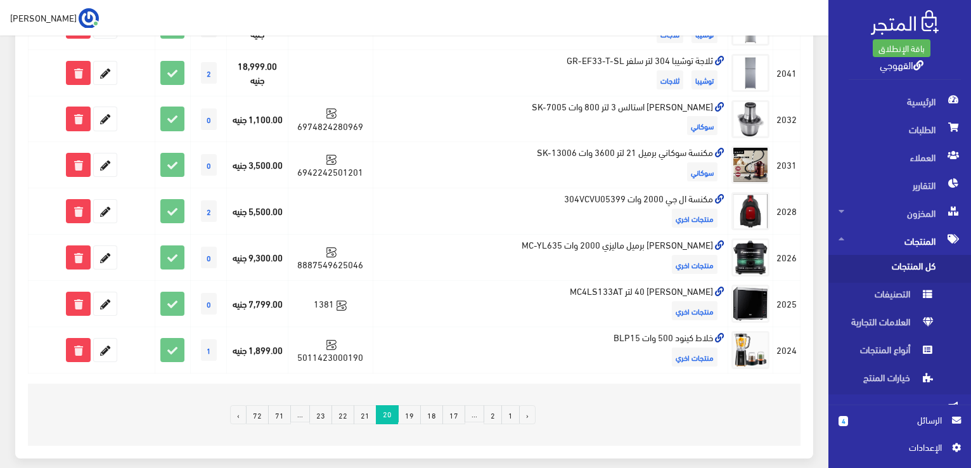
scroll to position [846, 0]
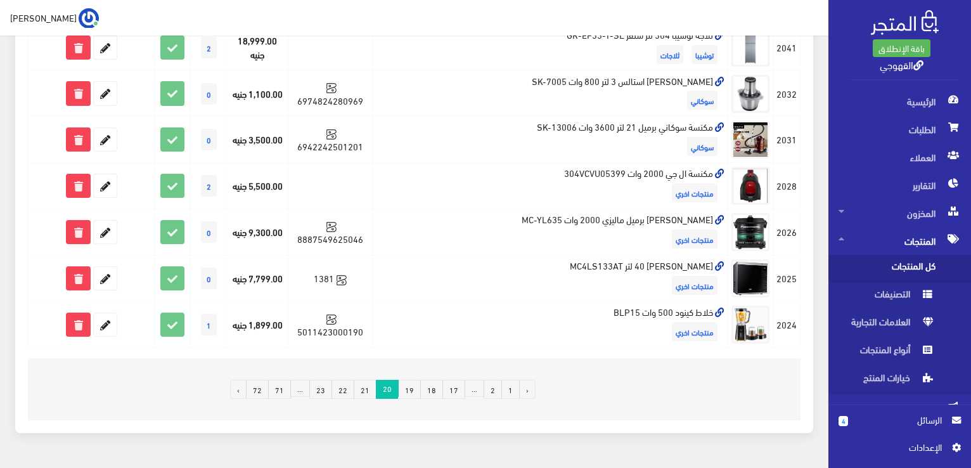
click at [370, 383] on link "21" at bounding box center [365, 389] width 23 height 19
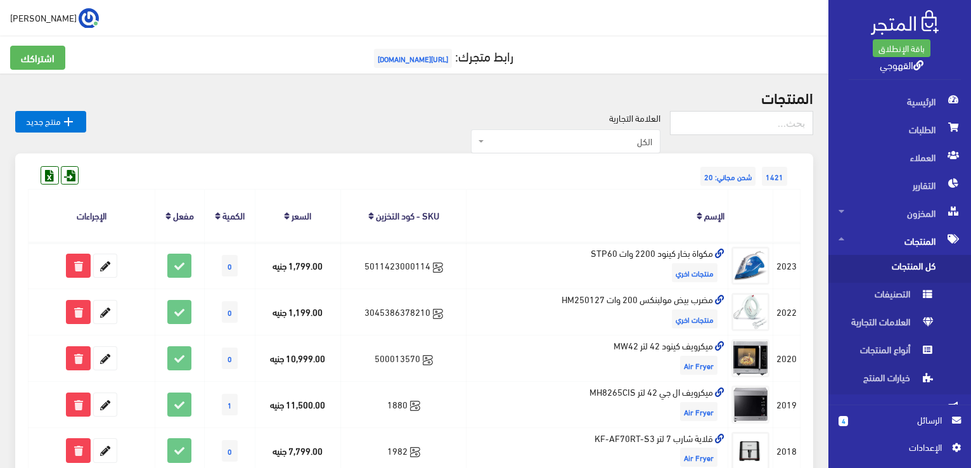
click at [379, 162] on div "1421 شحن مجاني: 20" at bounding box center [414, 163] width 772 height 20
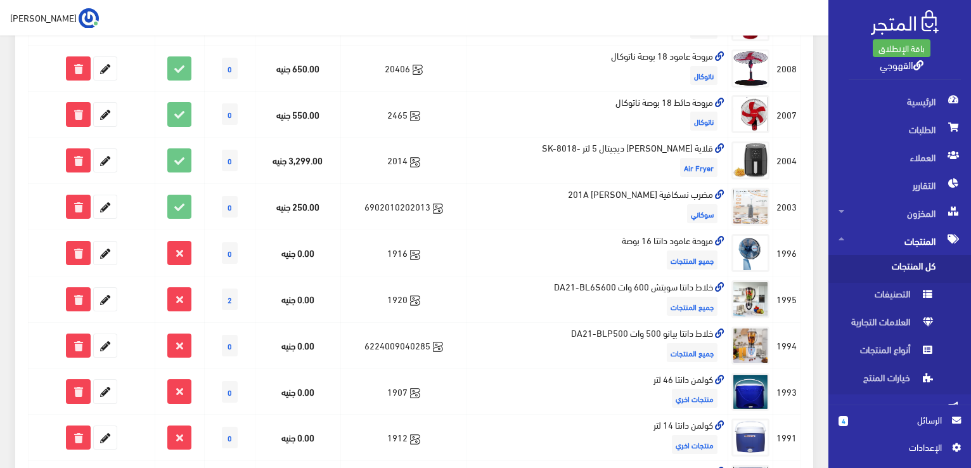
scroll to position [684, 0]
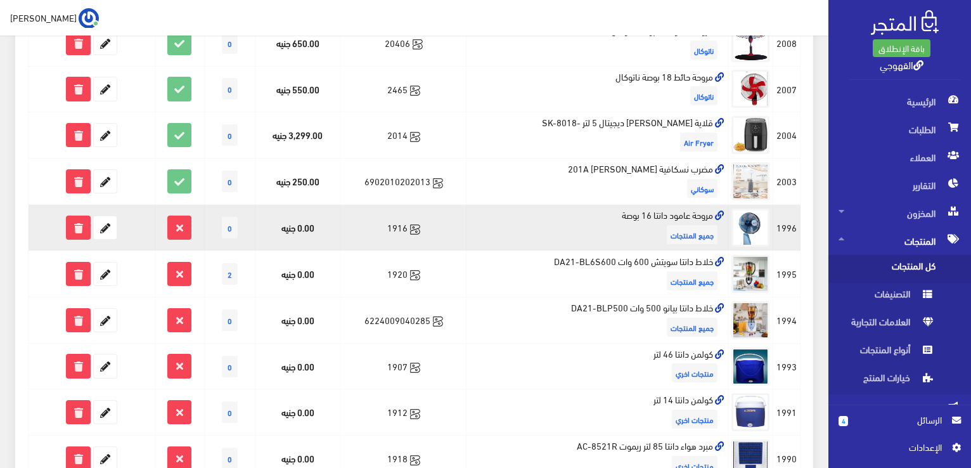
click at [662, 212] on td "مروحة عامود دانتا 16 بوصة جميع المنتجات" at bounding box center [597, 228] width 262 height 46
copy td "مروحة عامود دانتا 16 بوصة"
drag, startPoint x: 416, startPoint y: 226, endPoint x: 383, endPoint y: 224, distance: 33.0
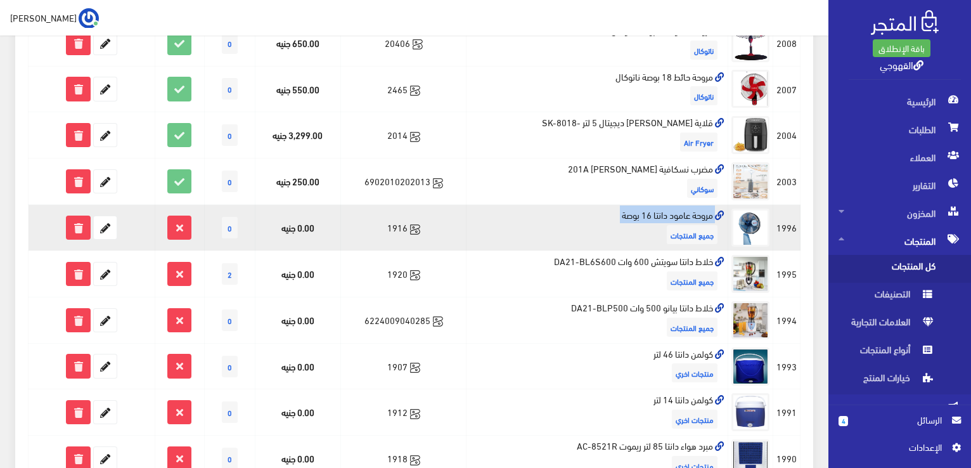
click at [383, 224] on td "1916" at bounding box center [403, 228] width 125 height 46
copy td "1916"
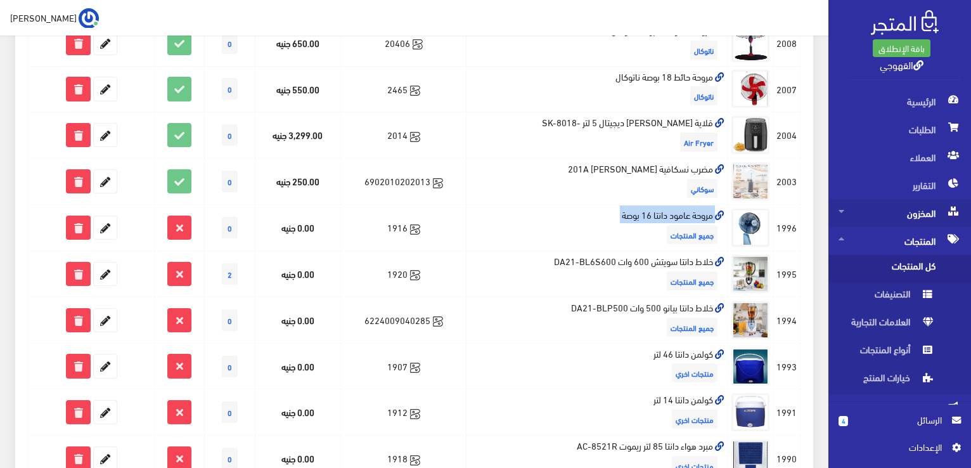
click at [913, 203] on span "المخزون" at bounding box center [899, 213] width 122 height 28
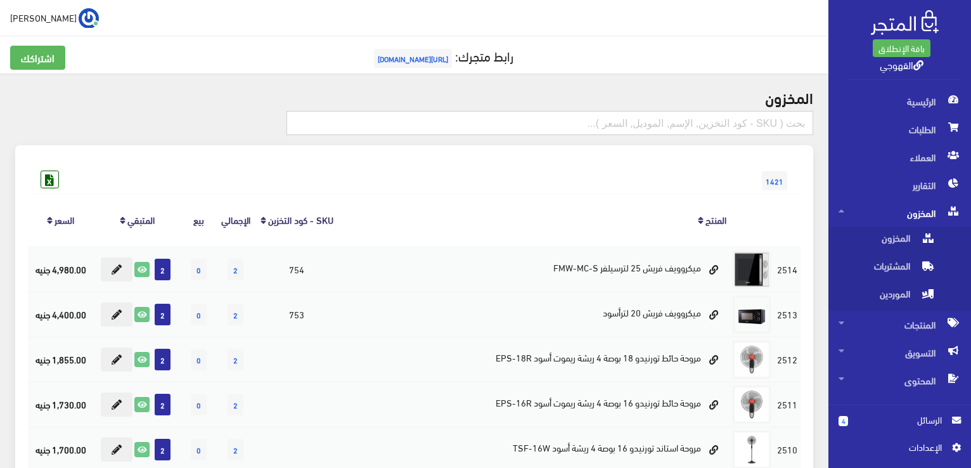
click at [697, 120] on input "text" at bounding box center [549, 123] width 527 height 24
paste input "1916"
type input "1916"
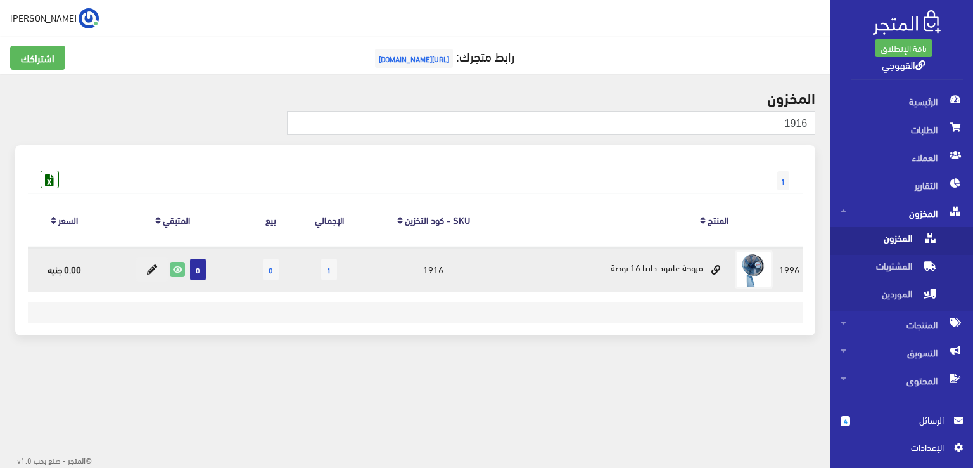
click at [663, 264] on td "مروحة عامود دانتا 16 بوصة" at bounding box center [619, 269] width 226 height 45
copy tr "مروحة عامود دانتا 16 بوصة"
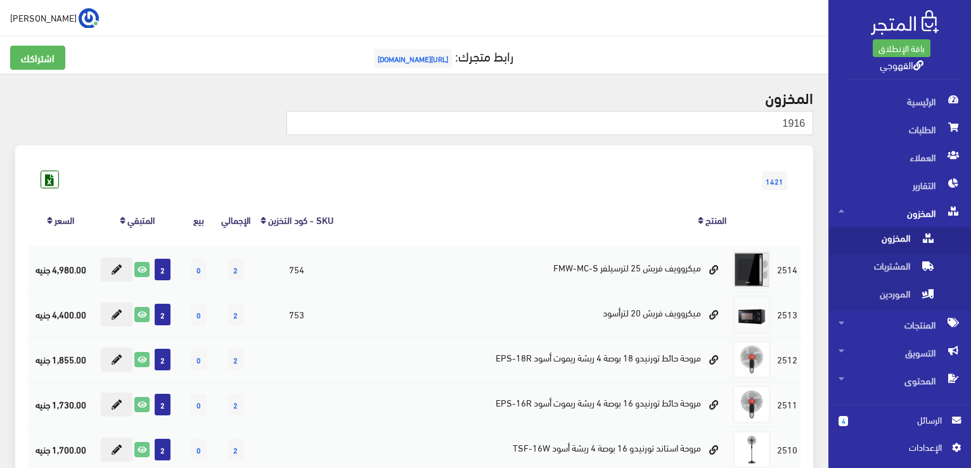
click at [769, 177] on span "1421" at bounding box center [774, 180] width 25 height 19
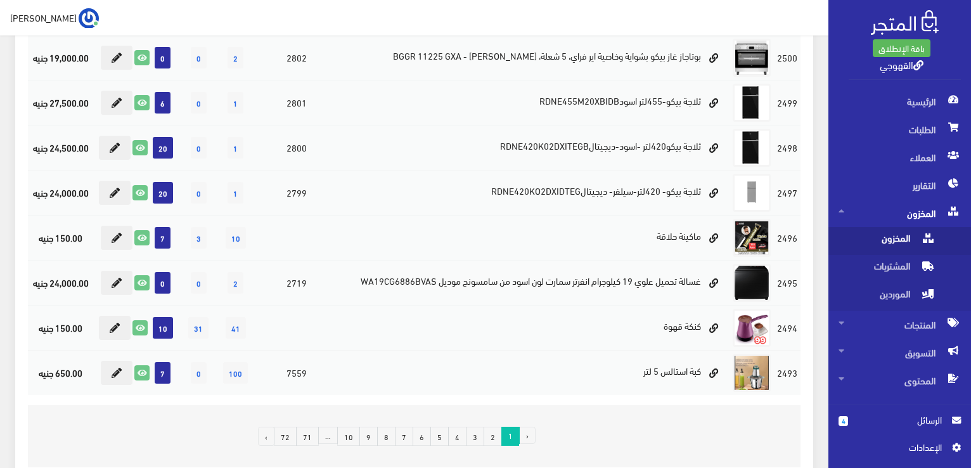
scroll to position [831, 0]
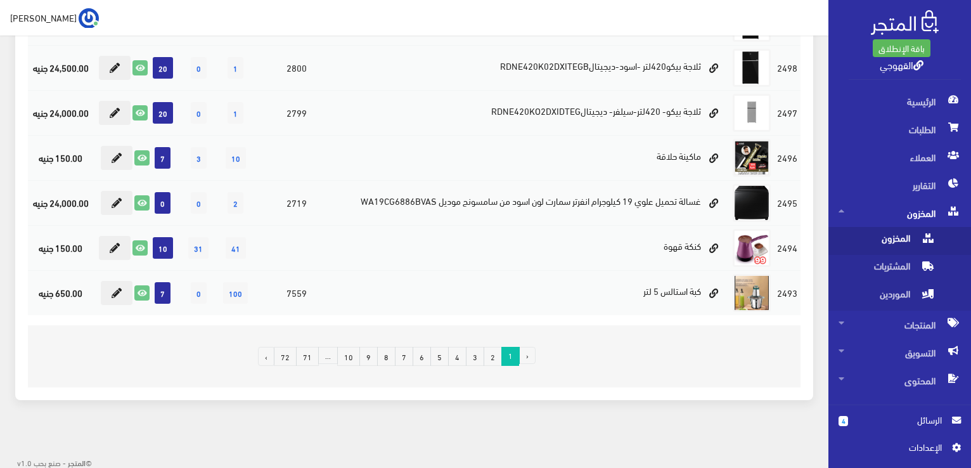
click at [350, 356] on link "10" at bounding box center [348, 356] width 23 height 19
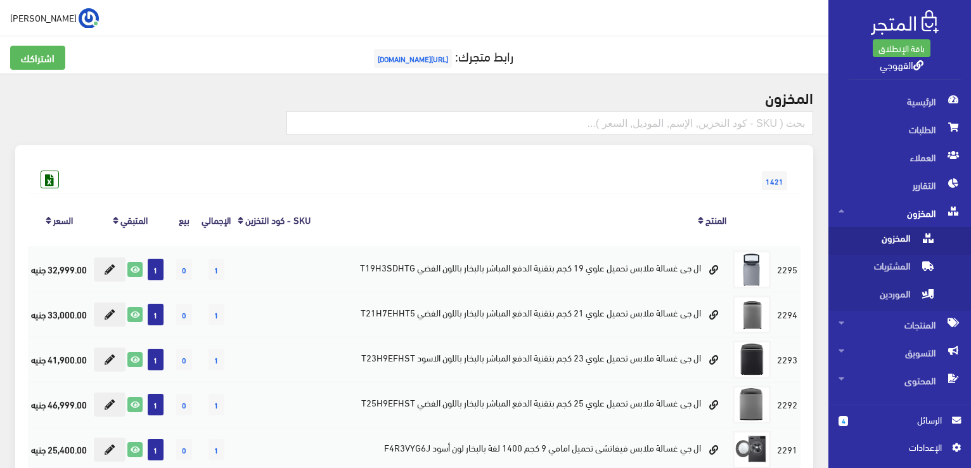
click at [356, 224] on th "المنتج" at bounding box center [522, 219] width 416 height 53
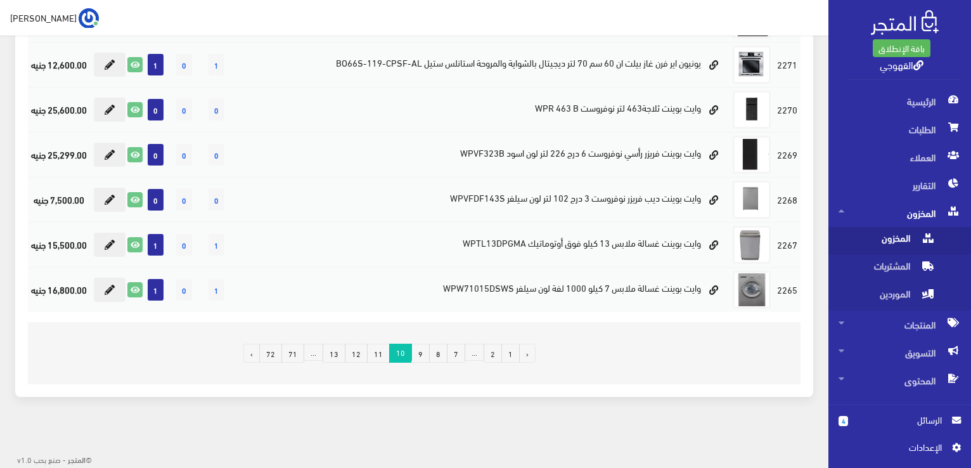
scroll to position [1120, 0]
click at [342, 351] on link "13" at bounding box center [334, 352] width 23 height 19
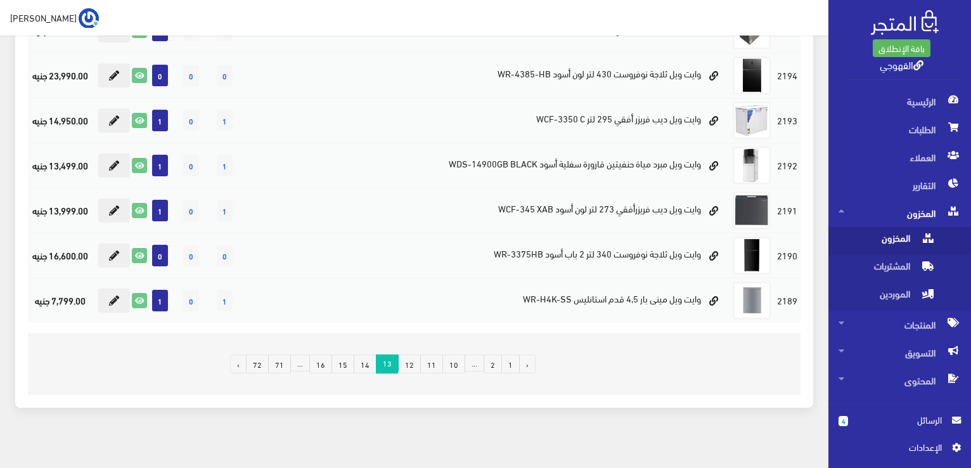
scroll to position [831, 0]
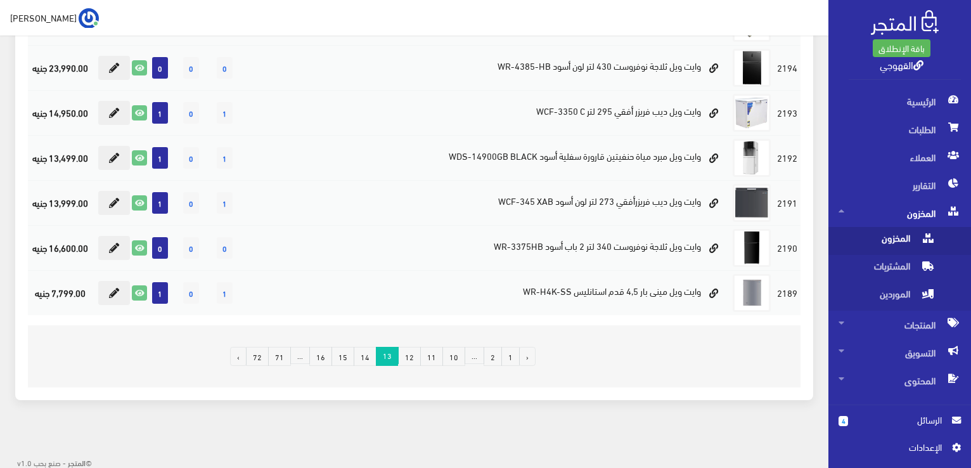
click at [370, 361] on link "14" at bounding box center [365, 356] width 23 height 19
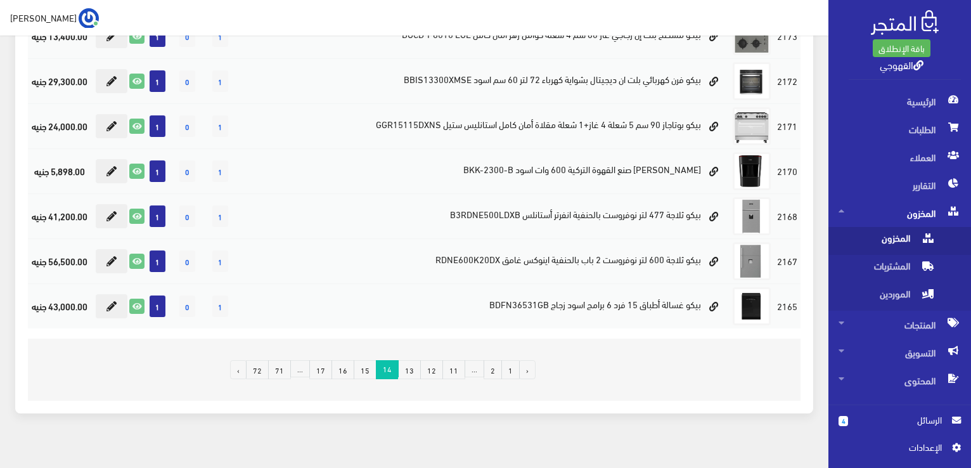
scroll to position [831, 0]
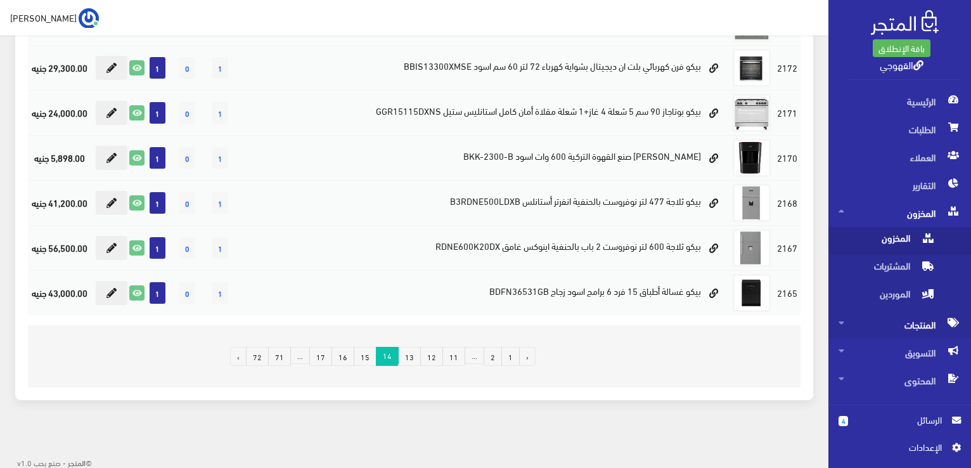
click at [915, 314] on span "المنتجات" at bounding box center [899, 325] width 122 height 28
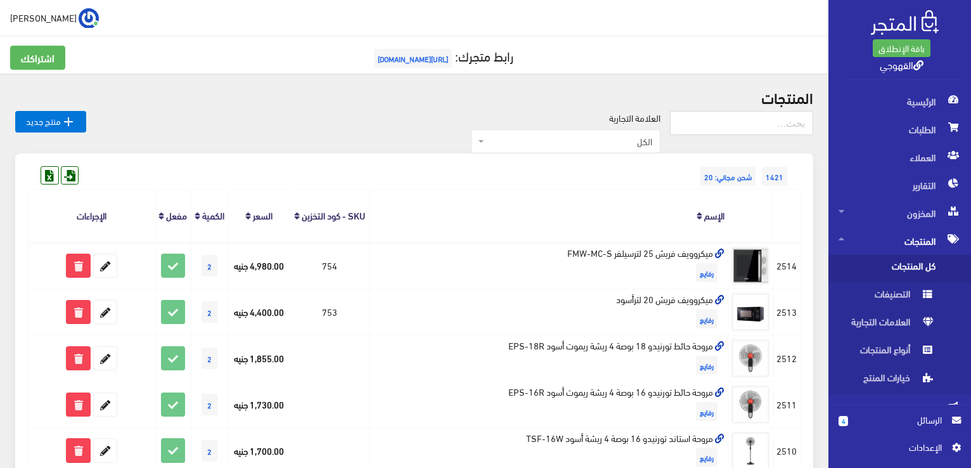
click at [916, 272] on span "كل المنتجات" at bounding box center [886, 269] width 96 height 28
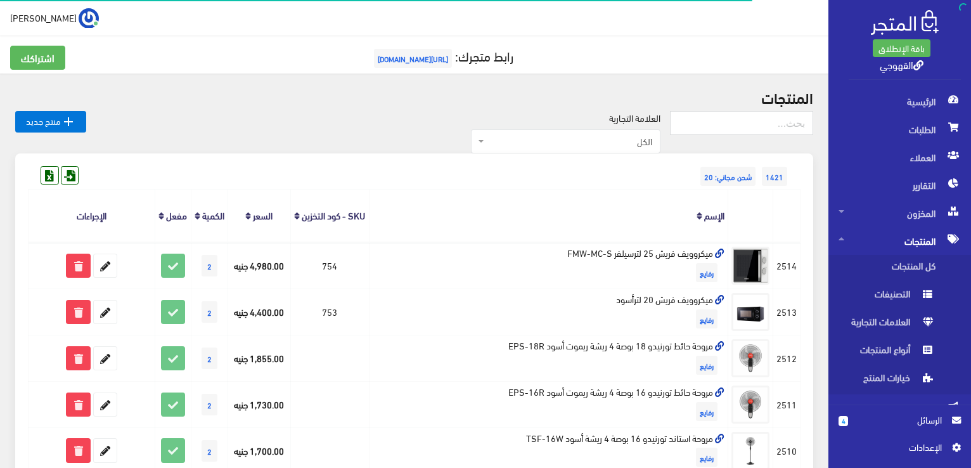
click at [675, 227] on th "الإسم" at bounding box center [548, 215] width 359 height 53
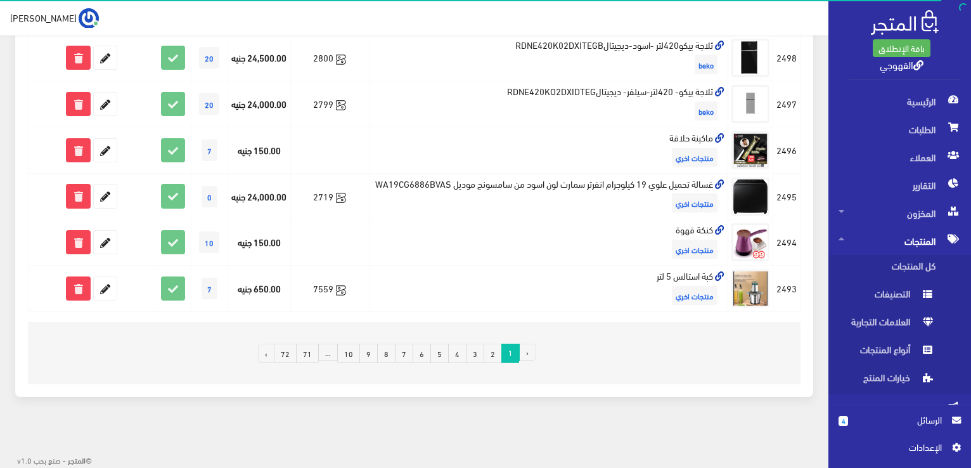
scroll to position [878, 0]
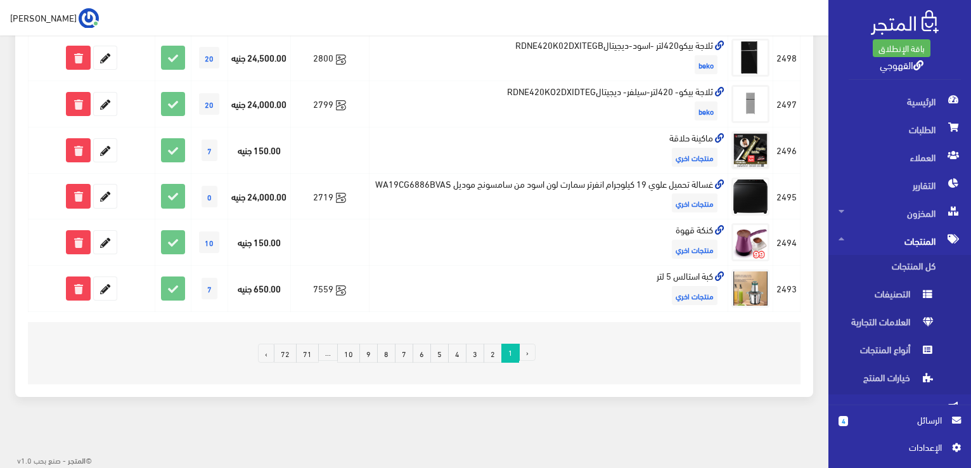
click at [350, 349] on link "10" at bounding box center [348, 352] width 23 height 19
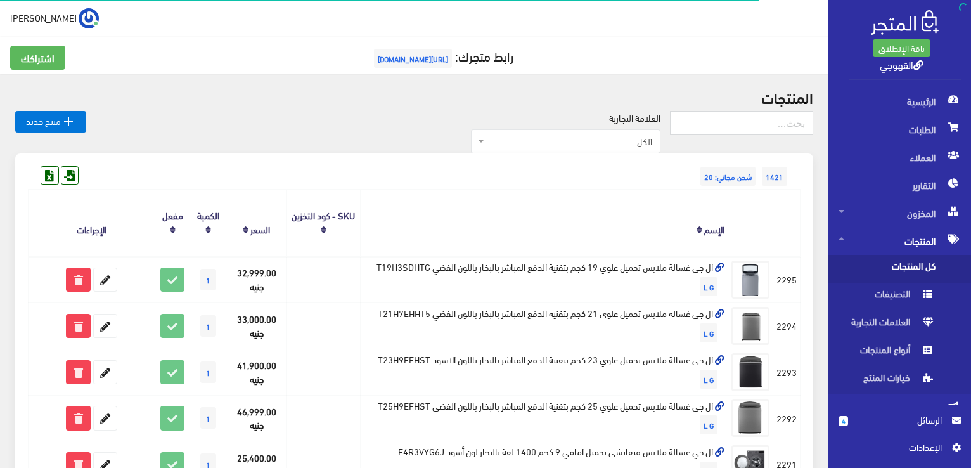
click at [391, 198] on th "الإسم" at bounding box center [544, 222] width 368 height 67
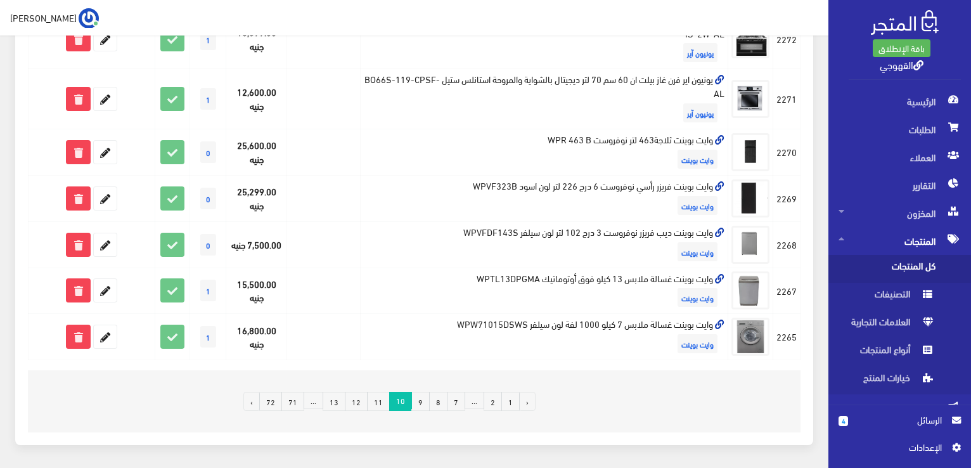
scroll to position [906, 0]
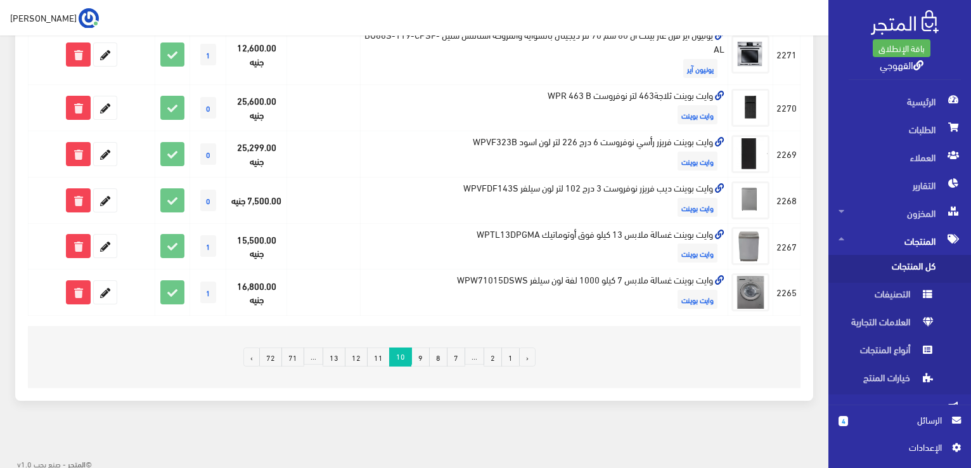
click at [334, 357] on link "13" at bounding box center [334, 356] width 23 height 19
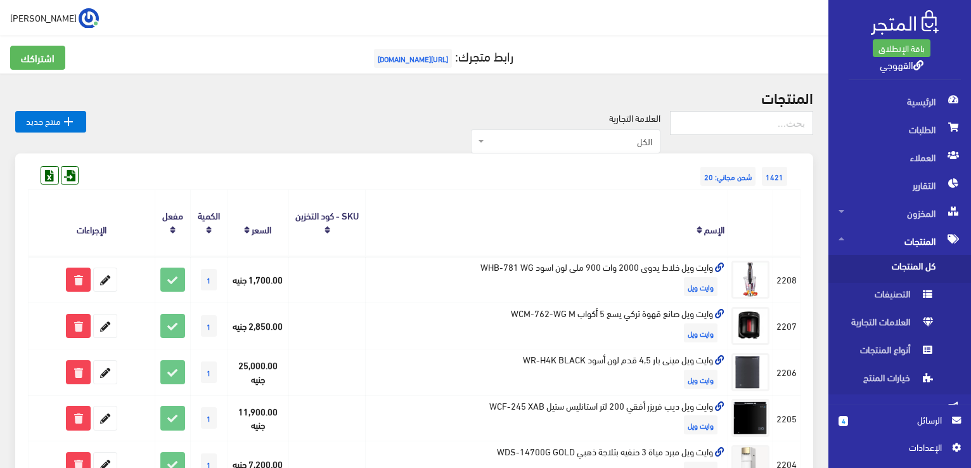
click at [385, 172] on div "1421 شحن مجاني: 20" at bounding box center [414, 163] width 772 height 20
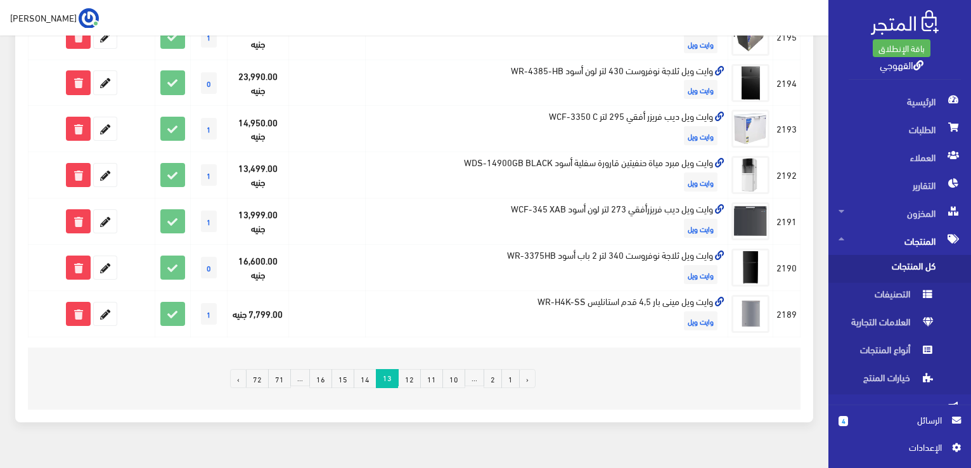
scroll to position [878, 0]
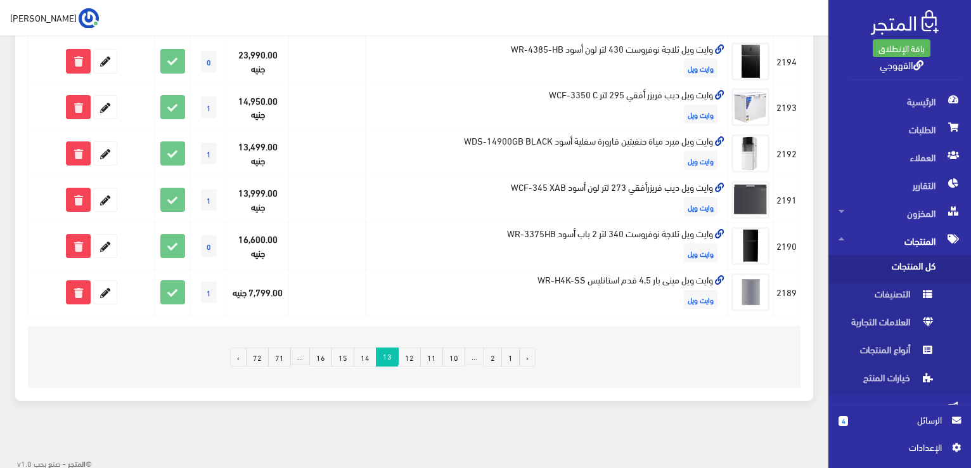
click at [351, 354] on link "15" at bounding box center [342, 356] width 23 height 19
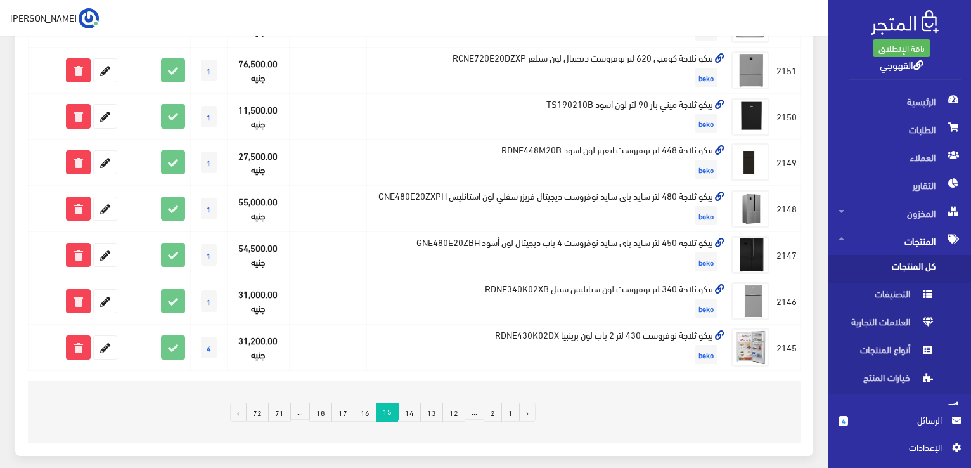
scroll to position [892, 0]
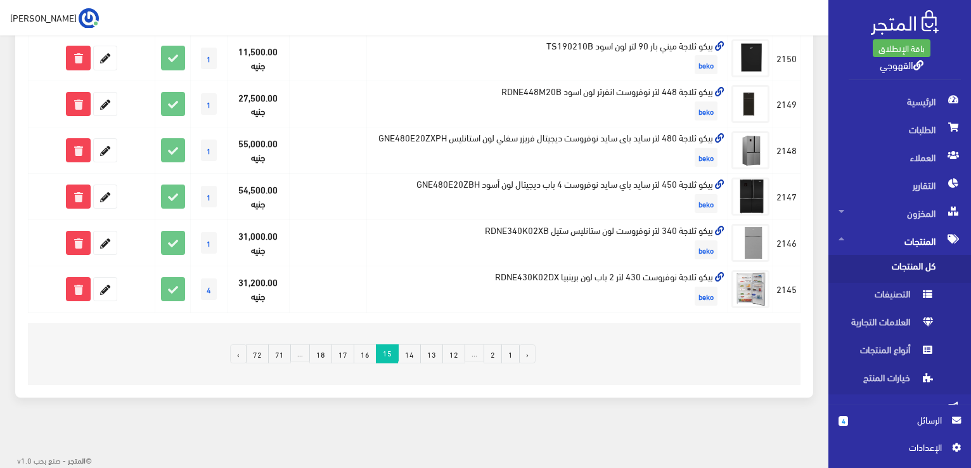
click at [374, 354] on link "16" at bounding box center [365, 353] width 23 height 19
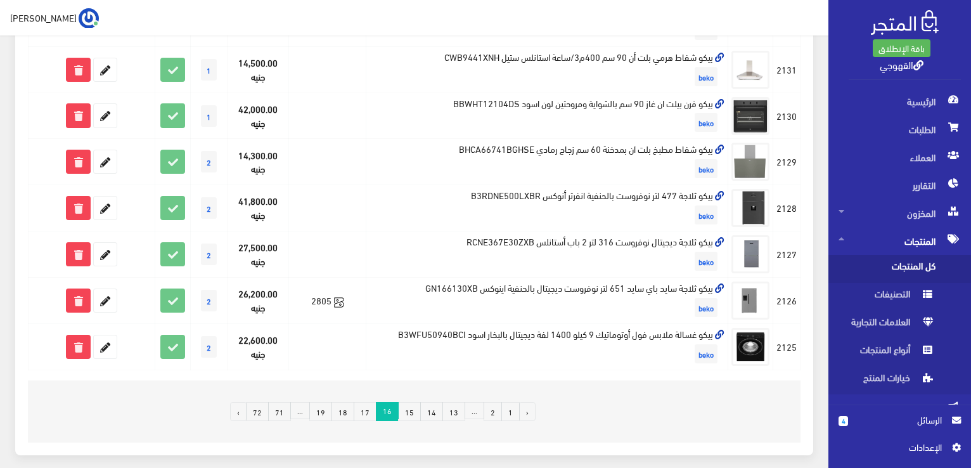
scroll to position [836, 0]
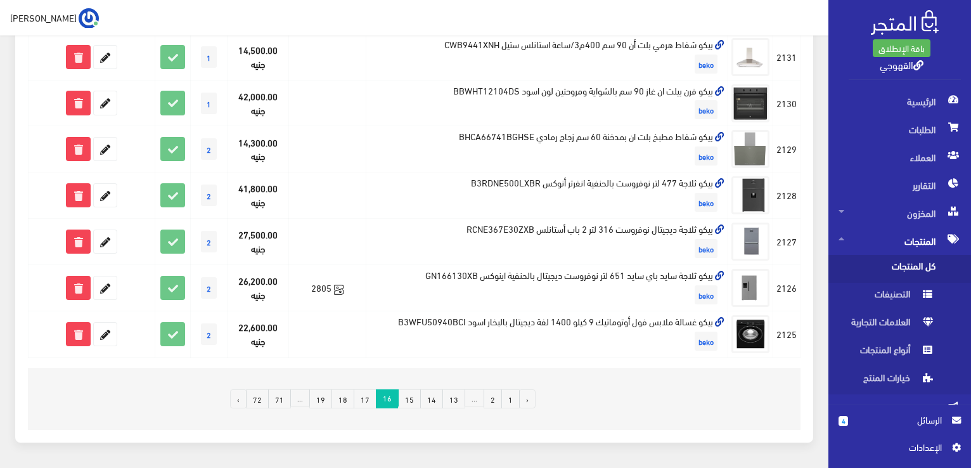
click at [369, 397] on link "17" at bounding box center [365, 398] width 23 height 19
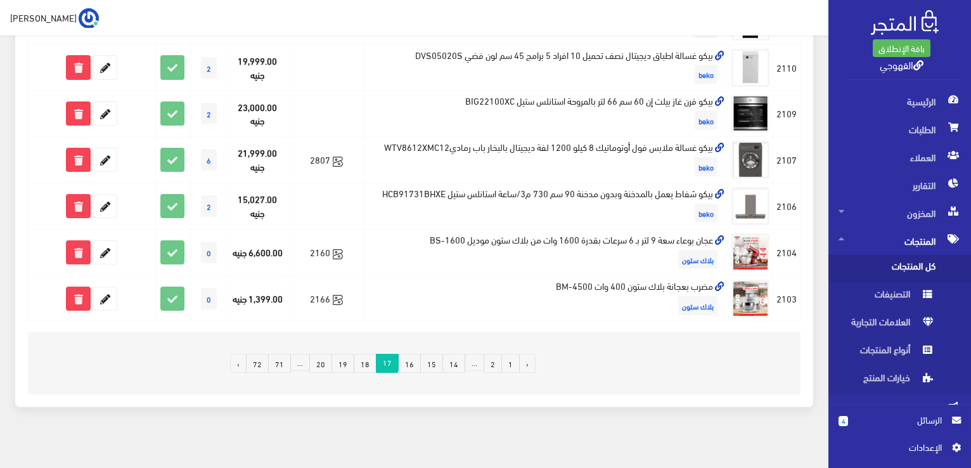
scroll to position [878, 0]
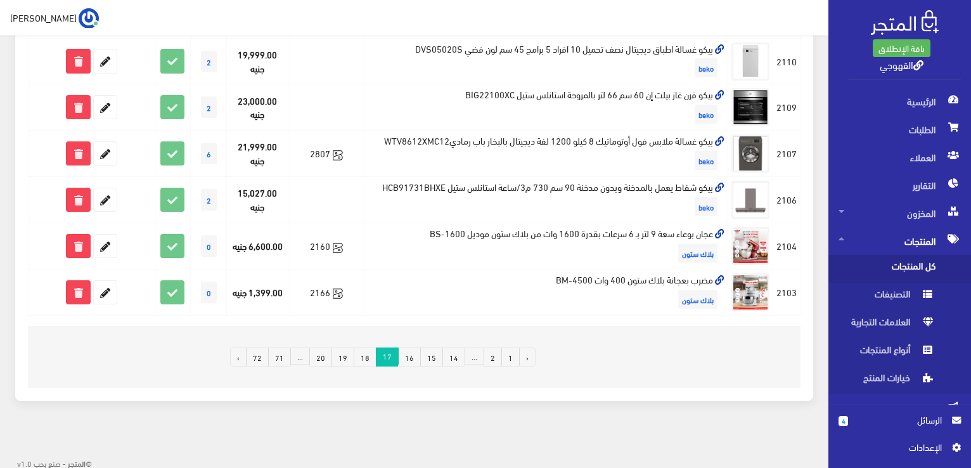
click at [366, 353] on link "18" at bounding box center [365, 356] width 23 height 19
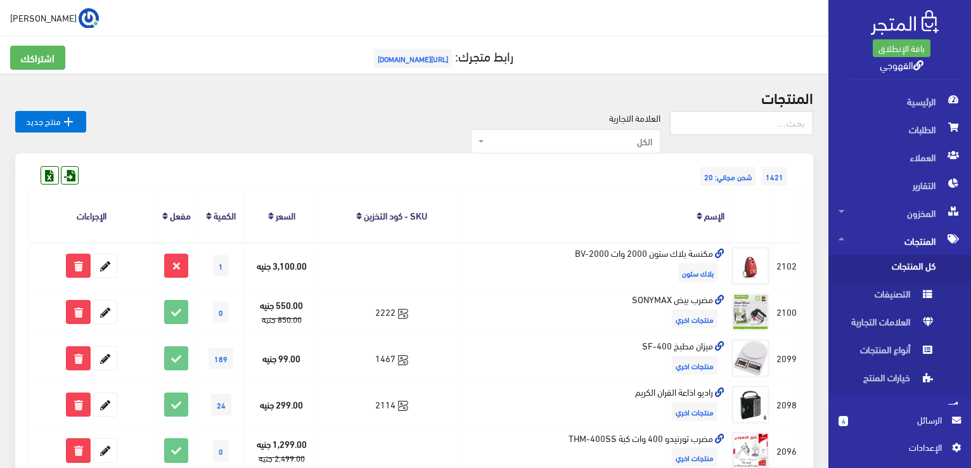
click at [366, 353] on td "1467" at bounding box center [391, 358] width 144 height 46
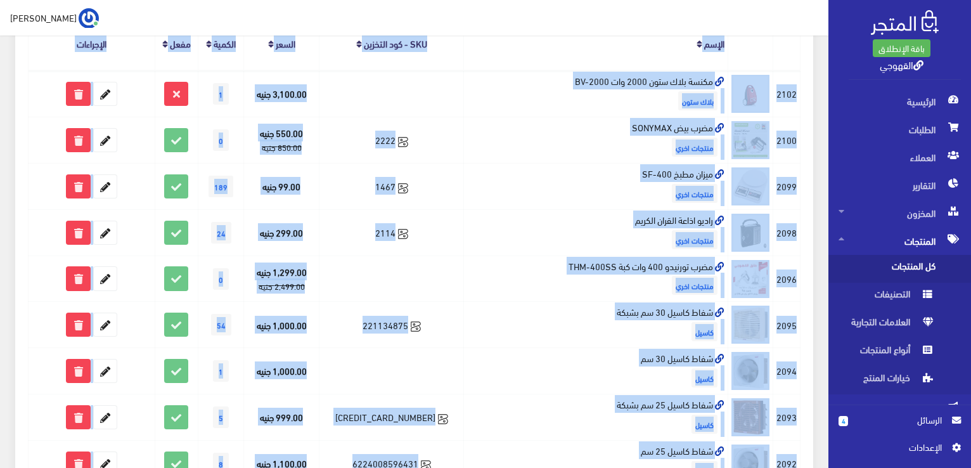
scroll to position [253, 0]
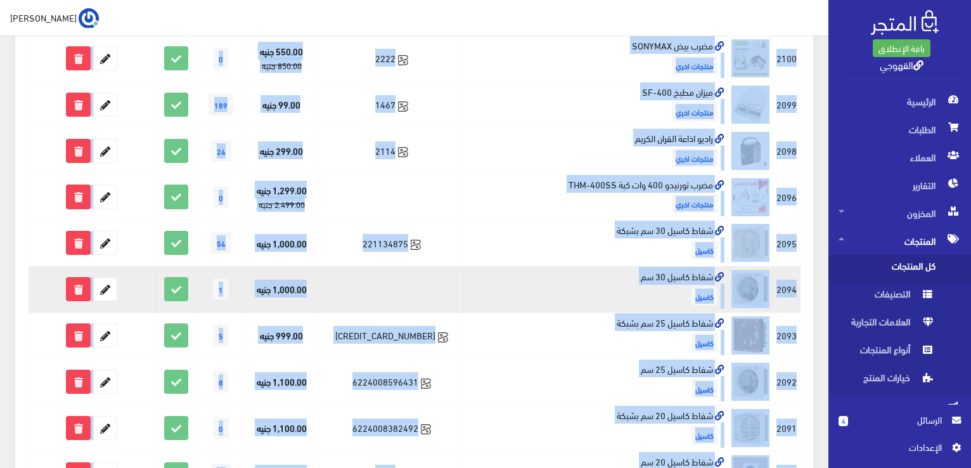
click at [292, 292] on td "1,000.00 جنيه" at bounding box center [281, 289] width 75 height 46
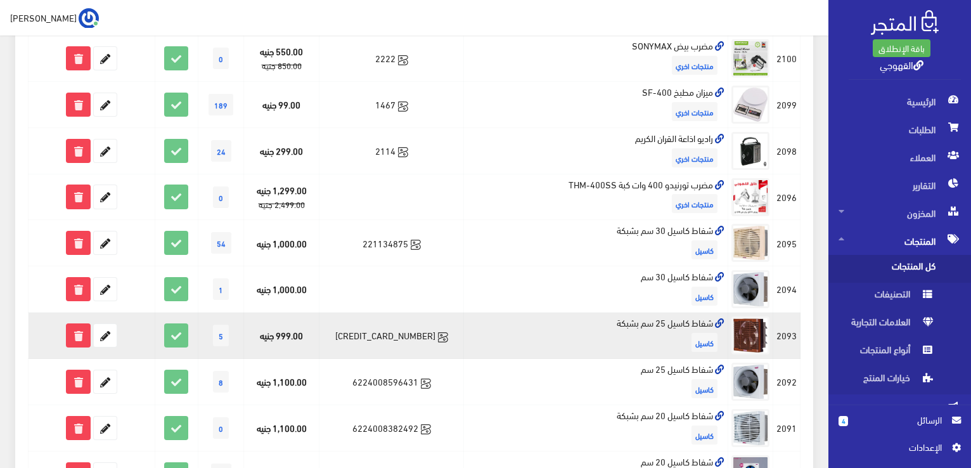
click at [387, 336] on td "6224008596462" at bounding box center [391, 335] width 144 height 46
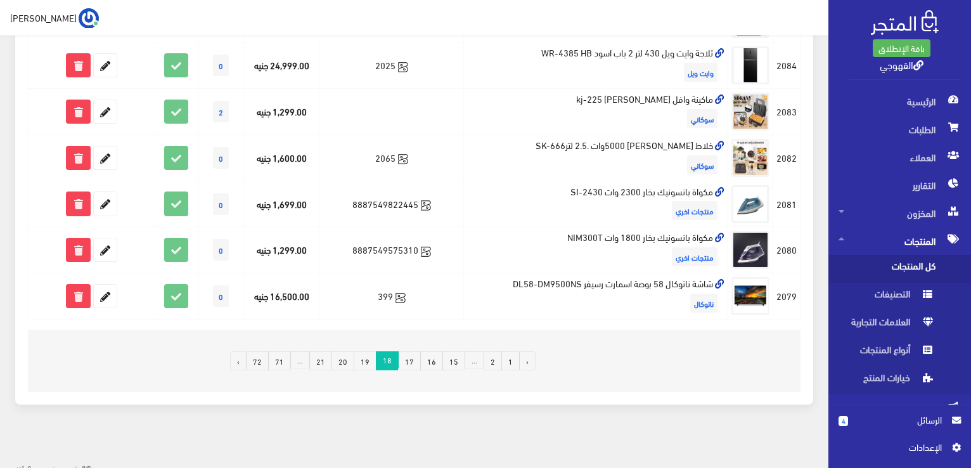
scroll to position [851, 0]
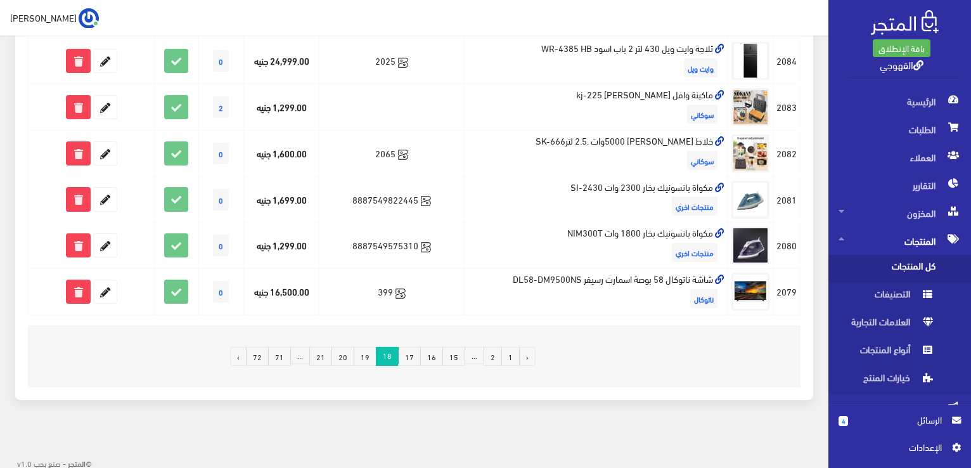
click at [365, 359] on link "19" at bounding box center [365, 356] width 23 height 19
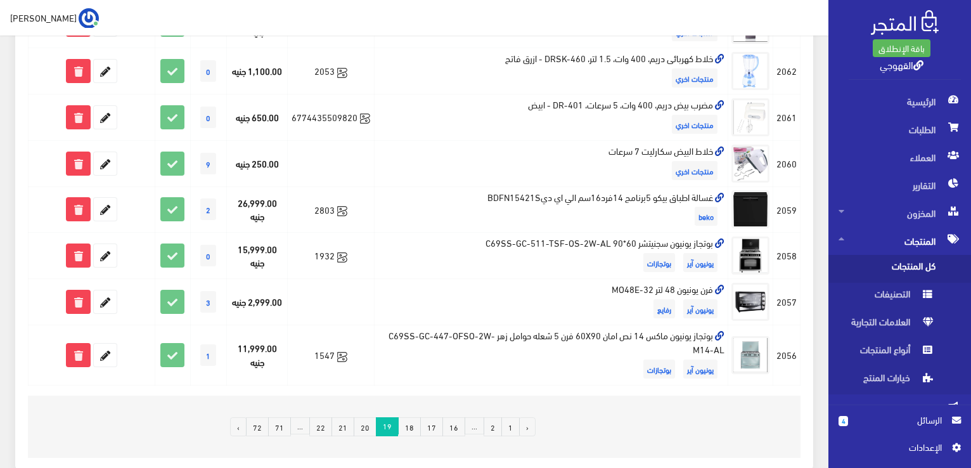
scroll to position [811, 0]
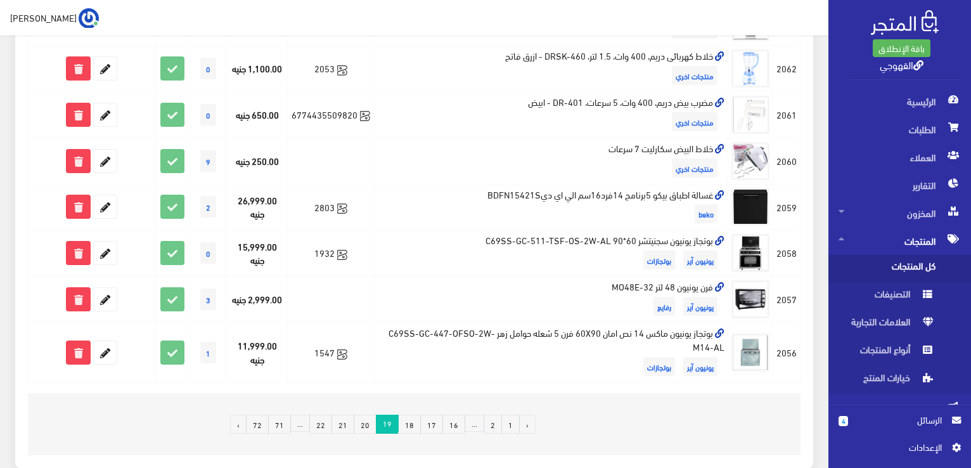
click at [370, 423] on link "20" at bounding box center [365, 423] width 23 height 19
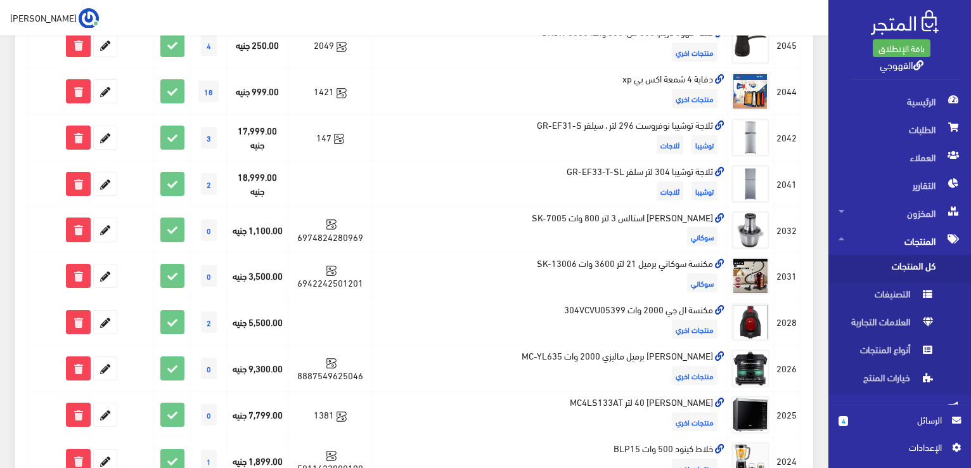
scroll to position [735, 0]
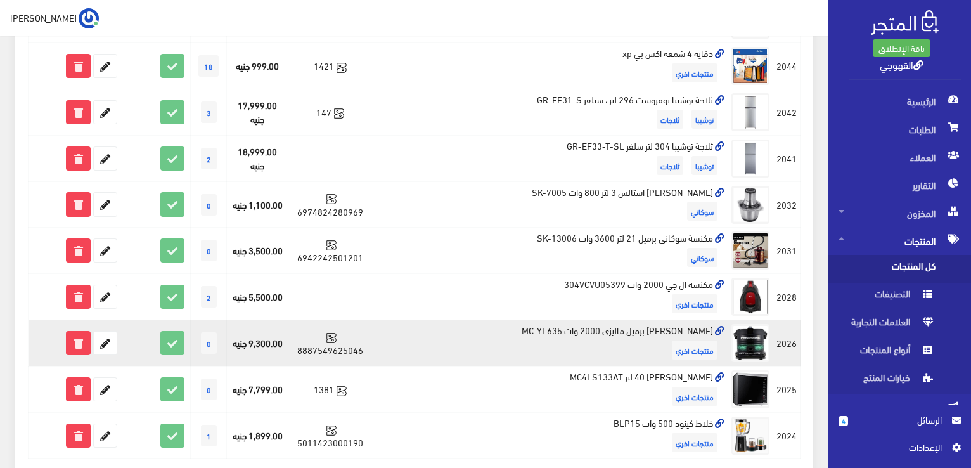
click at [562, 328] on td "[PERSON_NAME] برميل ماليزي 2000 وات MC-YL635 منتجات اخري" at bounding box center [551, 343] width 356 height 46
click at [562, 328] on td "مكنسة بانسونيك برميل ماليزي 2000 وات MC-YL635 منتجات اخري" at bounding box center [551, 343] width 356 height 46
copy td "مكنسة بانسونيك برميل ماليزي 2000 وات MC-YL635"
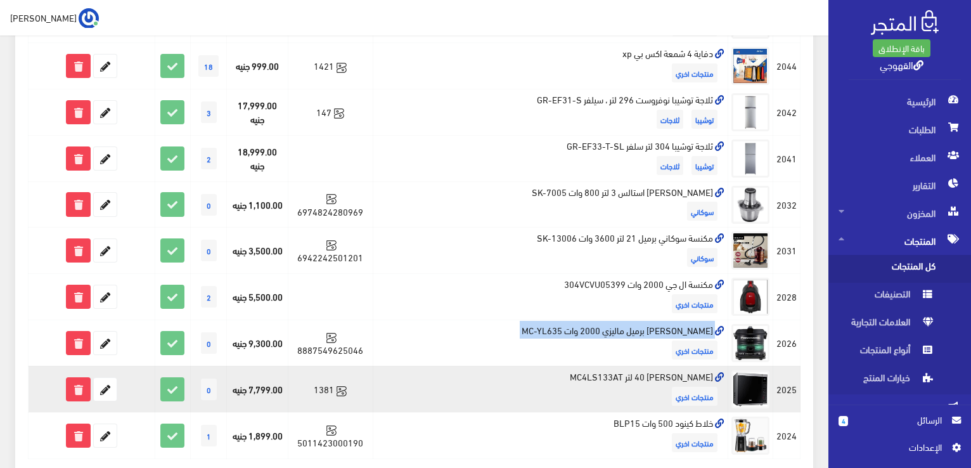
copy td "مكنسة بانسونيك برميل ماليزي 2000 وات MC-YL635"
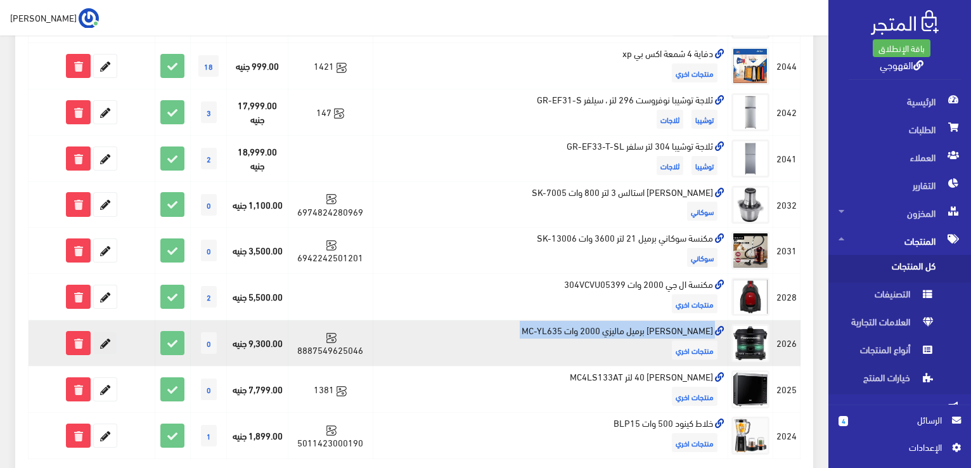
click at [106, 349] on icon at bounding box center [105, 342] width 23 height 23
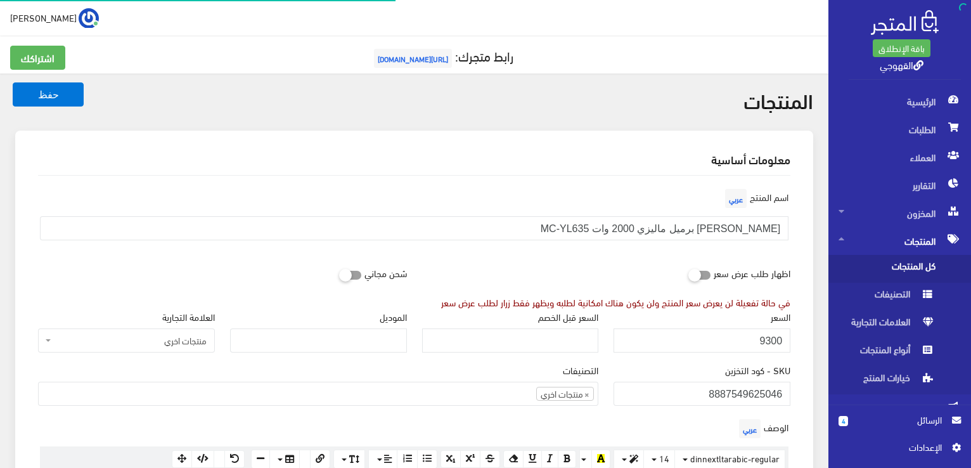
scroll to position [684, 0]
click at [753, 345] on input "9300" at bounding box center [701, 340] width 177 height 24
paste input "7899"
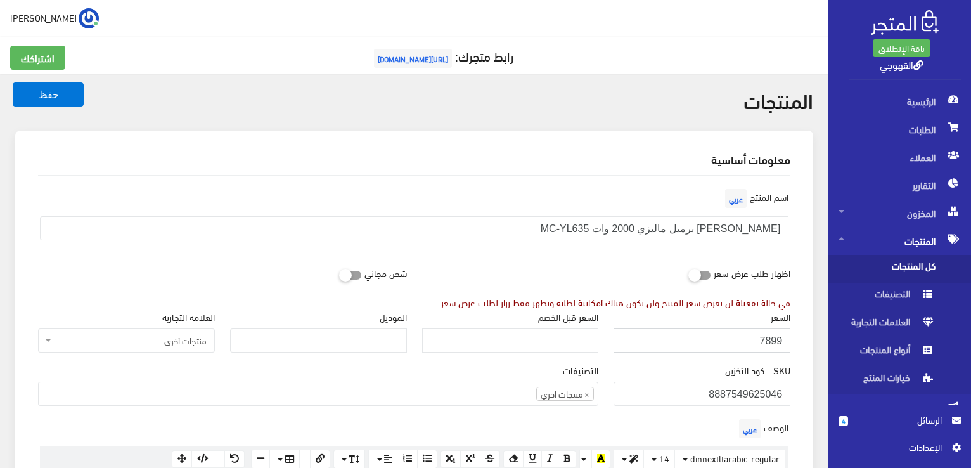
type input "7899"
click at [13, 82] on button "حفظ" at bounding box center [48, 94] width 71 height 24
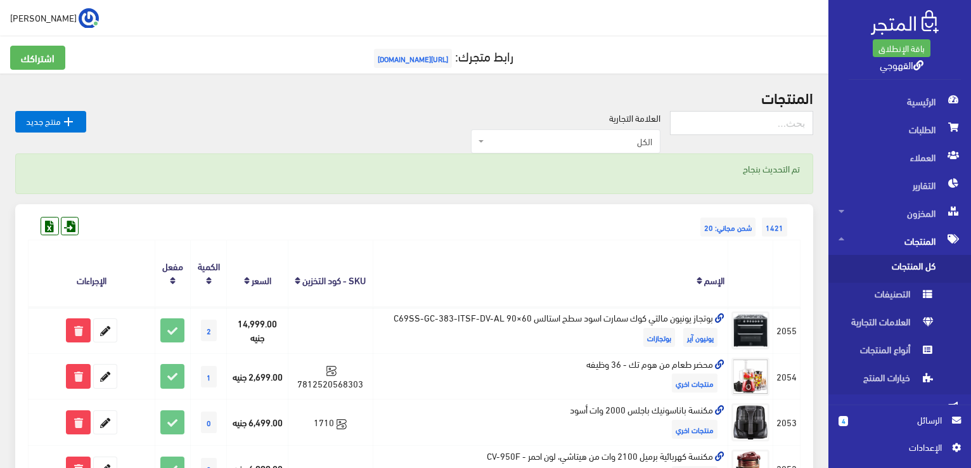
click at [759, 339] on img at bounding box center [750, 330] width 38 height 38
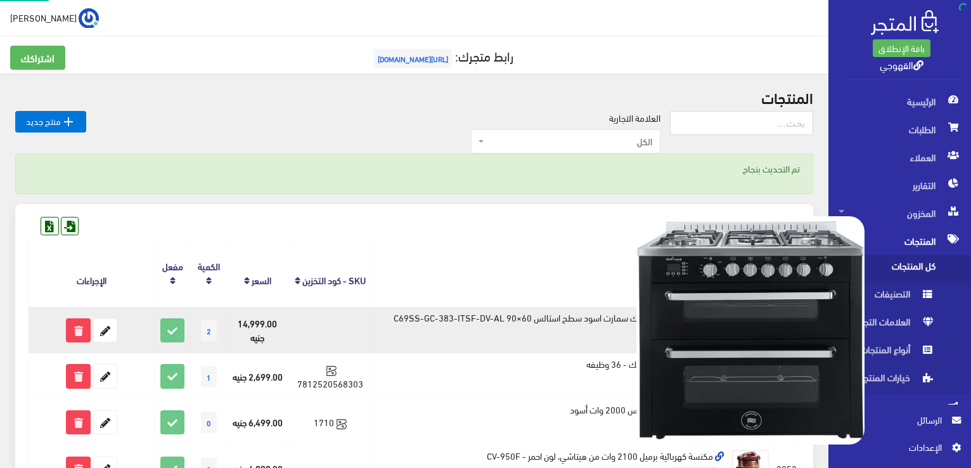
drag, startPoint x: 0, startPoint y: 0, endPoint x: 759, endPoint y: 339, distance: 831.4
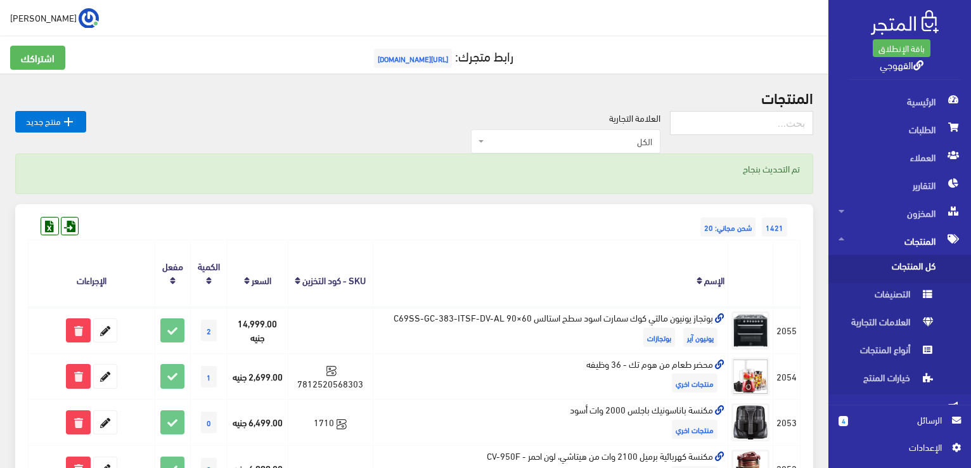
drag, startPoint x: 759, startPoint y: 339, endPoint x: 740, endPoint y: 165, distance: 174.7
click at [740, 165] on p "تم التحديث بنجاح" at bounding box center [414, 169] width 771 height 14
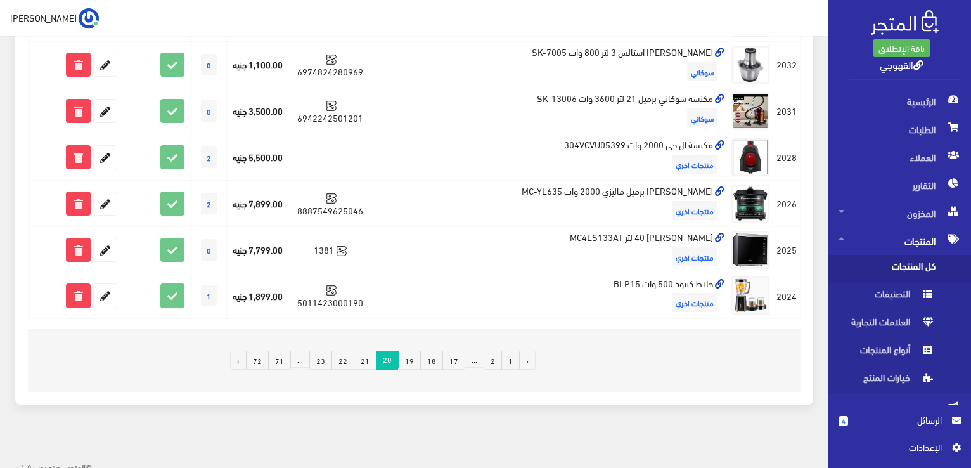
scroll to position [928, 0]
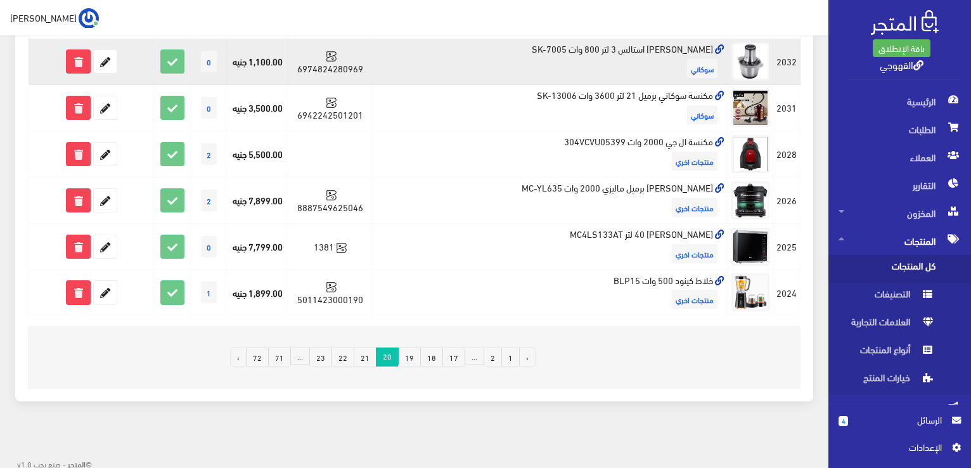
click at [622, 44] on td "كبة سوكاني استالس 3 لتر 800 وات SK-7005 سوكاني" at bounding box center [551, 62] width 356 height 46
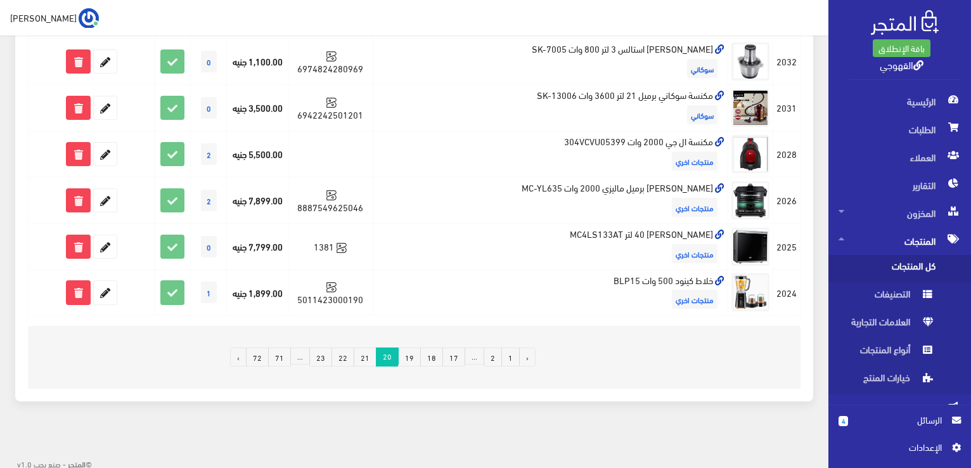
click at [368, 356] on link "21" at bounding box center [365, 356] width 23 height 19
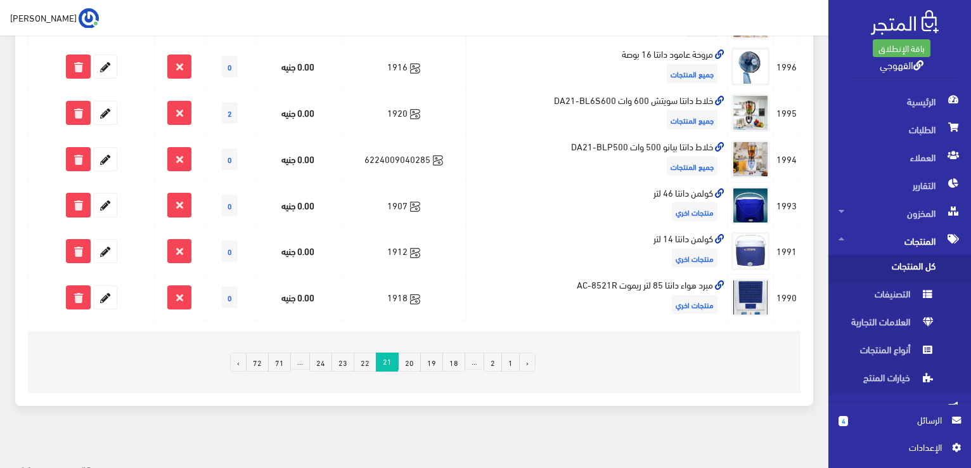
scroll to position [851, 0]
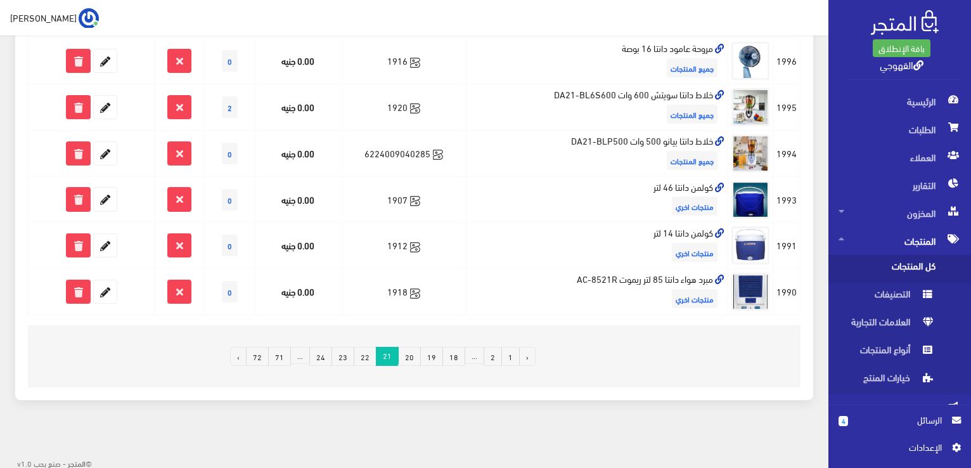
click at [369, 356] on link "22" at bounding box center [365, 356] width 23 height 19
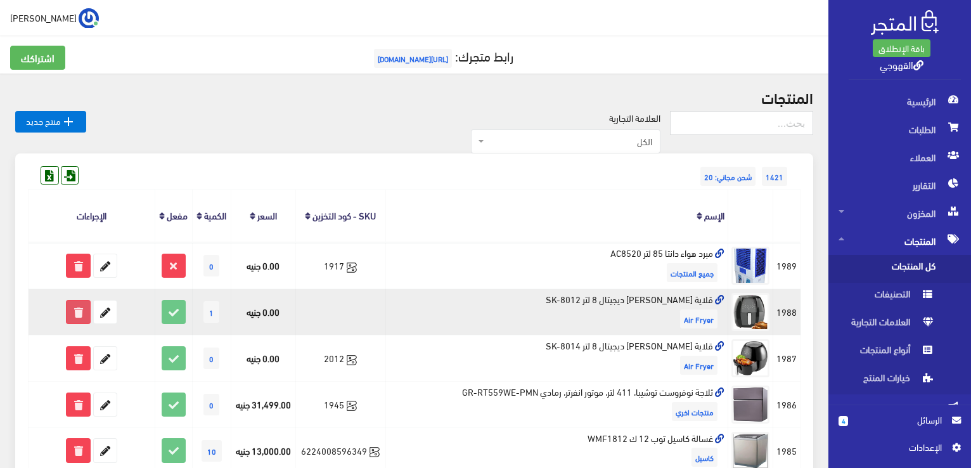
click at [82, 316] on icon at bounding box center [78, 311] width 23 height 23
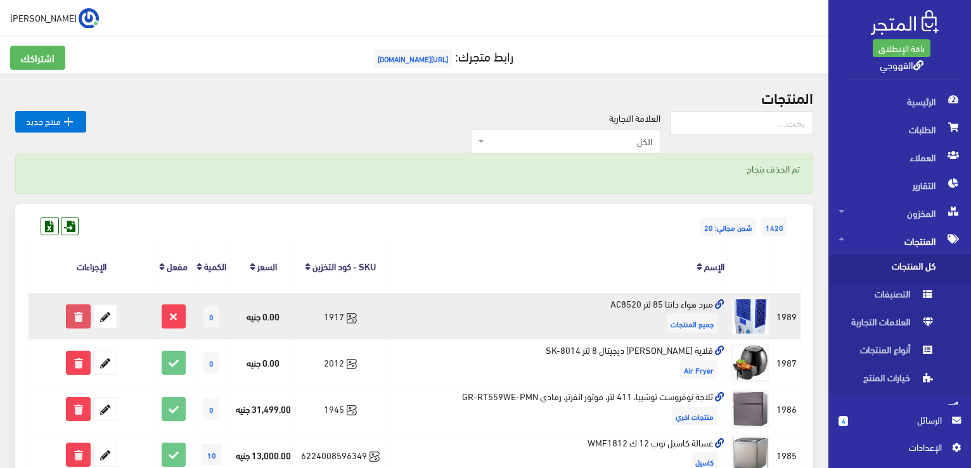
click at [80, 309] on icon at bounding box center [78, 316] width 23 height 23
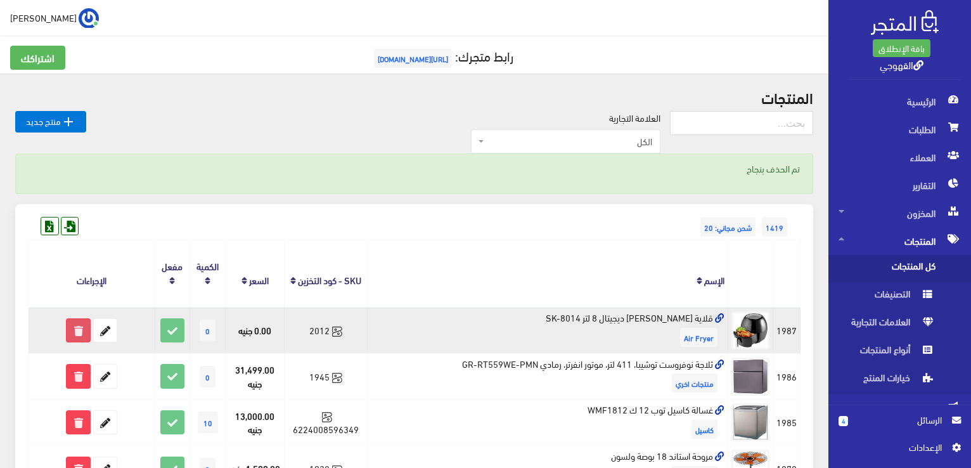
click at [74, 324] on icon at bounding box center [78, 330] width 23 height 23
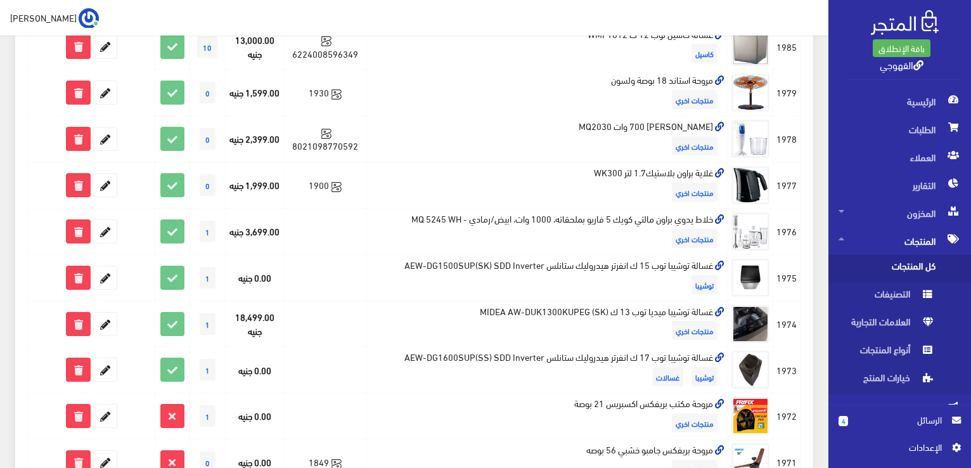
scroll to position [355, 0]
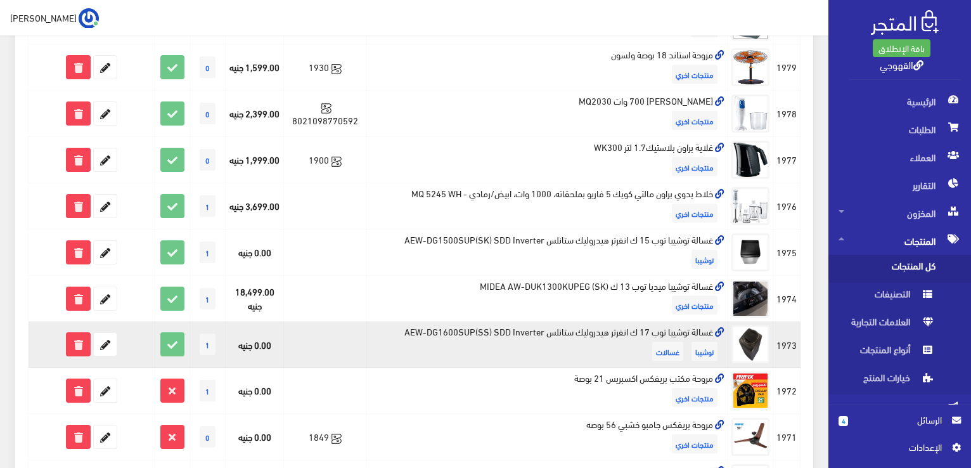
click at [585, 328] on td "غسالة توشيبا توب 17 ك انفرتر هيدروليك ستانلس AEW-DG1600SUP(SS) SDD Inverter توش…" at bounding box center [547, 344] width 362 height 46
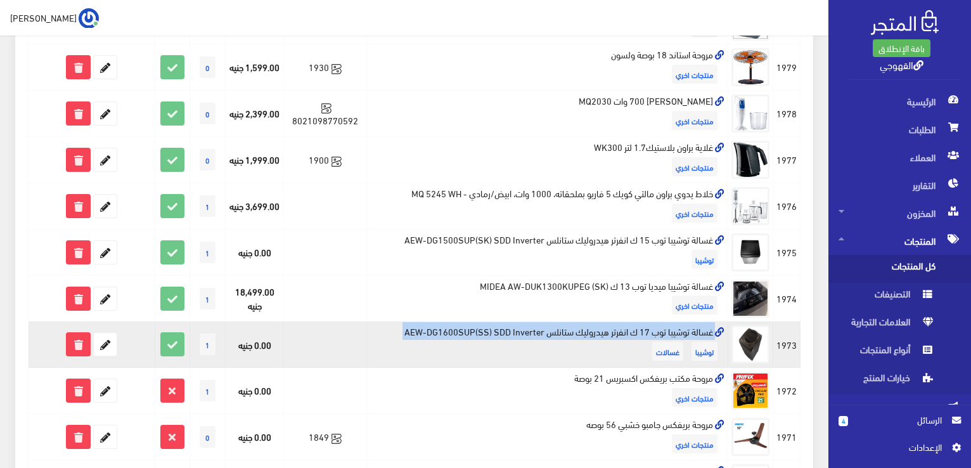
click at [585, 328] on td "غسالة توشيبا توب 17 ك انفرتر هيدروليك ستانلس AEW-DG1600SUP(SS) SDD Inverter توش…" at bounding box center [547, 344] width 362 height 46
copy td "غسالة توشيبا توب 17 ك انفرتر هيدروليك ستانلس AEW-DG1600SUP(SS) SDD Inverter"
click at [103, 350] on icon at bounding box center [105, 344] width 23 height 23
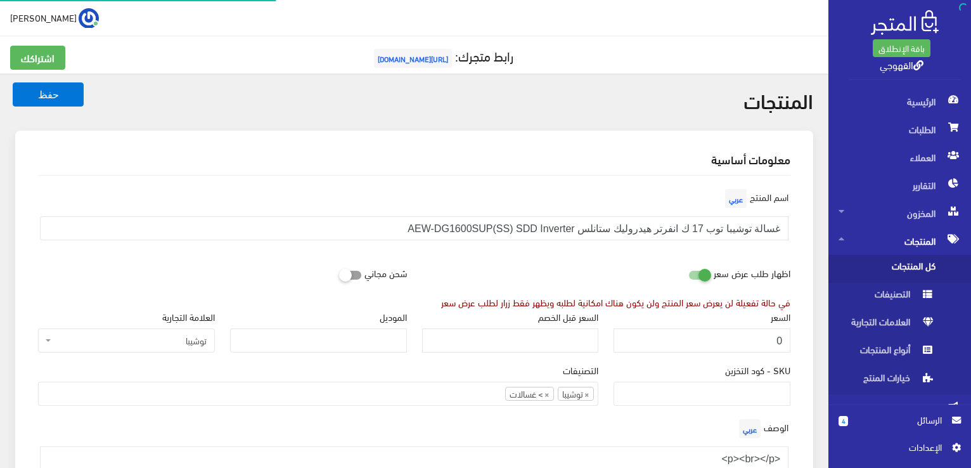
scroll to position [255, 0]
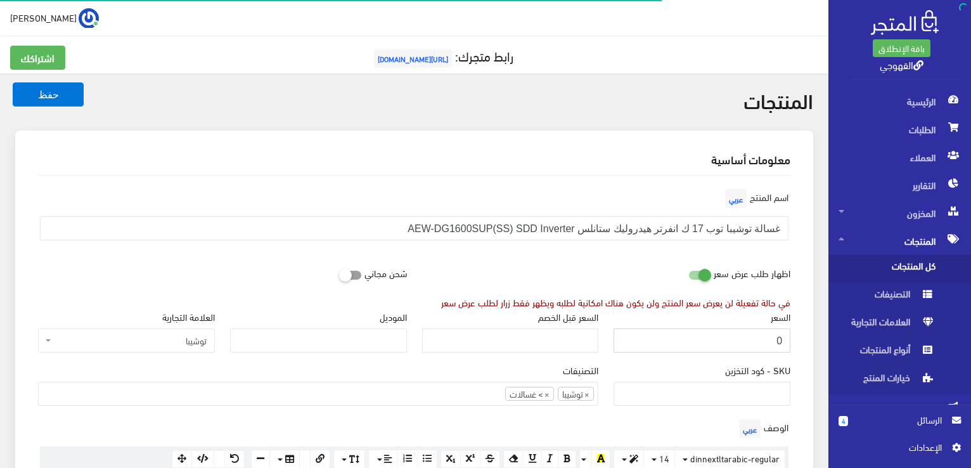
click at [726, 346] on input "0" at bounding box center [701, 340] width 177 height 24
paste input "26659"
type input "26659"
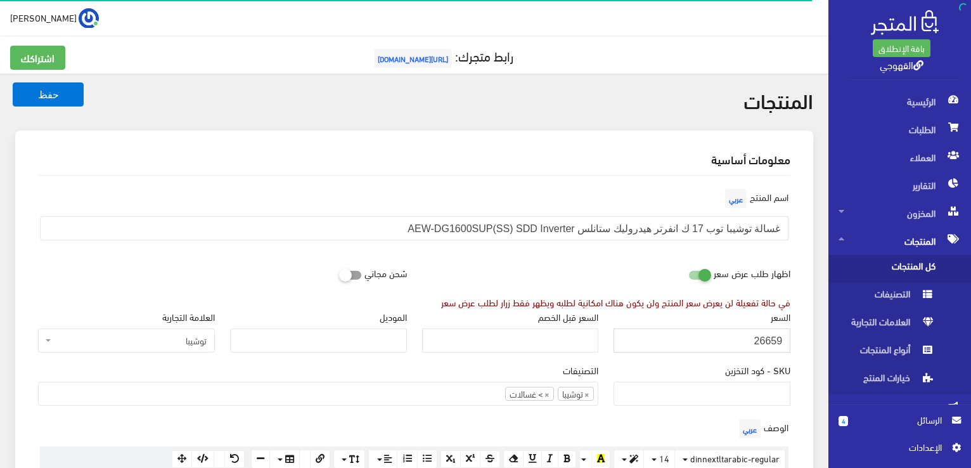
click at [13, 82] on button "حفظ" at bounding box center [48, 94] width 71 height 24
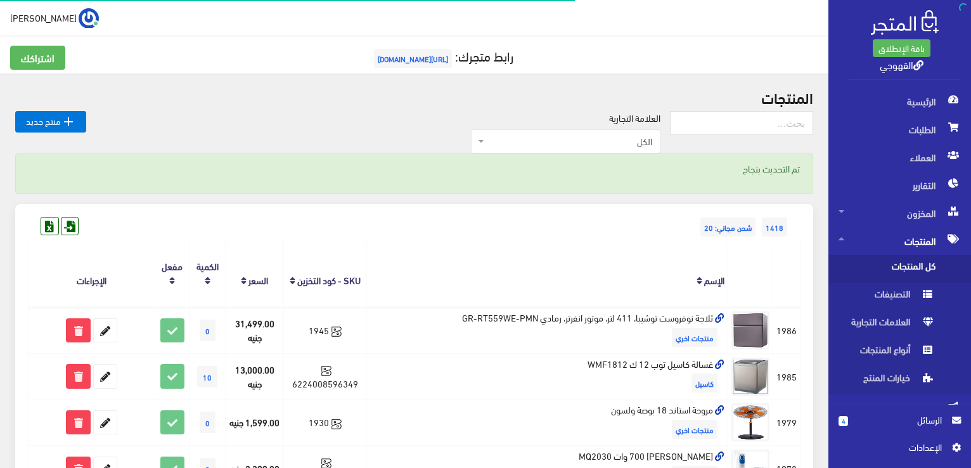
click at [682, 264] on th "الإسم" at bounding box center [547, 273] width 362 height 67
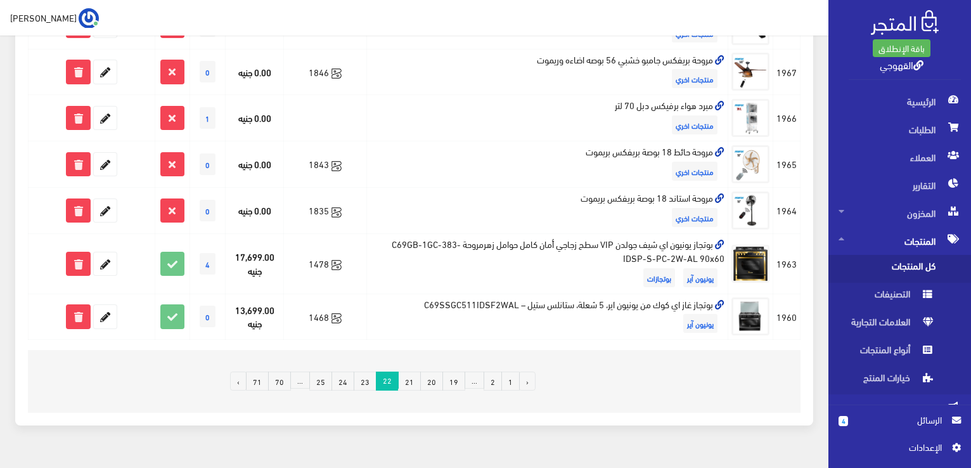
scroll to position [928, 0]
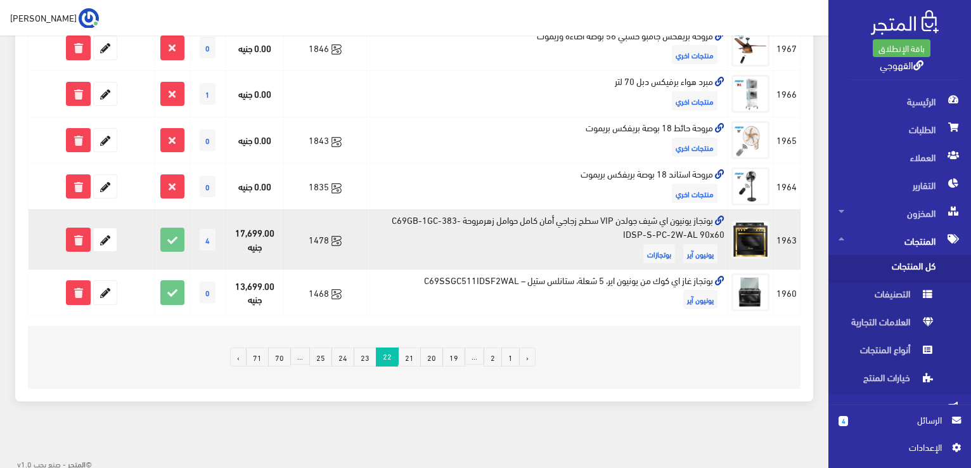
click at [703, 222] on td "بوتجاز يونيون اي شيف جولدن VIP سطح زجاجي أمان كامل حوامل زهرمروحة C69GB-1GC-383…" at bounding box center [547, 239] width 362 height 60
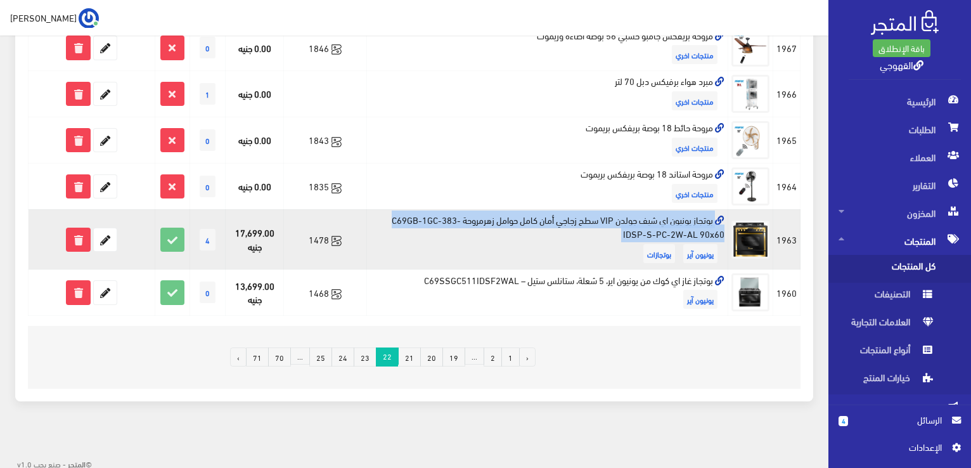
click at [703, 222] on td "بوتجاز يونيون اي شيف جولدن VIP سطح زجاجي أمان كامل حوامل زهرمروحة C69GB-1GC-383…" at bounding box center [547, 239] width 362 height 60
copy td "بوتجاز يونيون اي شيف جولدن VIP سطح زجاجي أمان كامل حوامل زهرمروحة C69GB-1GC-383…"
click at [107, 235] on icon at bounding box center [105, 239] width 23 height 23
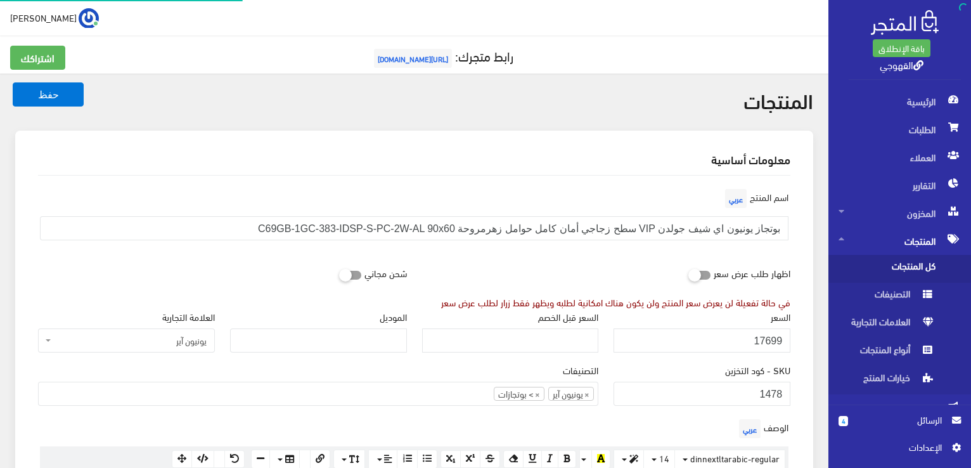
scroll to position [332, 0]
click at [714, 328] on input "17699" at bounding box center [701, 340] width 177 height 24
paste input "69"
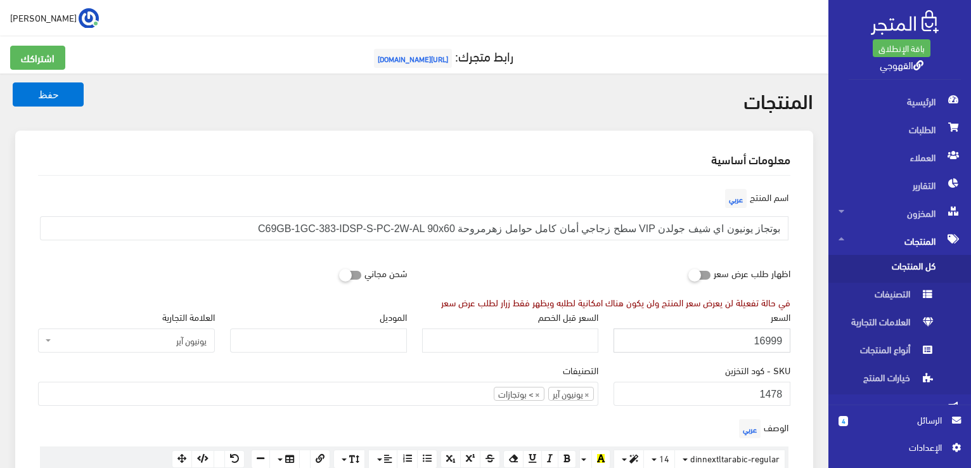
type input "16999"
click at [13, 82] on button "حفظ" at bounding box center [48, 94] width 71 height 24
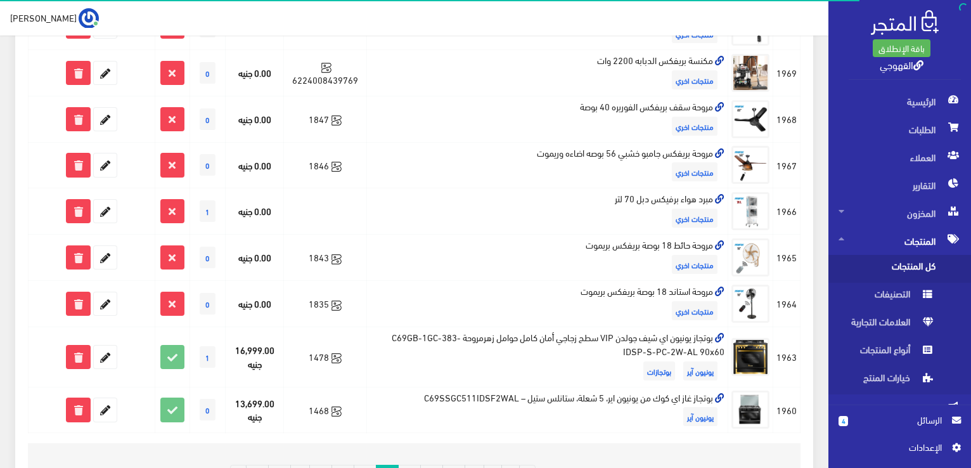
scroll to position [836, 0]
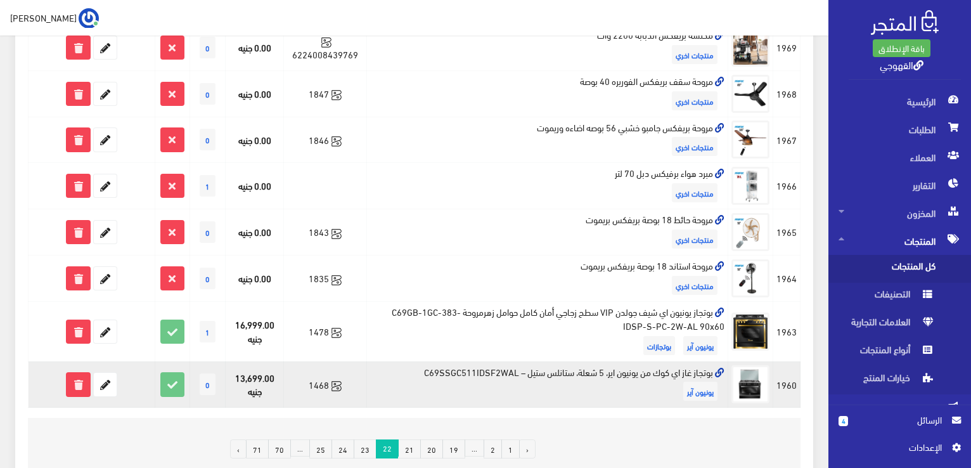
click at [707, 373] on td "بوتجاز غاز اي كوك من يونيون اير، 5 شعلة، ستانلس ستيل – C69SSGC511IDSF2WAL يونيو…" at bounding box center [547, 384] width 362 height 46
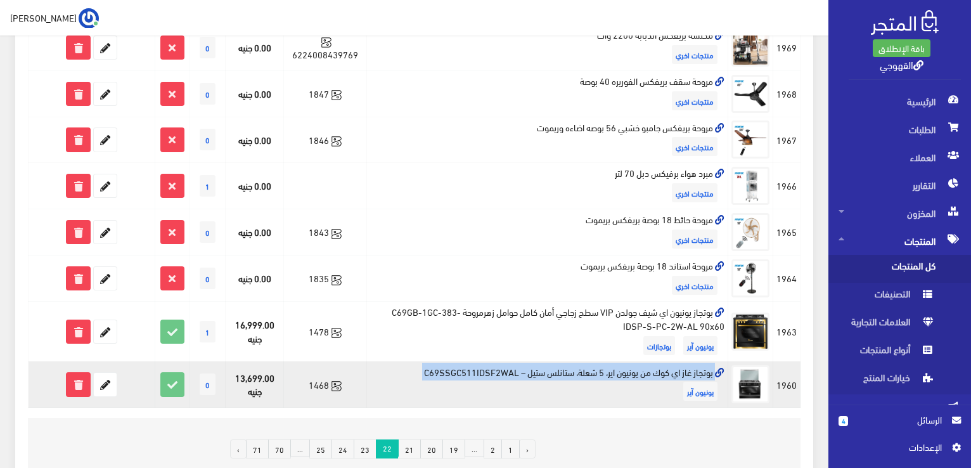
click at [707, 373] on td "بوتجاز غاز اي كوك من يونيون اير، 5 شعلة، ستانلس ستيل – C69SSGC511IDSF2WAL يونيو…" at bounding box center [547, 384] width 362 height 46
copy td "بوتجاز غاز اي كوك من يونيون اير، 5 شعلة، ستانلس ستيل – C69SSGC511IDSF2WAL"
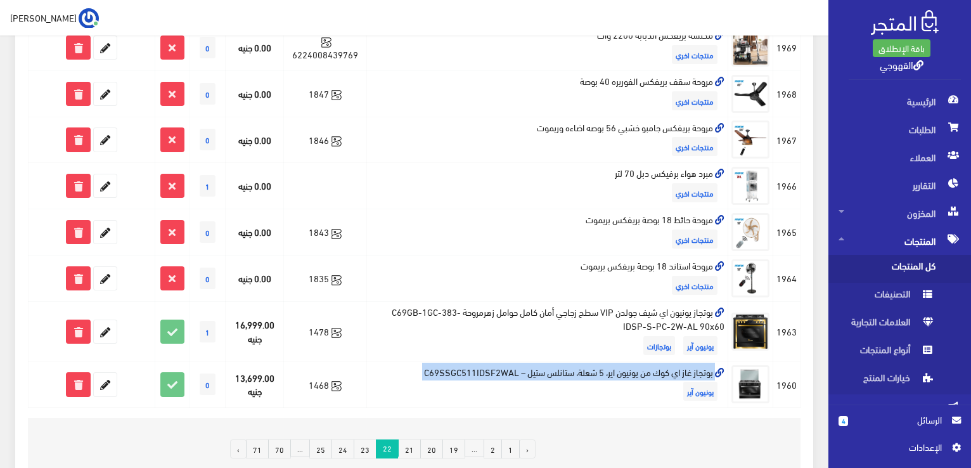
drag, startPoint x: 707, startPoint y: 373, endPoint x: 973, endPoint y: -55, distance: 504.0
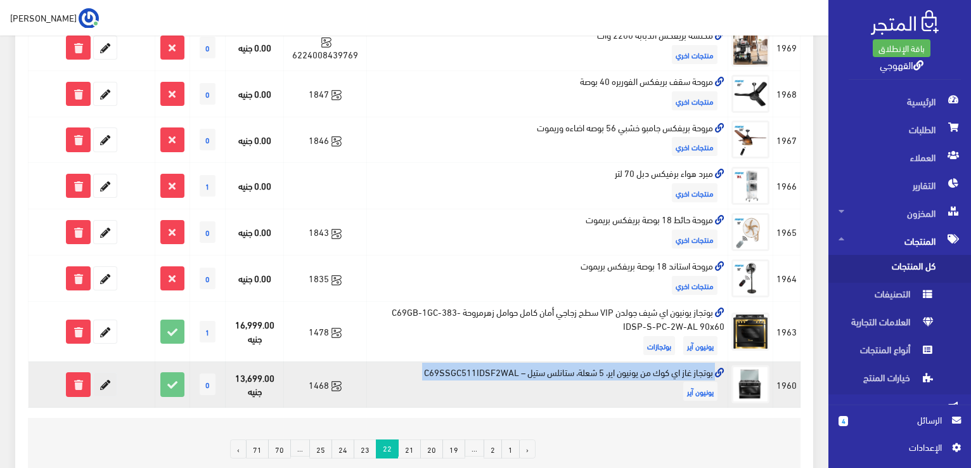
click at [95, 385] on icon at bounding box center [105, 384] width 23 height 23
